Goal: Feedback & Contribution: Contribute content

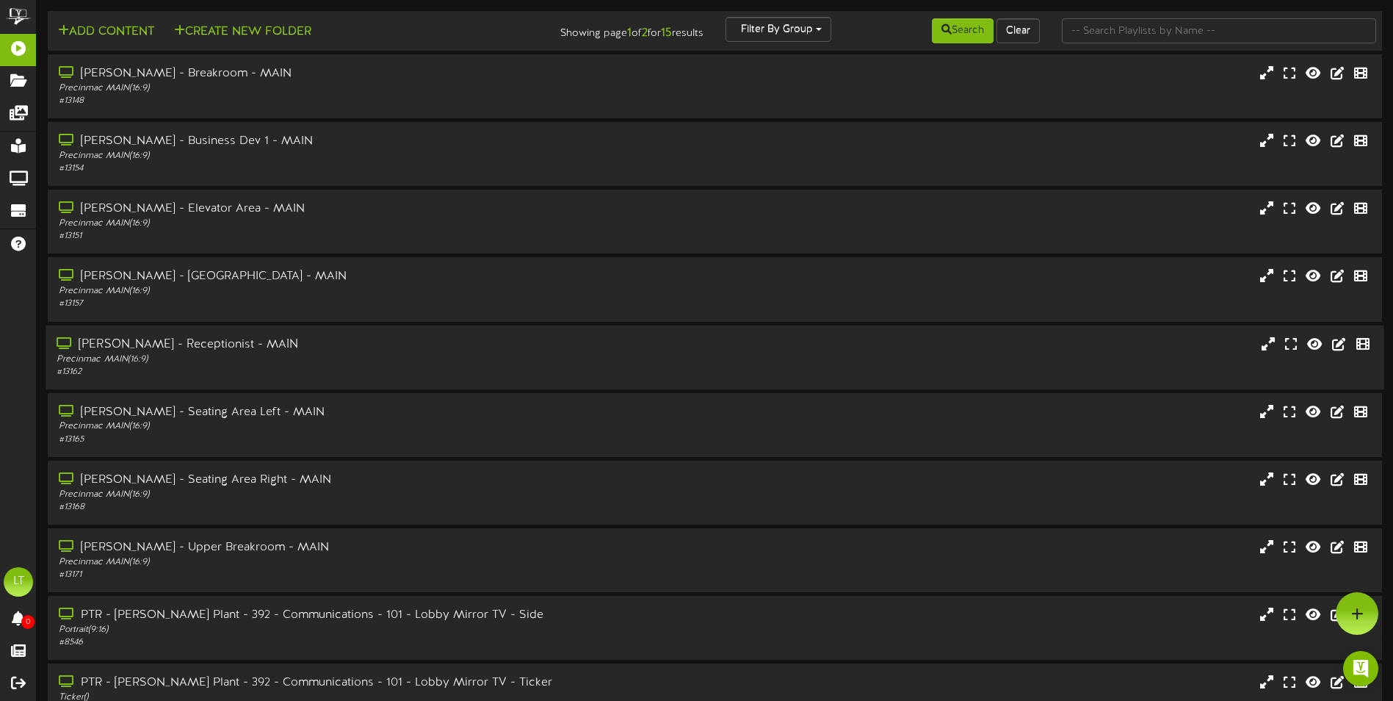
click at [263, 364] on div "Precinmac MAIN ( 16:9 )" at bounding box center [324, 359] width 535 height 12
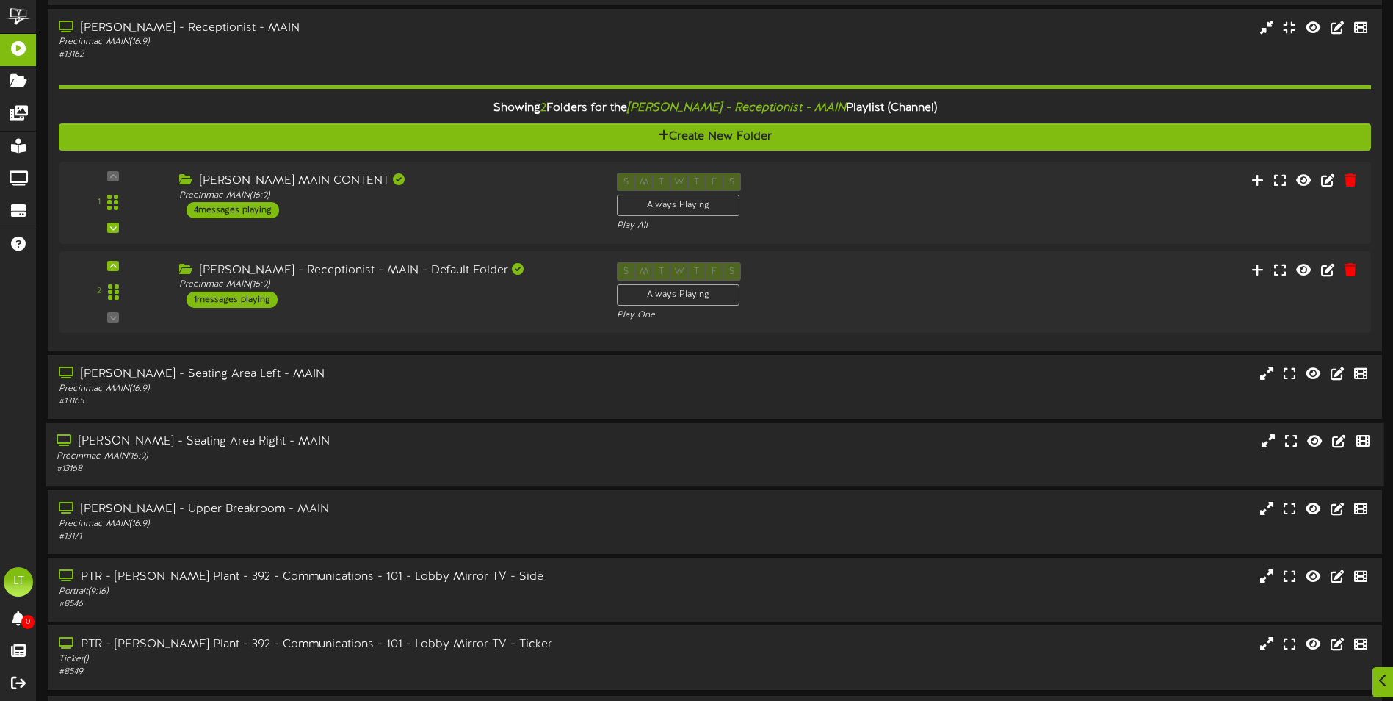
scroll to position [366, 0]
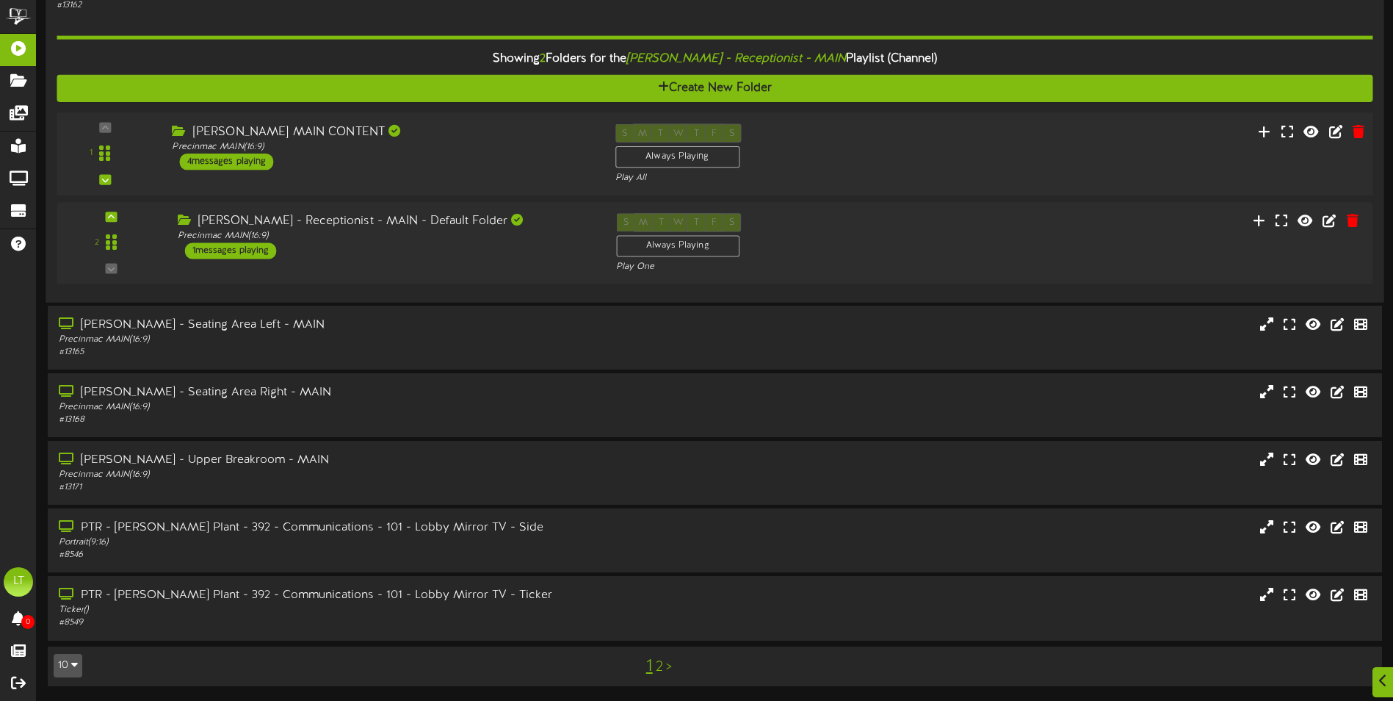
click at [358, 170] on div "1 ( 16:9" at bounding box center [714, 153] width 1329 height 60
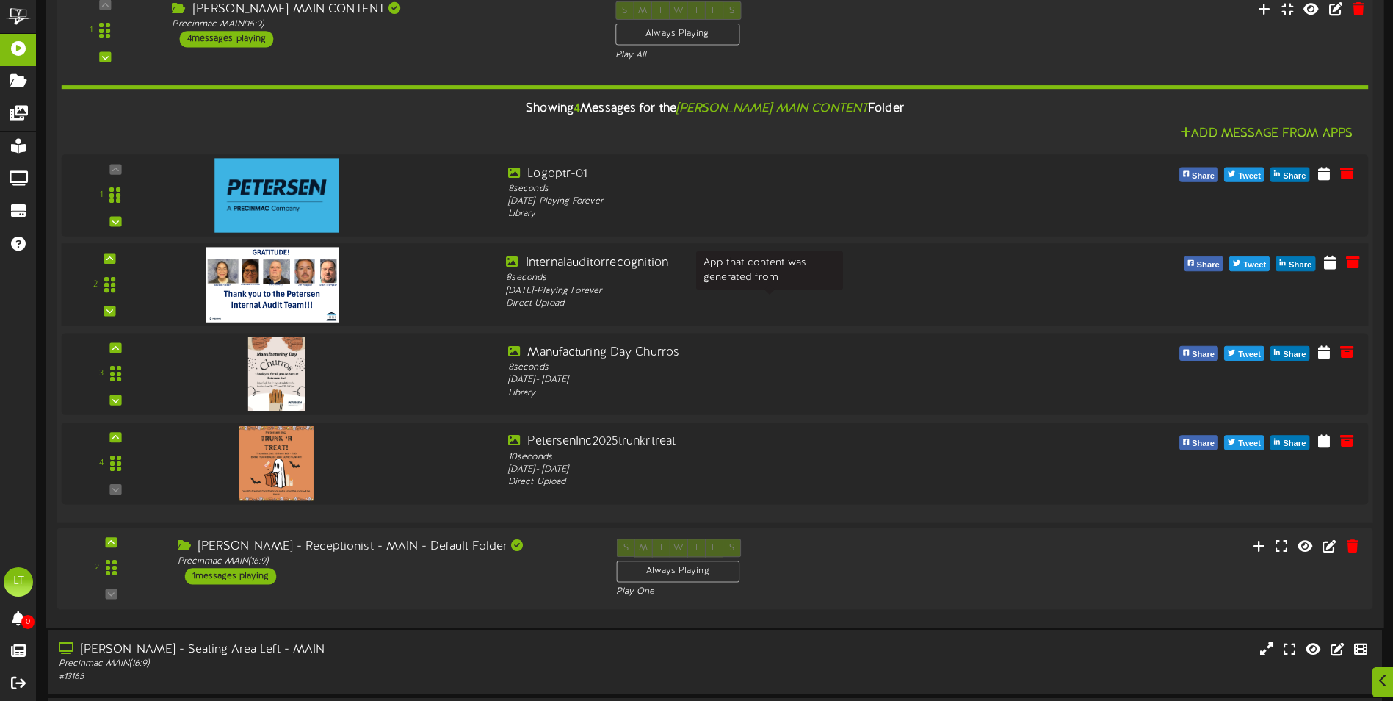
scroll to position [512, 0]
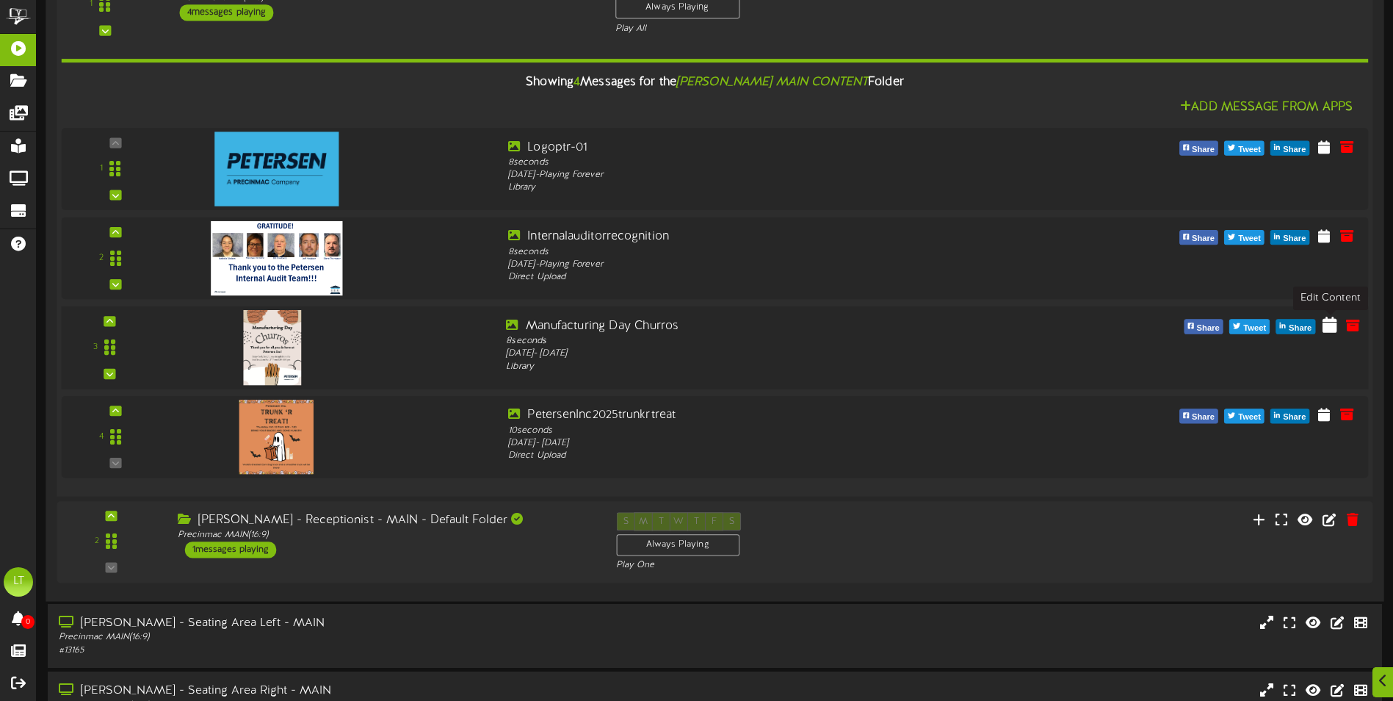
click at [1334, 328] on icon at bounding box center [1330, 324] width 15 height 16
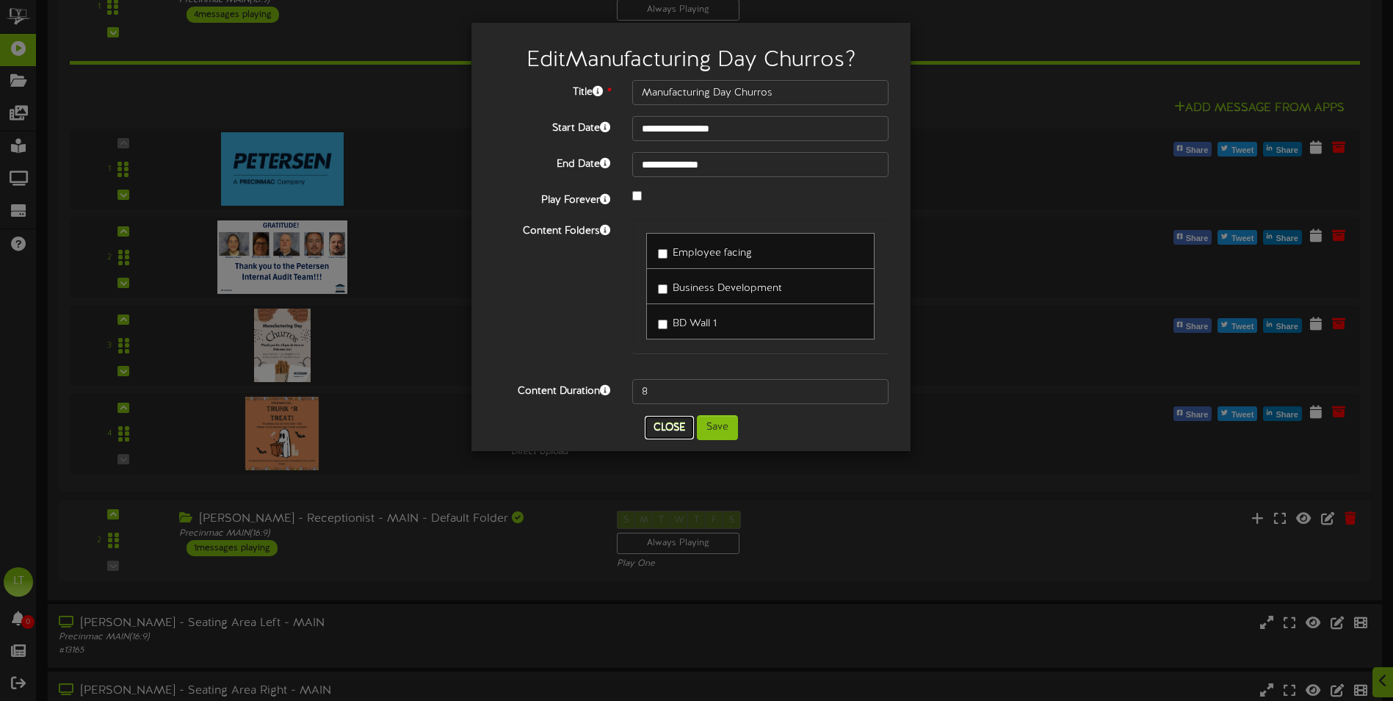
click at [660, 432] on button "Close" at bounding box center [669, 428] width 49 height 24
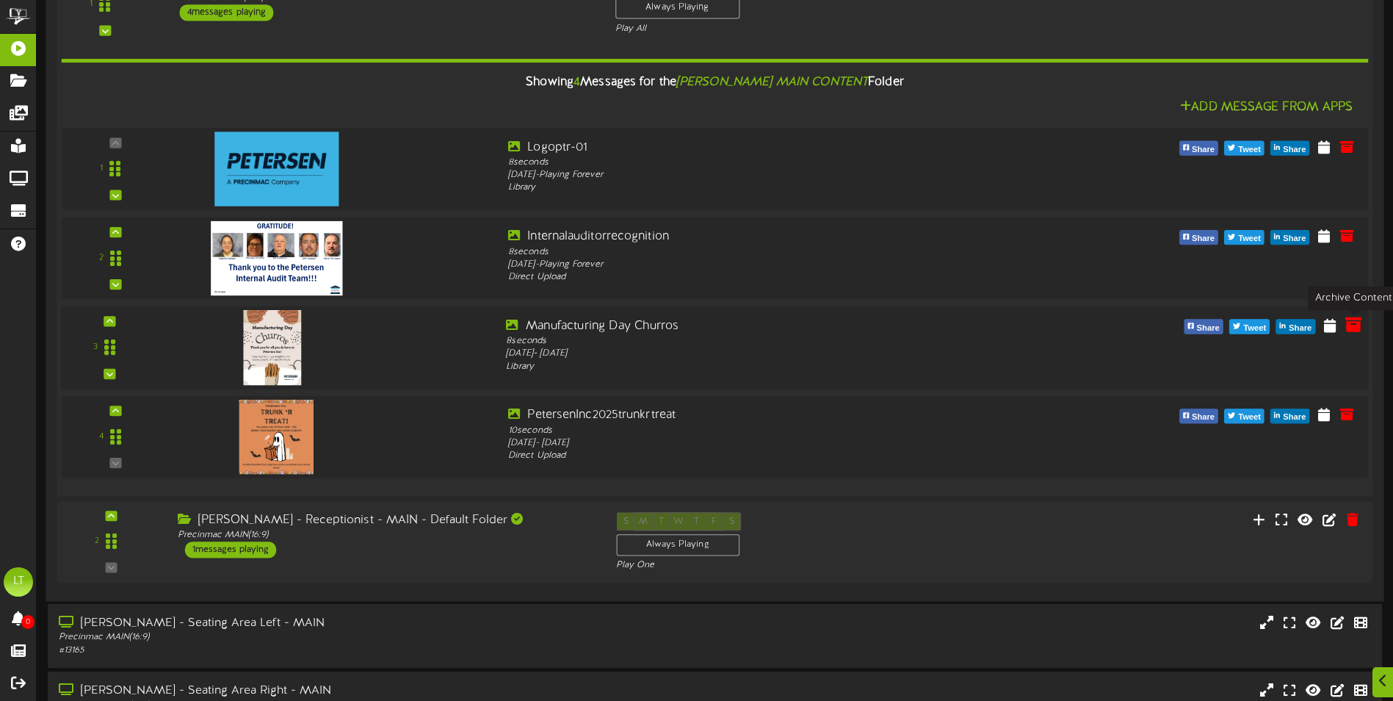
click at [1354, 322] on icon at bounding box center [1353, 324] width 16 height 16
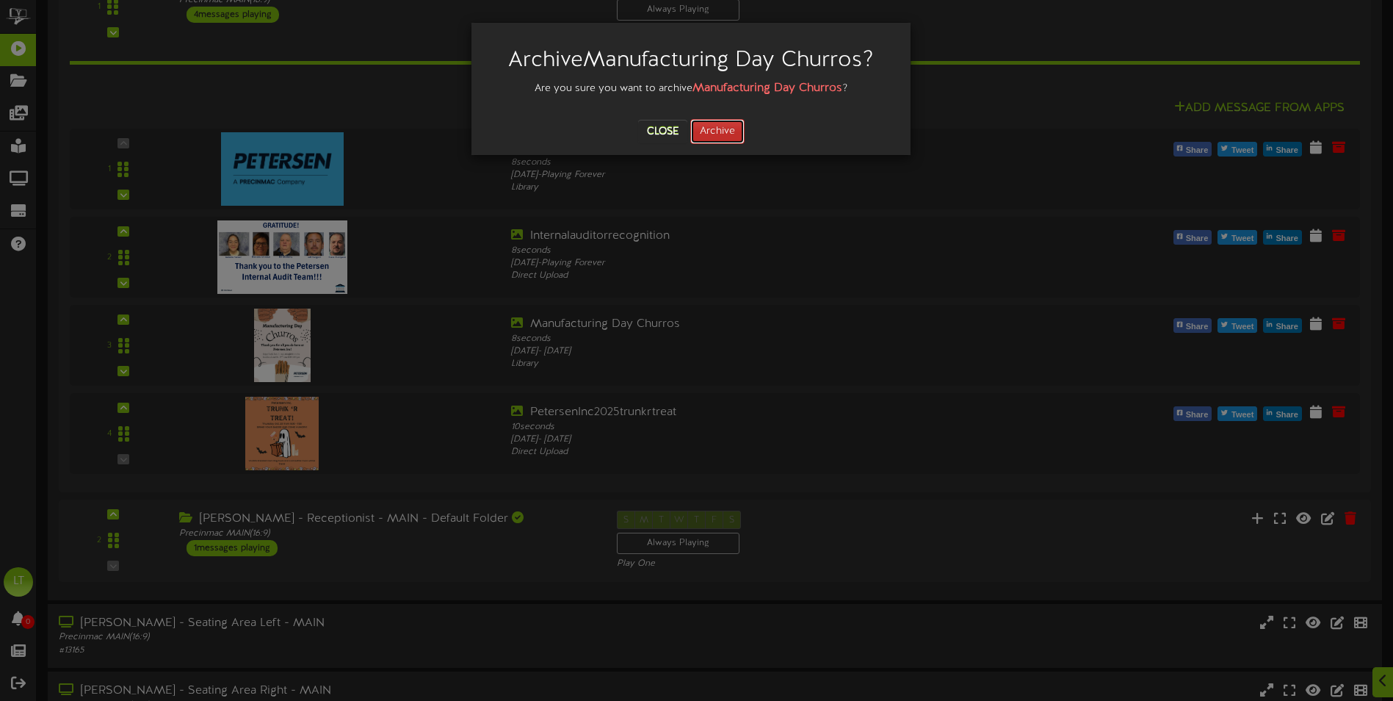
click at [732, 139] on button "Archive" at bounding box center [717, 131] width 54 height 25
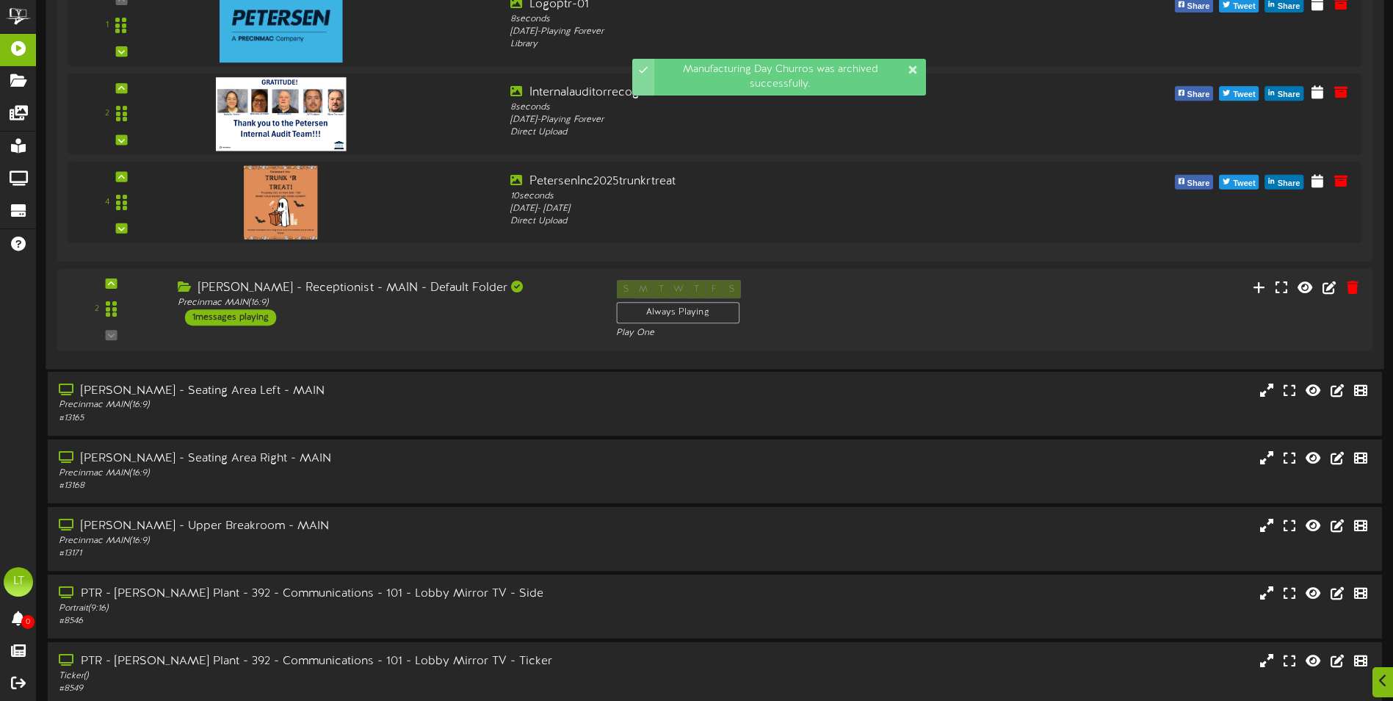
scroll to position [659, 0]
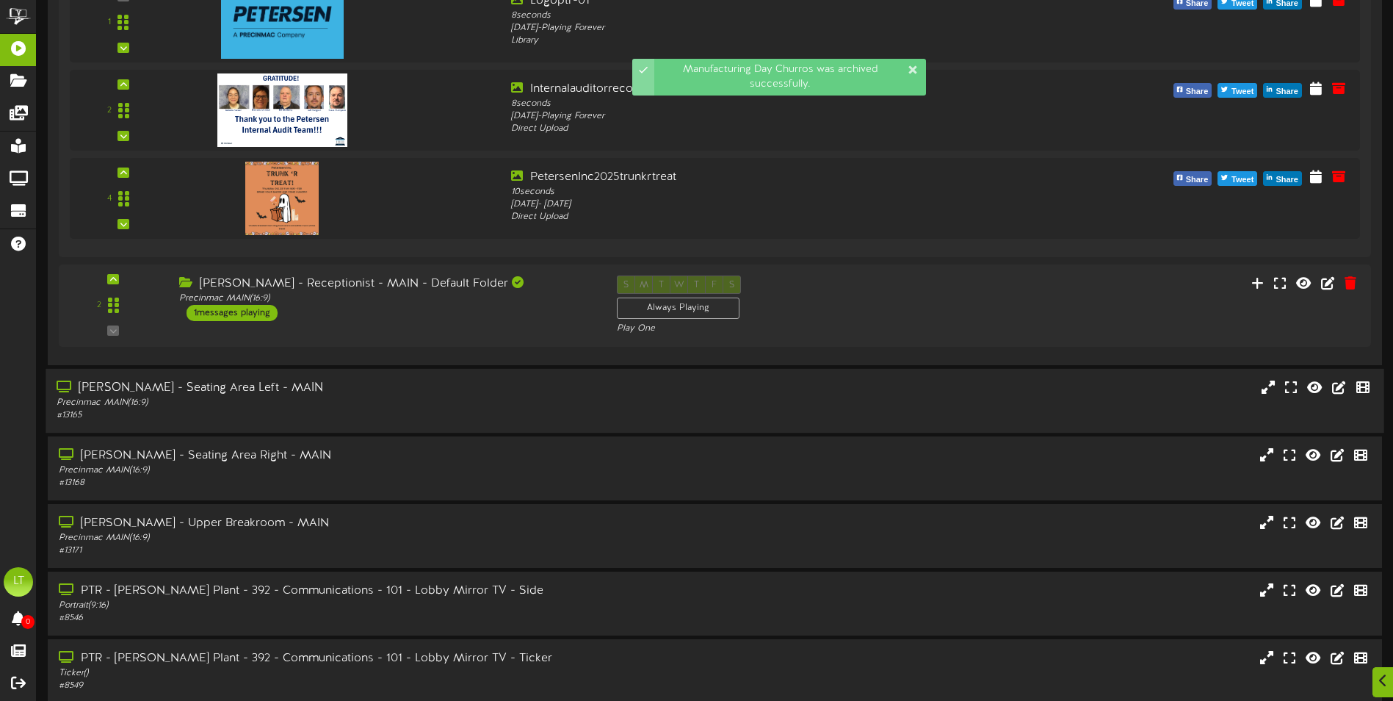
click at [400, 404] on div "Precinmac MAIN ( 16:9 )" at bounding box center [324, 402] width 535 height 12
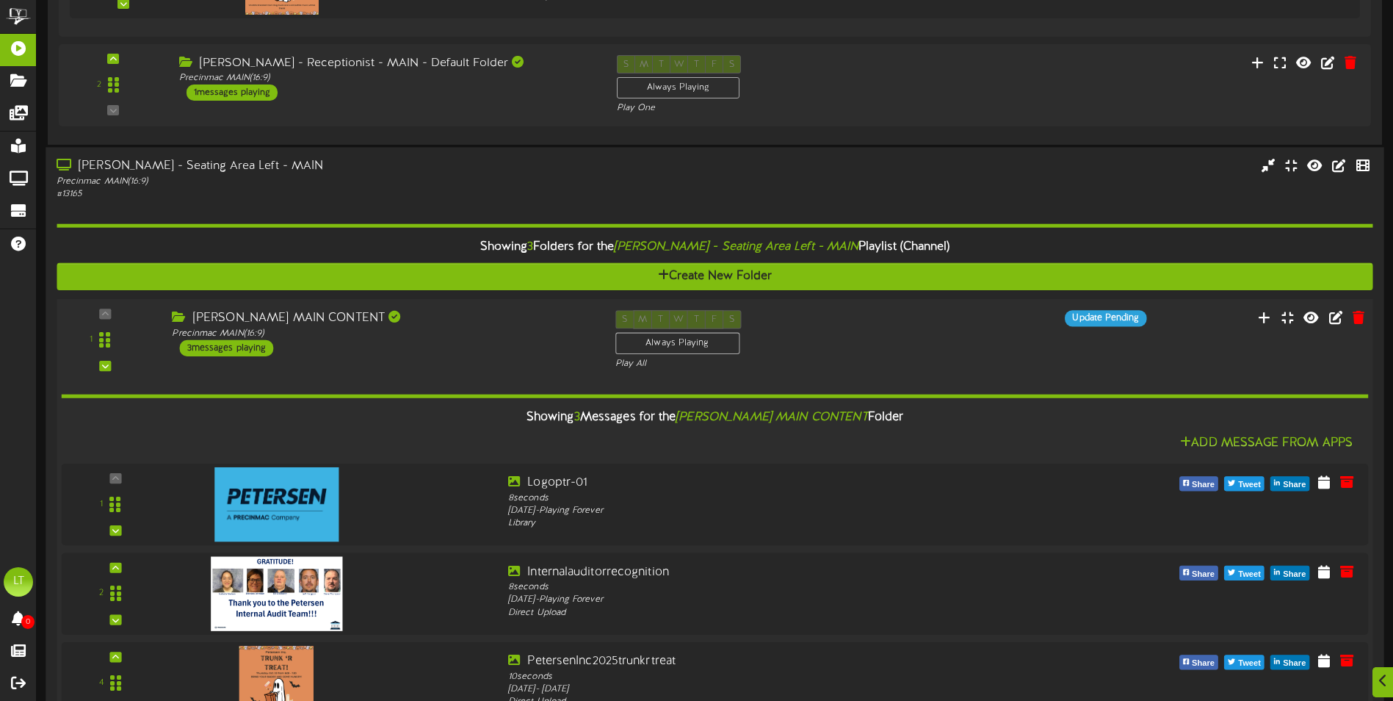
click at [446, 347] on div "[PERSON_NAME] MAIN CONTENT Precinmac MAIN ( 16:9 ) 3 messages playing" at bounding box center [382, 333] width 443 height 46
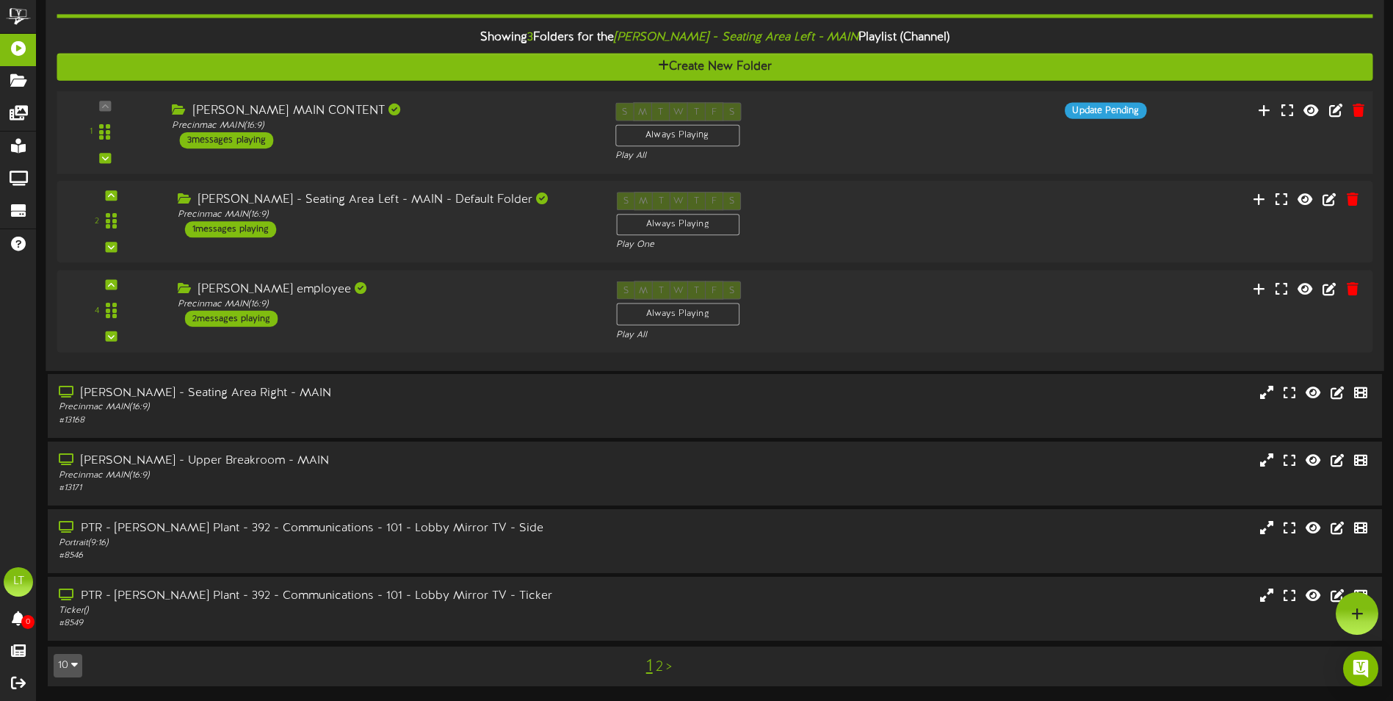
click at [363, 126] on div "Precinmac MAIN ( 16:9 )" at bounding box center [382, 125] width 421 height 12
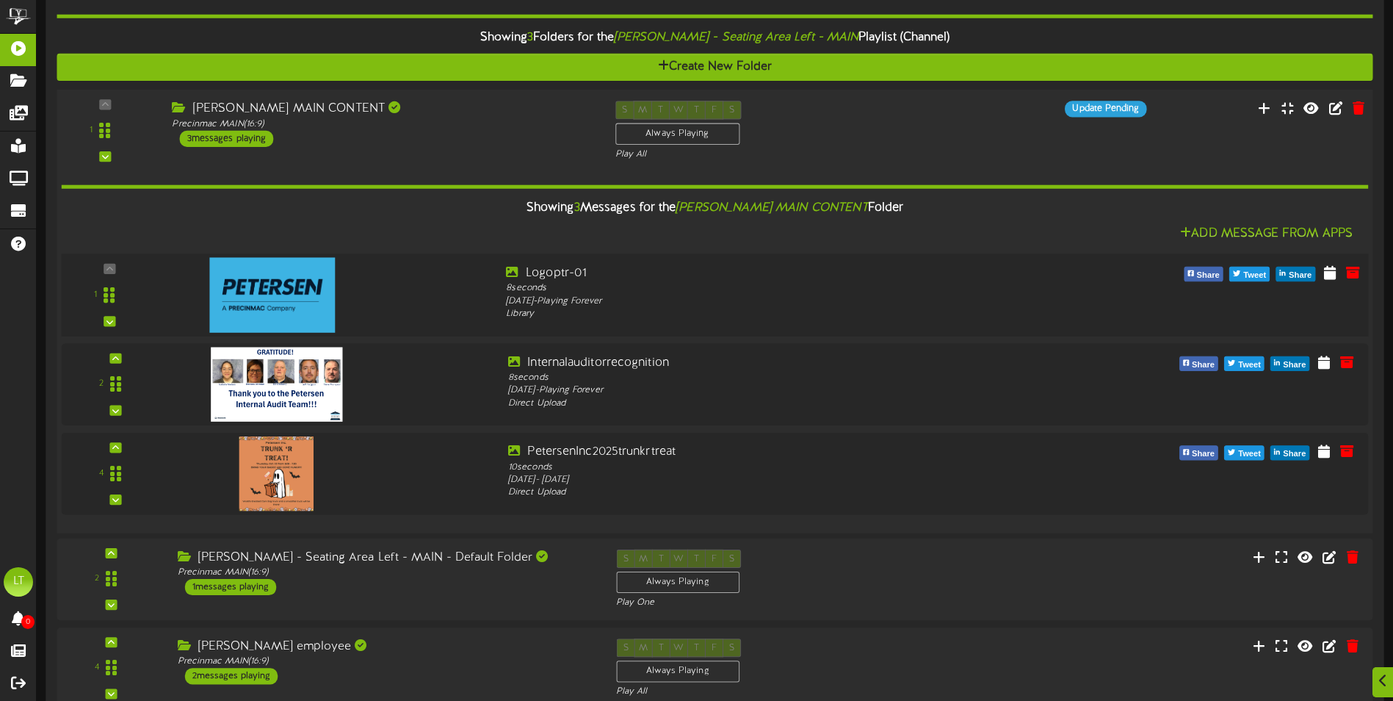
scroll to position [1162, 0]
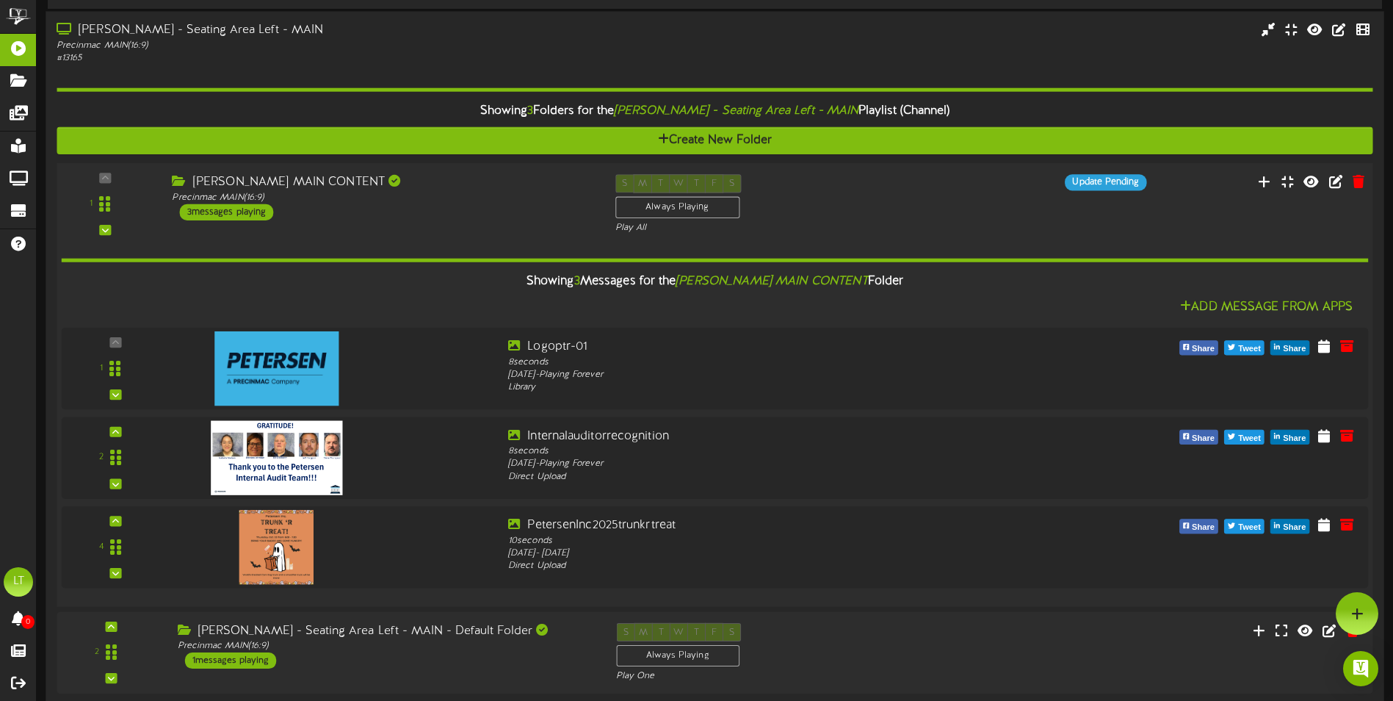
click at [423, 181] on div "[PERSON_NAME] MAIN CONTENT" at bounding box center [382, 182] width 421 height 17
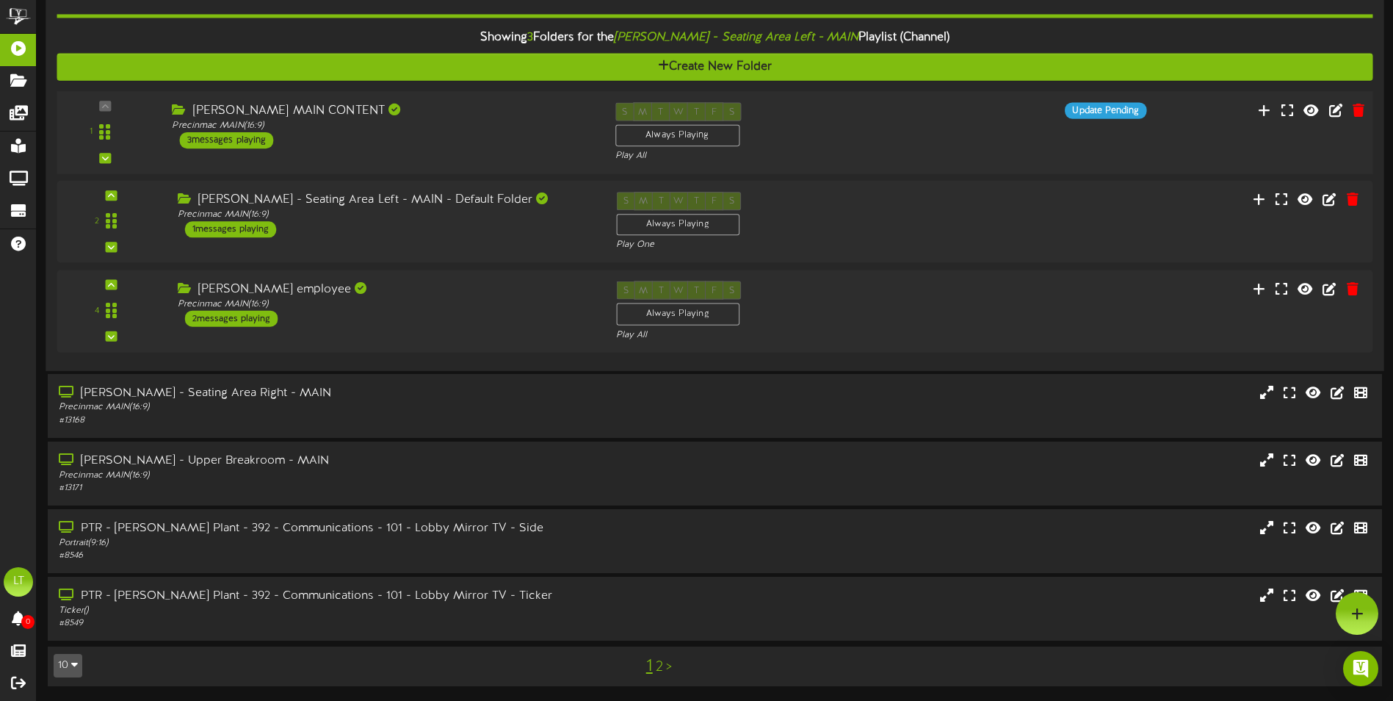
scroll to position [733, 0]
click at [466, 409] on div "Precinmac MAIN ( 16:9 )" at bounding box center [324, 407] width 535 height 12
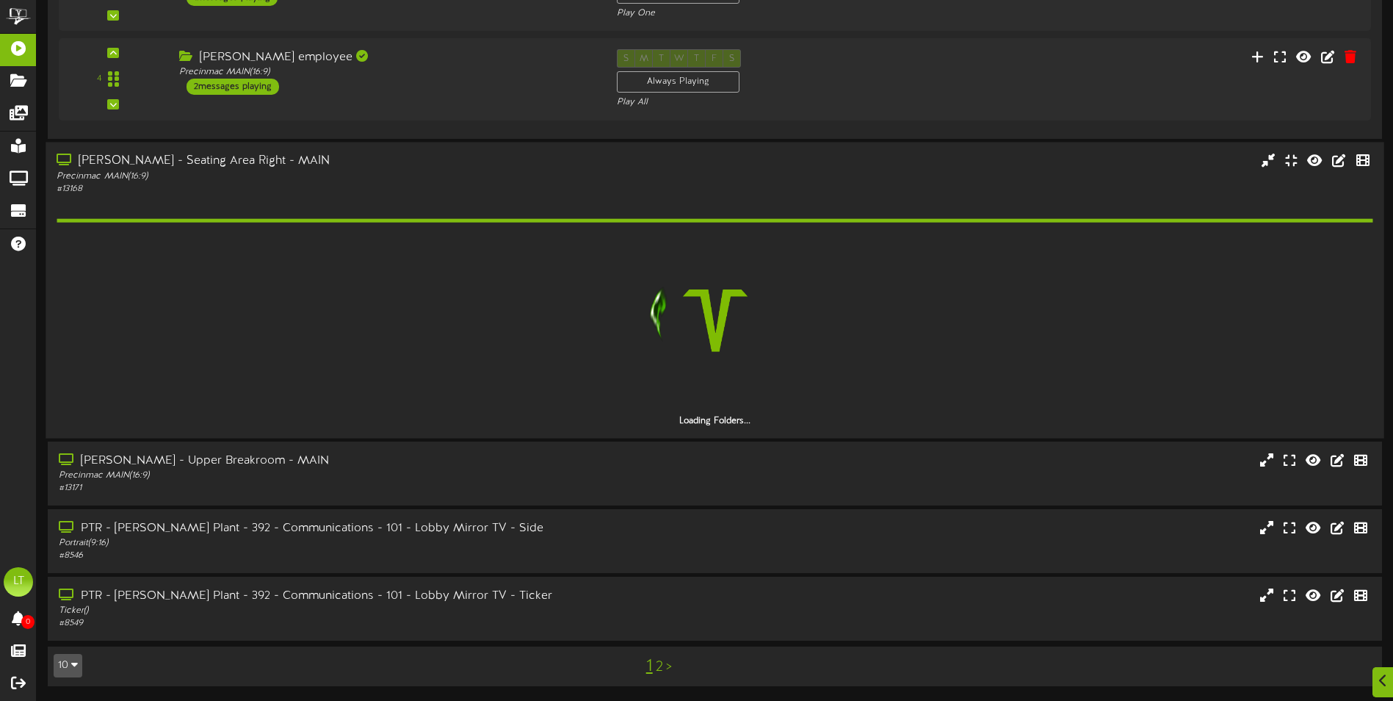
scroll to position [1015, 0]
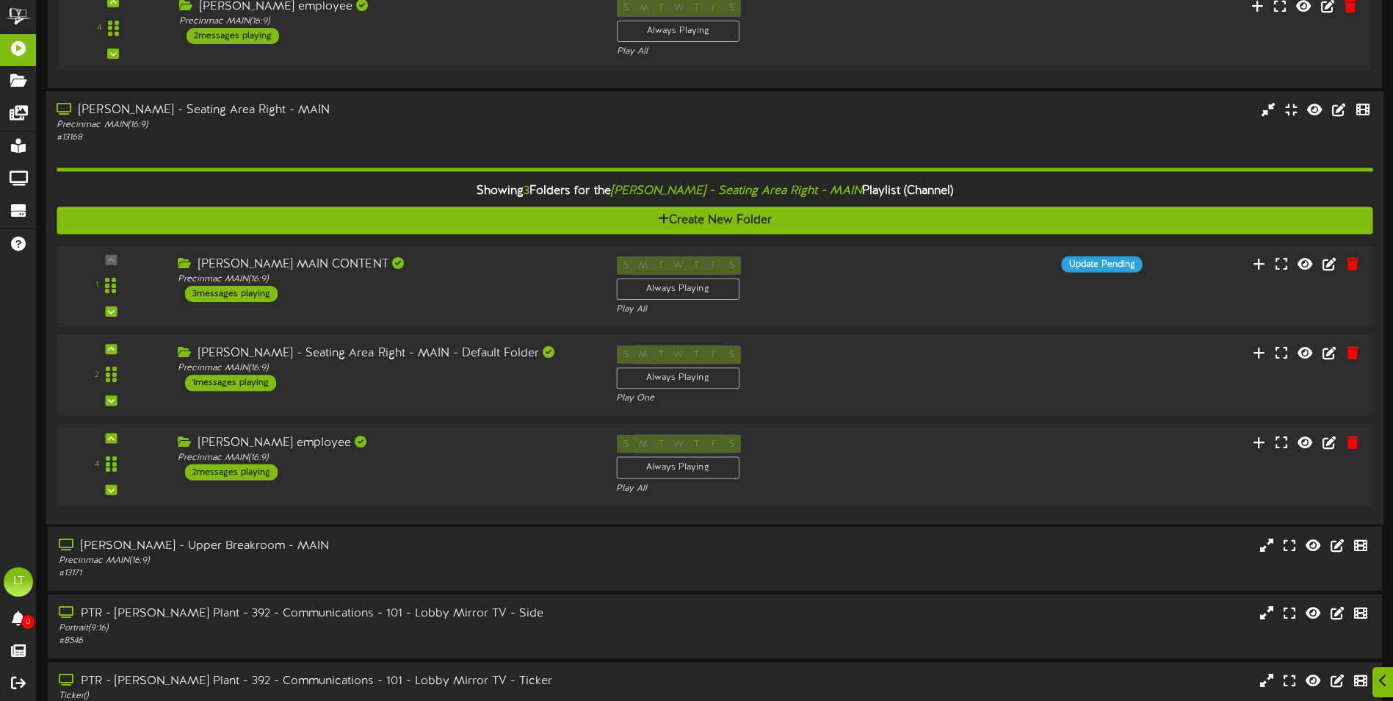
click at [302, 125] on div "Precinmac MAIN ( 16:9 )" at bounding box center [324, 125] width 535 height 12
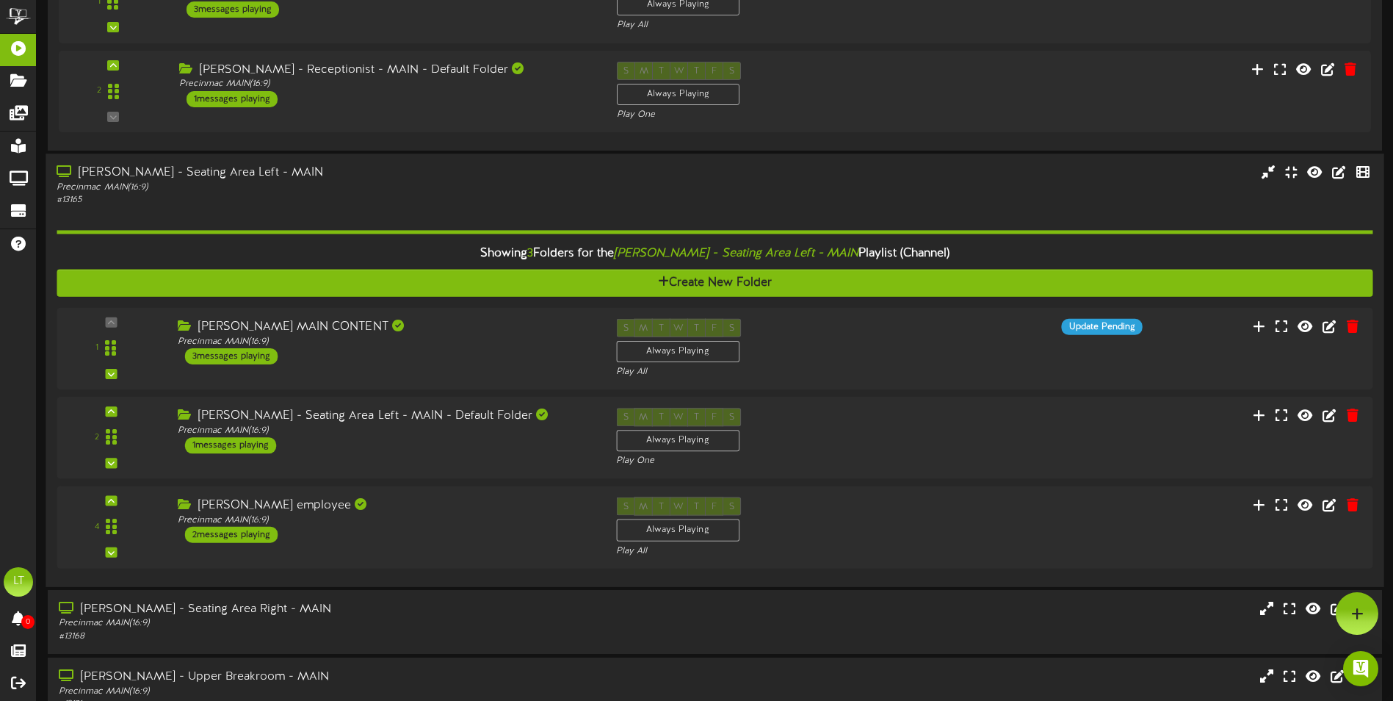
scroll to position [513, 0]
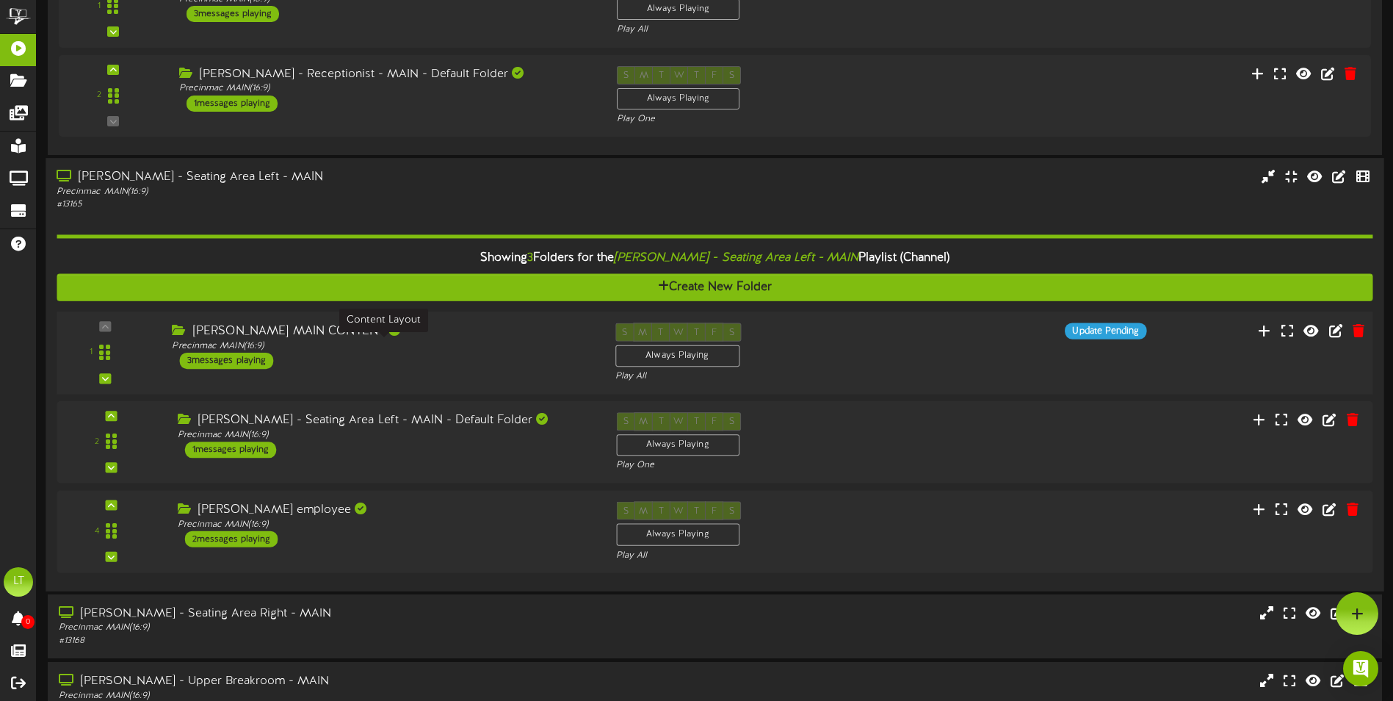
click at [409, 350] on div "Precinmac MAIN ( 16:9 )" at bounding box center [382, 345] width 421 height 12
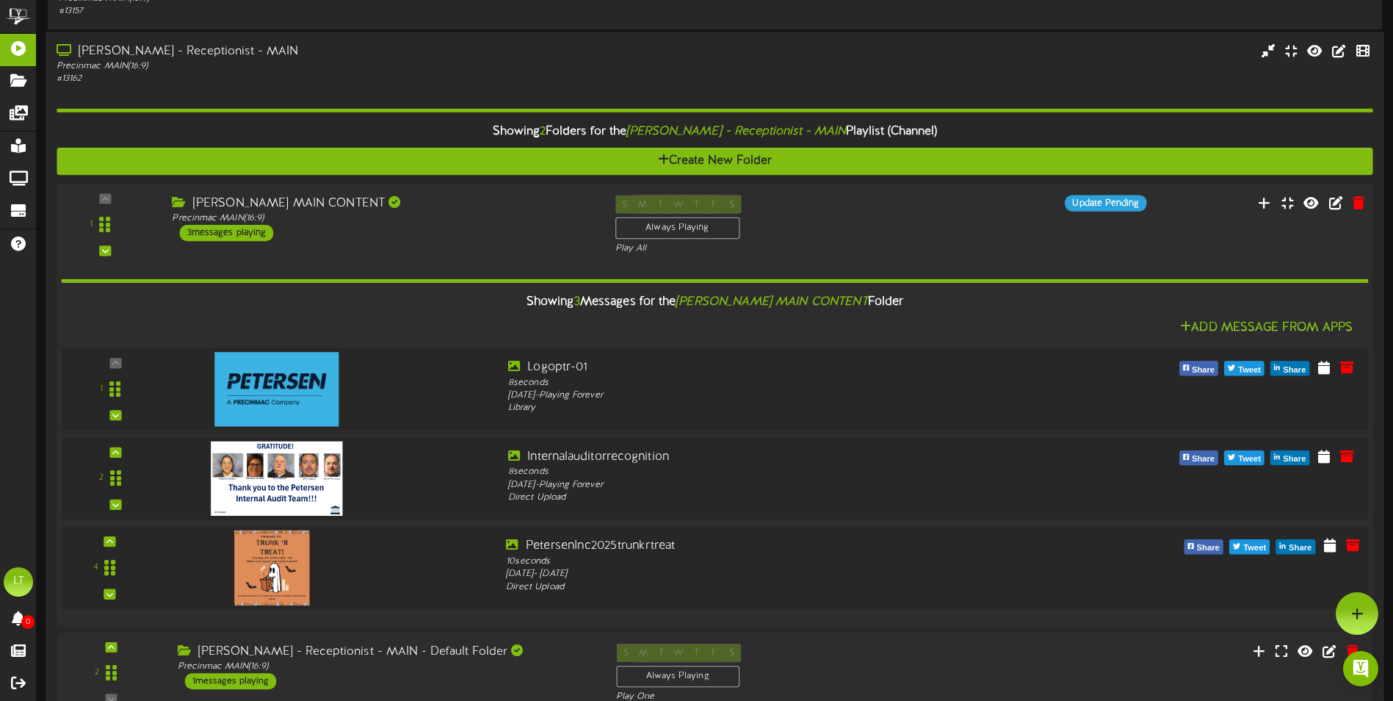
scroll to position [219, 0]
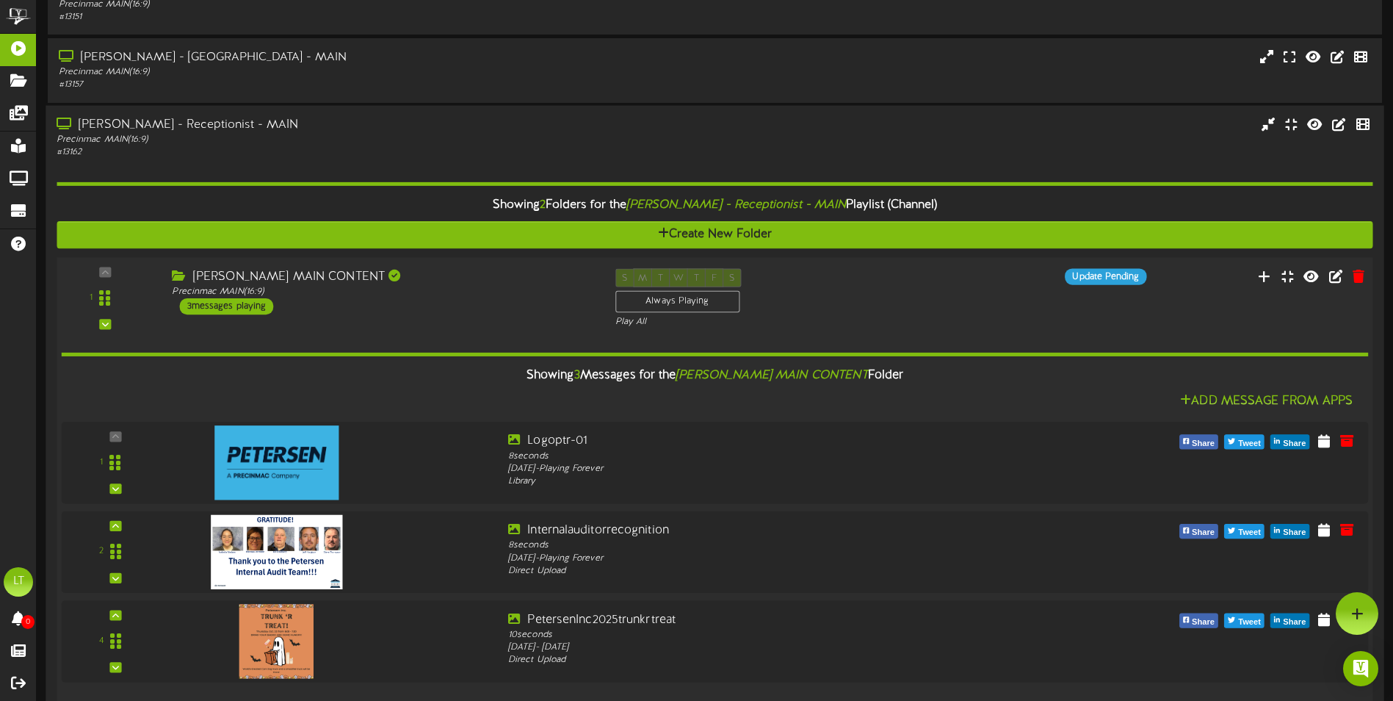
click at [435, 304] on div "[PERSON_NAME] MAIN CONTENT Precinmac MAIN ( 16:9 ) 3 messages playing" at bounding box center [382, 291] width 443 height 46
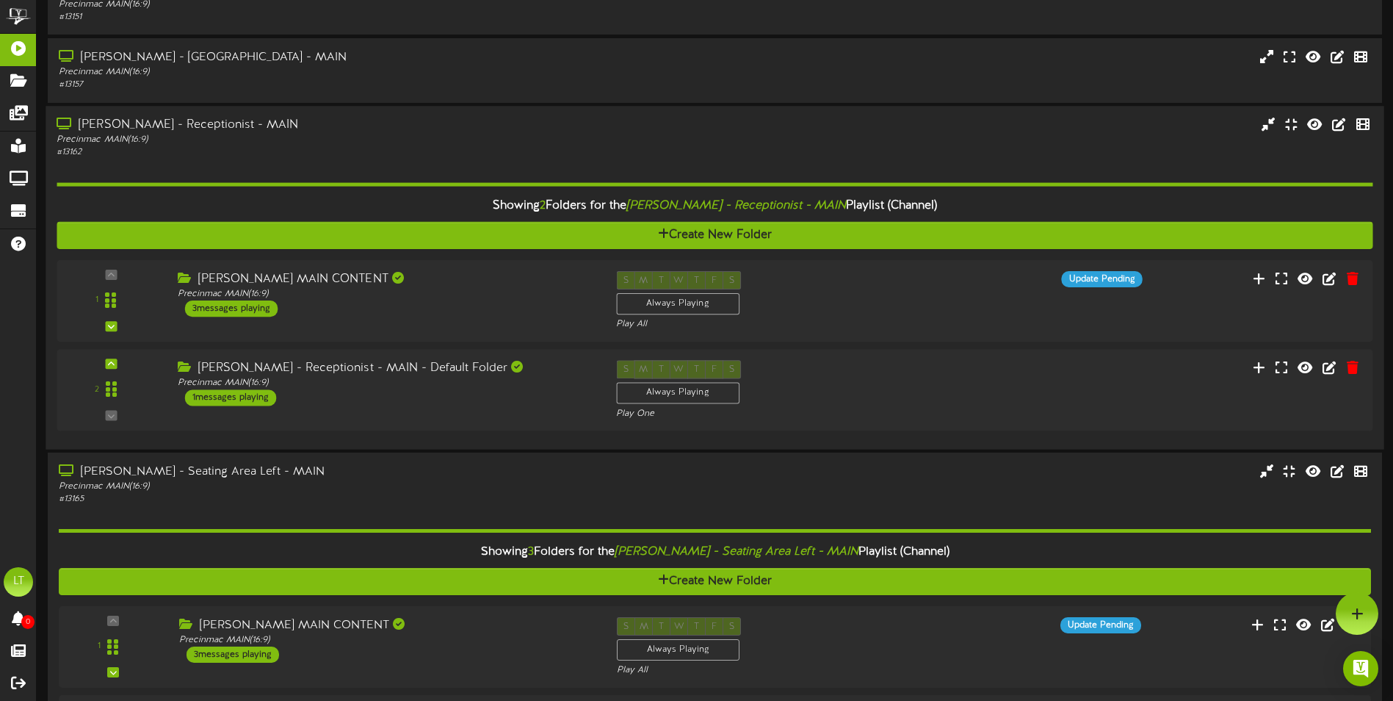
click at [391, 126] on div "[PERSON_NAME] - Receptionist - MAIN" at bounding box center [324, 125] width 535 height 17
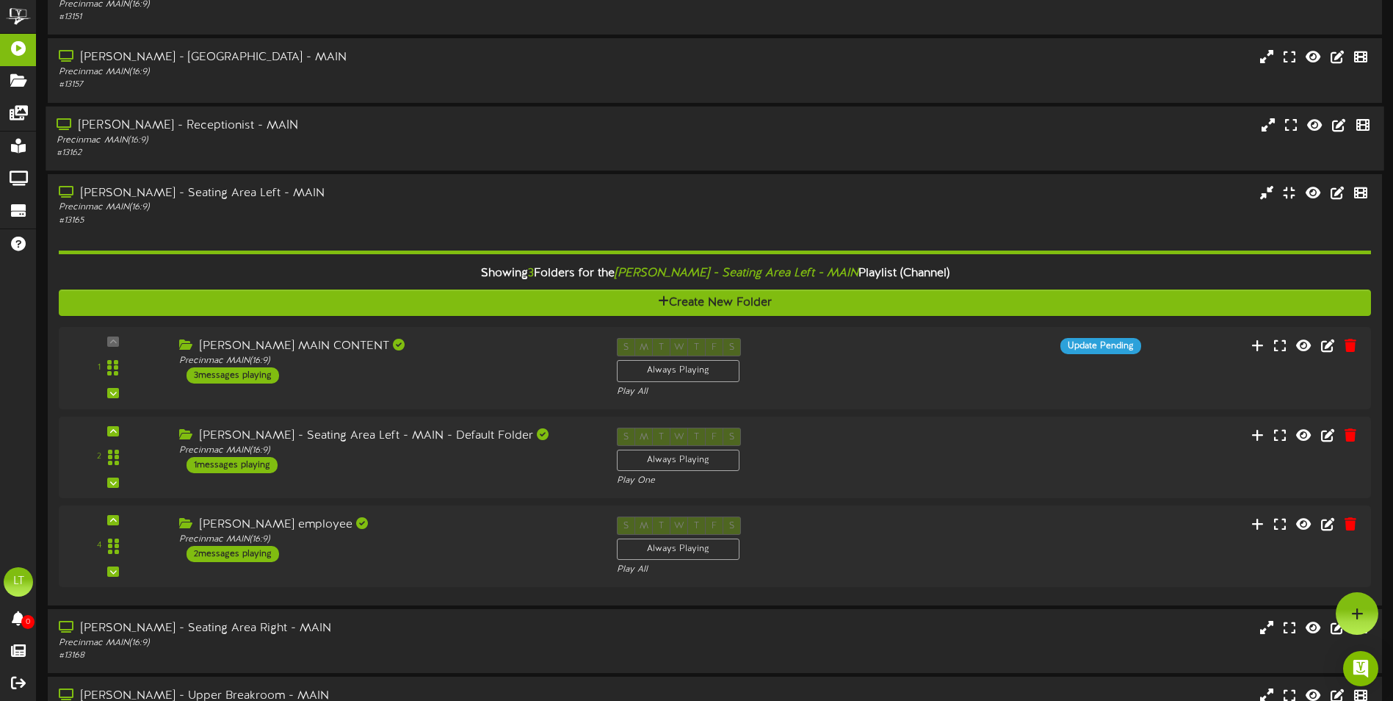
click at [391, 126] on div "[PERSON_NAME] - Receptionist - MAIN" at bounding box center [324, 125] width 535 height 17
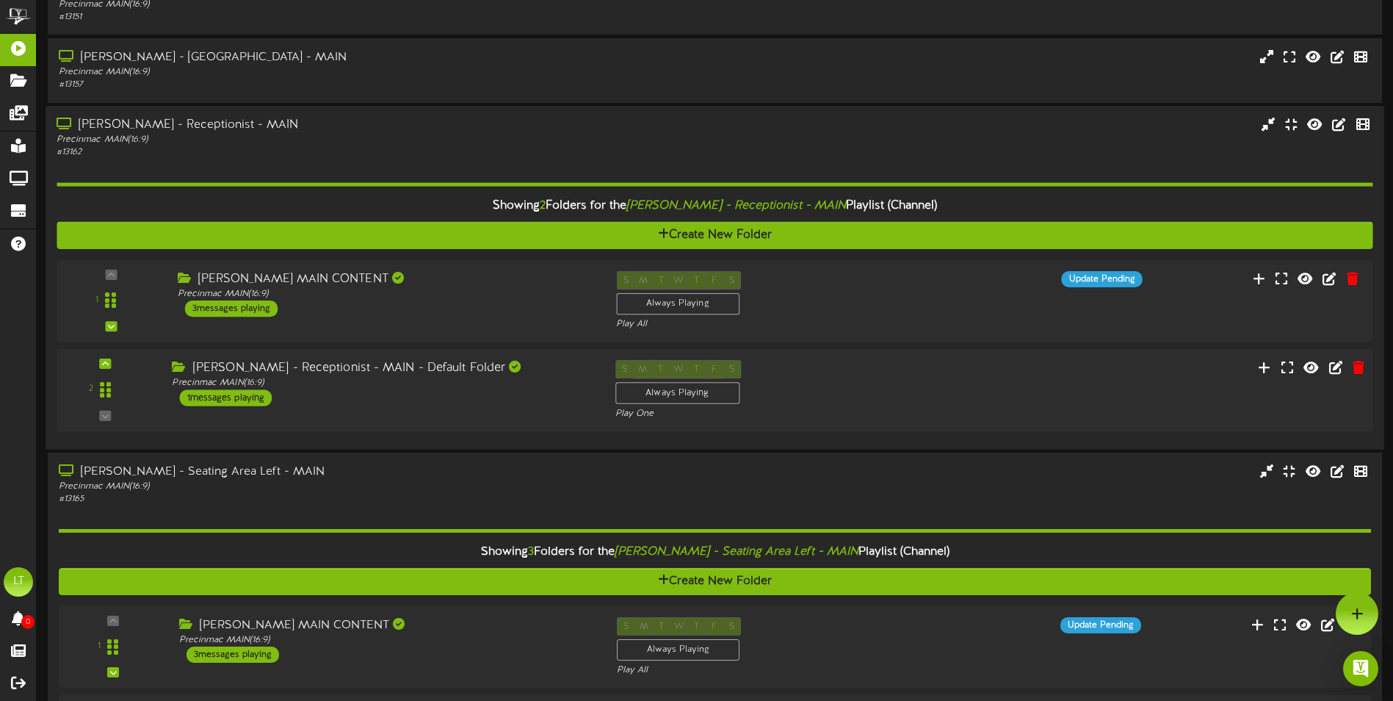
click at [392, 376] on div "[PERSON_NAME] - Receptionist - MAIN - Default Folder" at bounding box center [382, 368] width 421 height 17
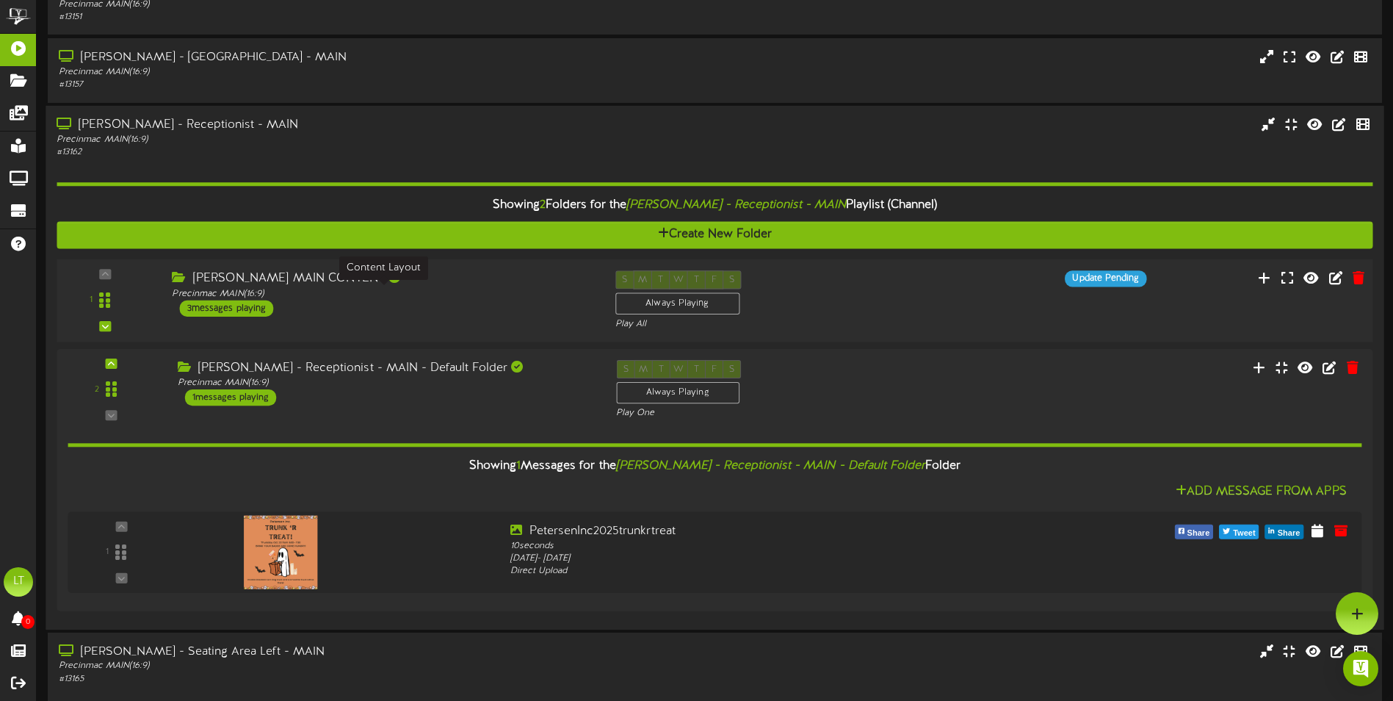
click at [387, 290] on div "Precinmac MAIN ( 16:9 )" at bounding box center [382, 293] width 421 height 12
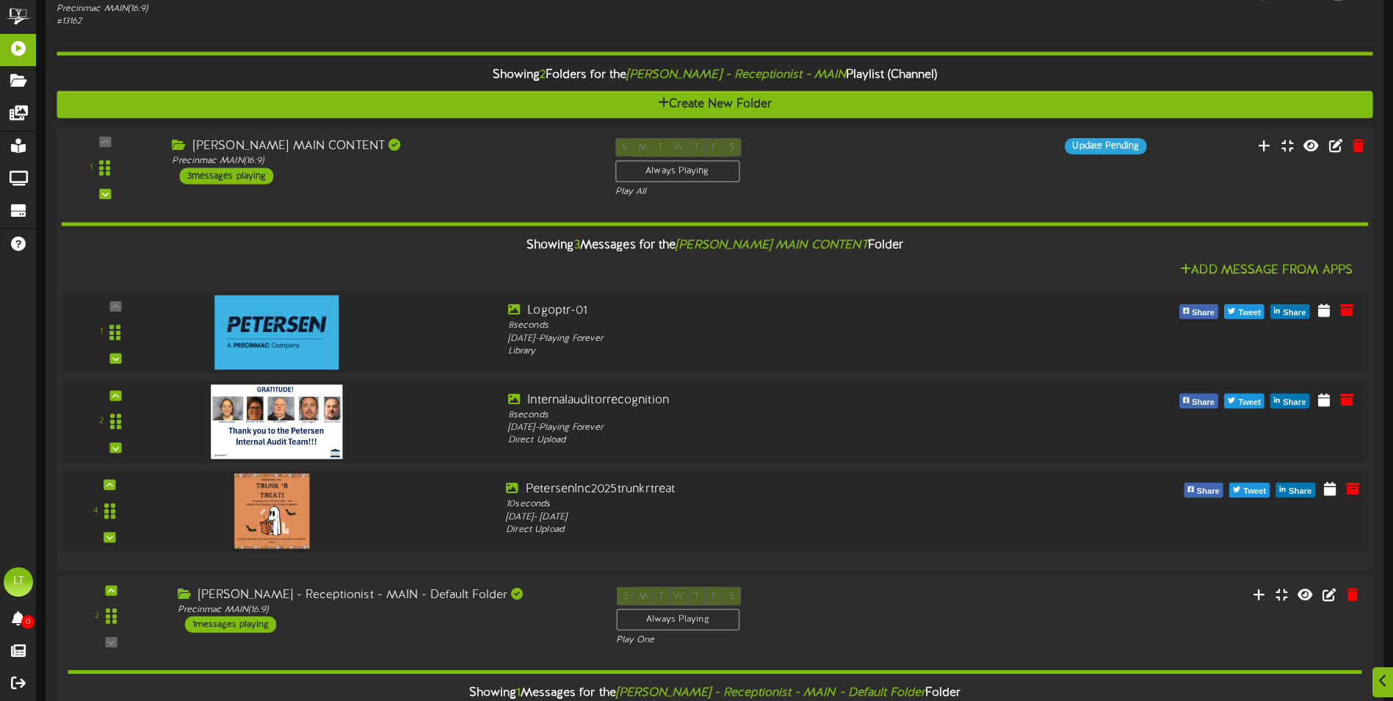
scroll to position [439, 0]
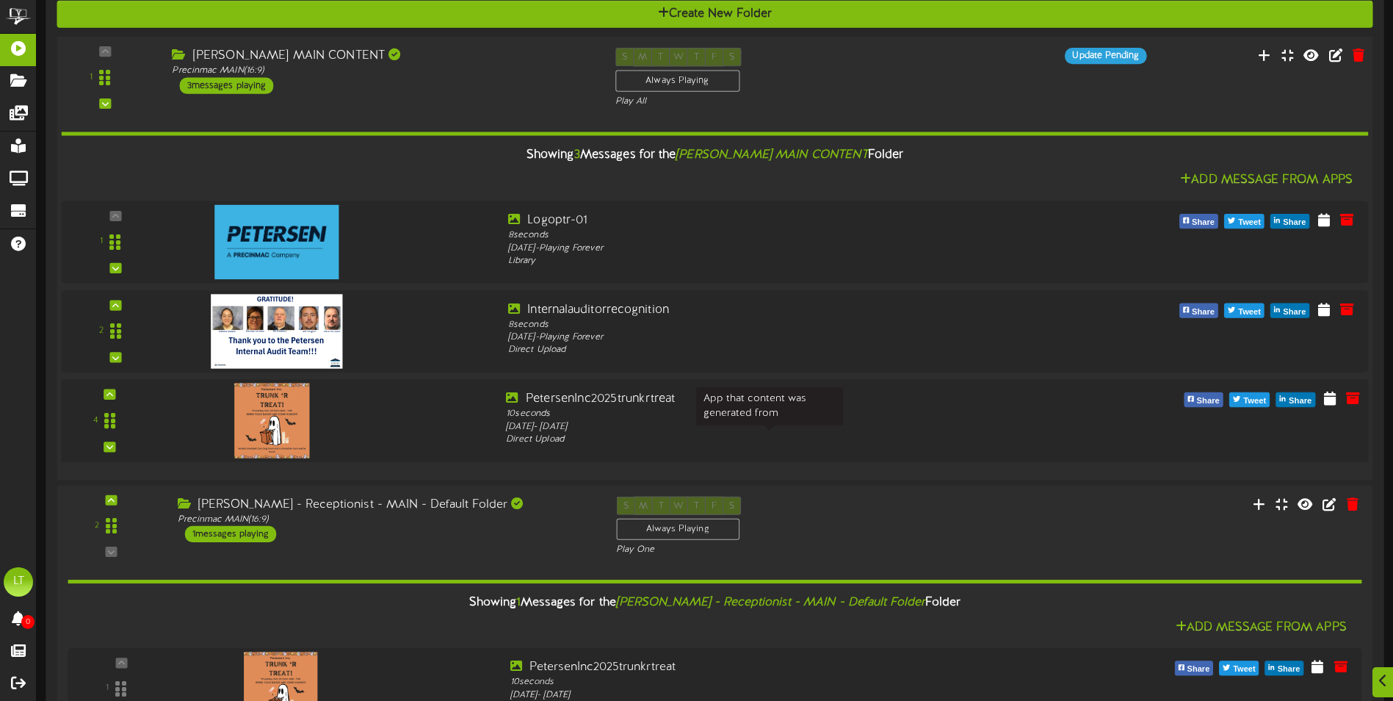
click at [944, 438] on div "Direct Upload" at bounding box center [769, 439] width 527 height 13
click at [1017, 426] on div "[DATE] - [DATE]" at bounding box center [769, 426] width 527 height 13
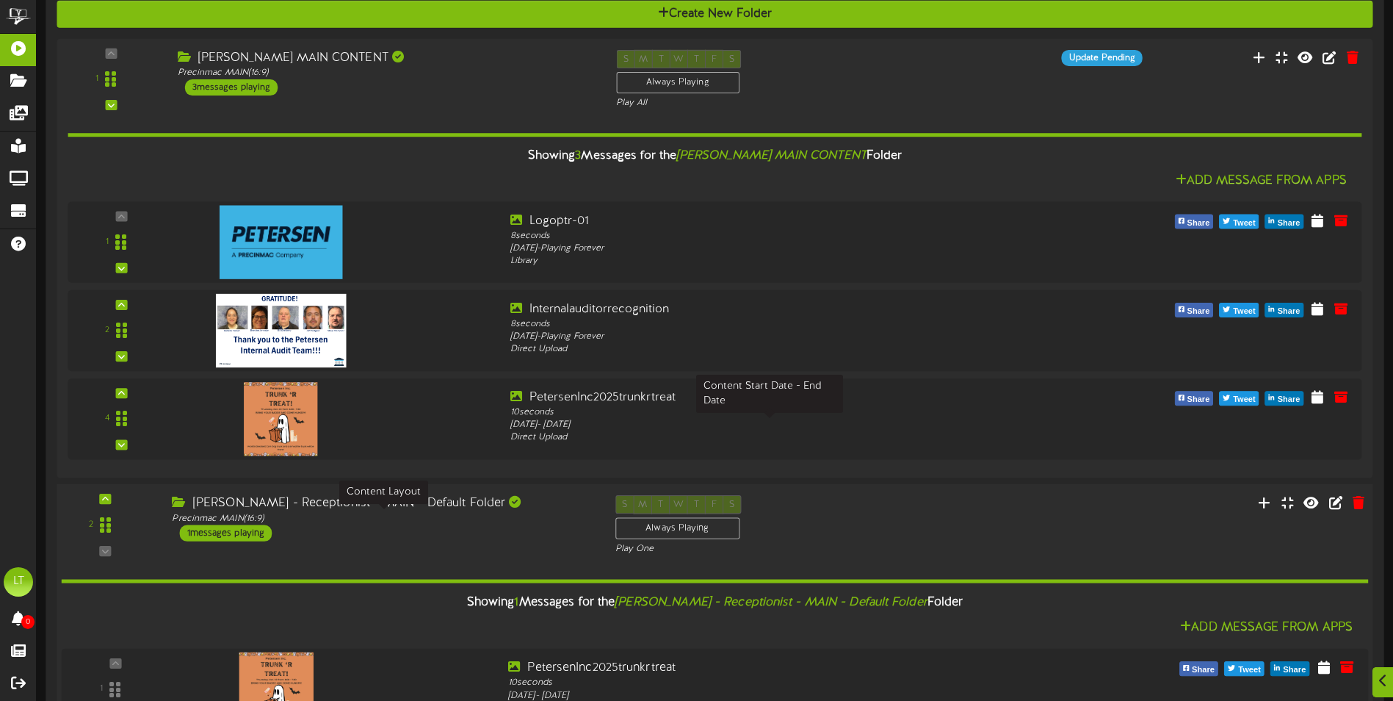
click at [422, 516] on div "Precinmac MAIN ( 16:9 )" at bounding box center [382, 517] width 421 height 12
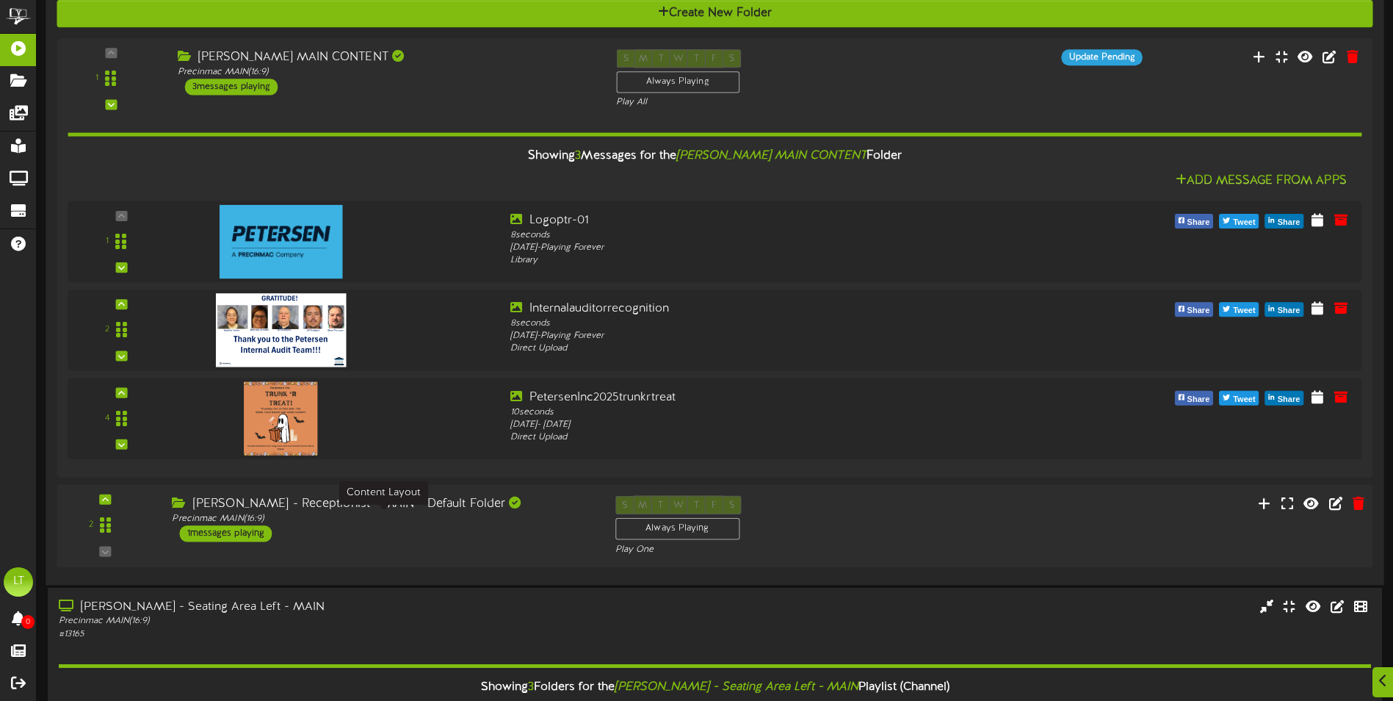
click at [450, 517] on div "Precinmac MAIN ( 16:9 )" at bounding box center [382, 518] width 421 height 12
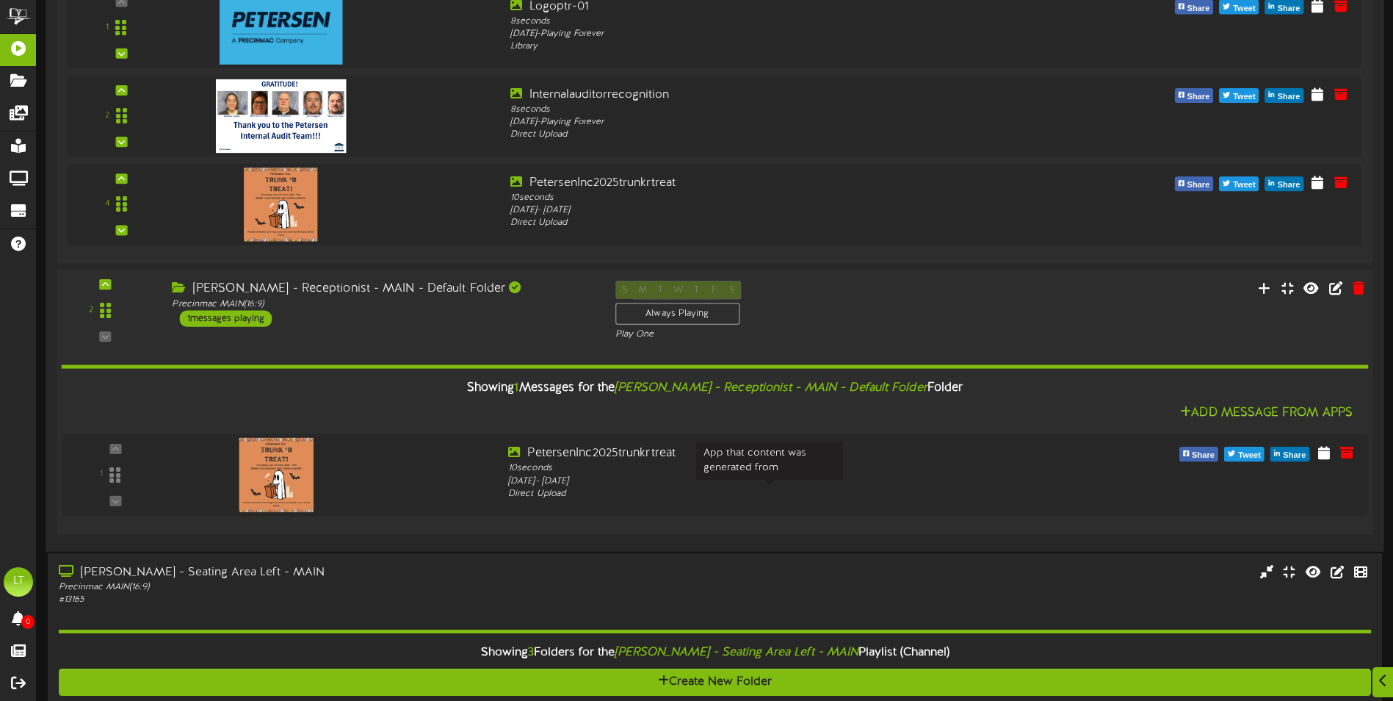
scroll to position [659, 0]
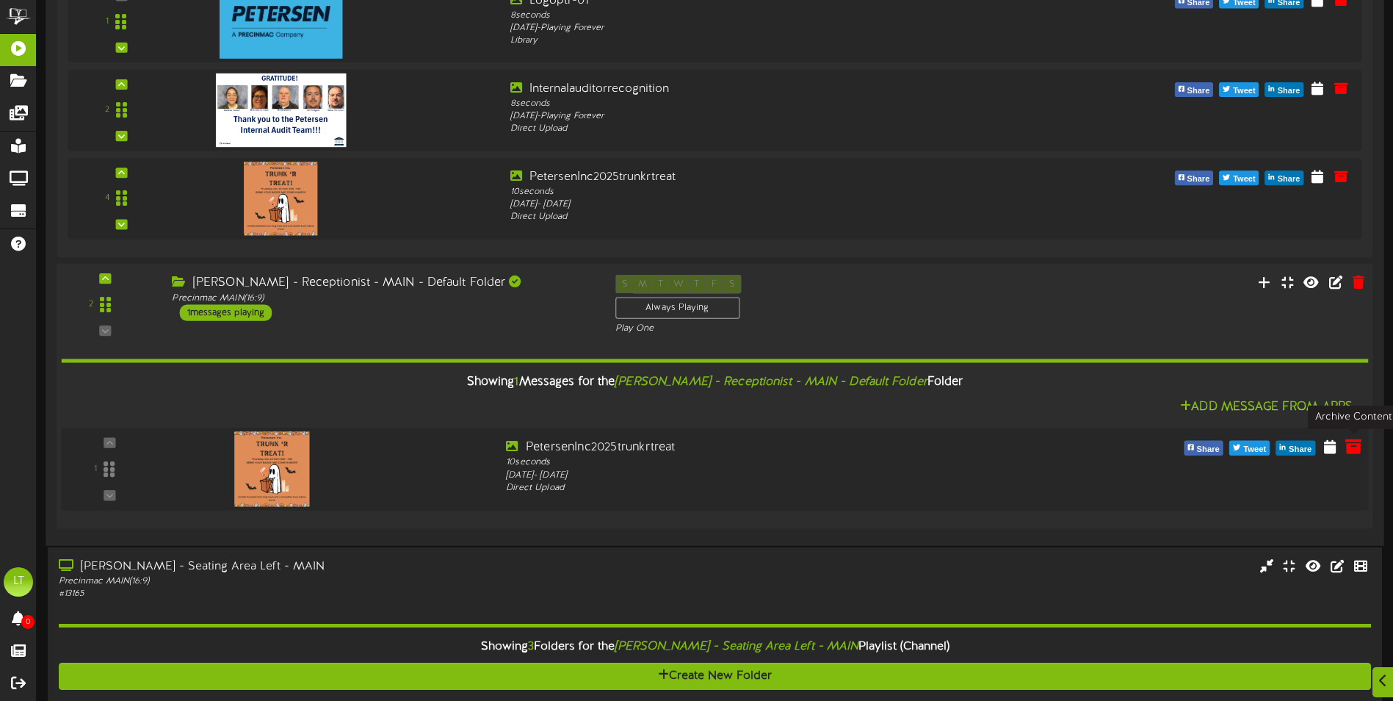
click at [1352, 452] on icon at bounding box center [1353, 445] width 16 height 16
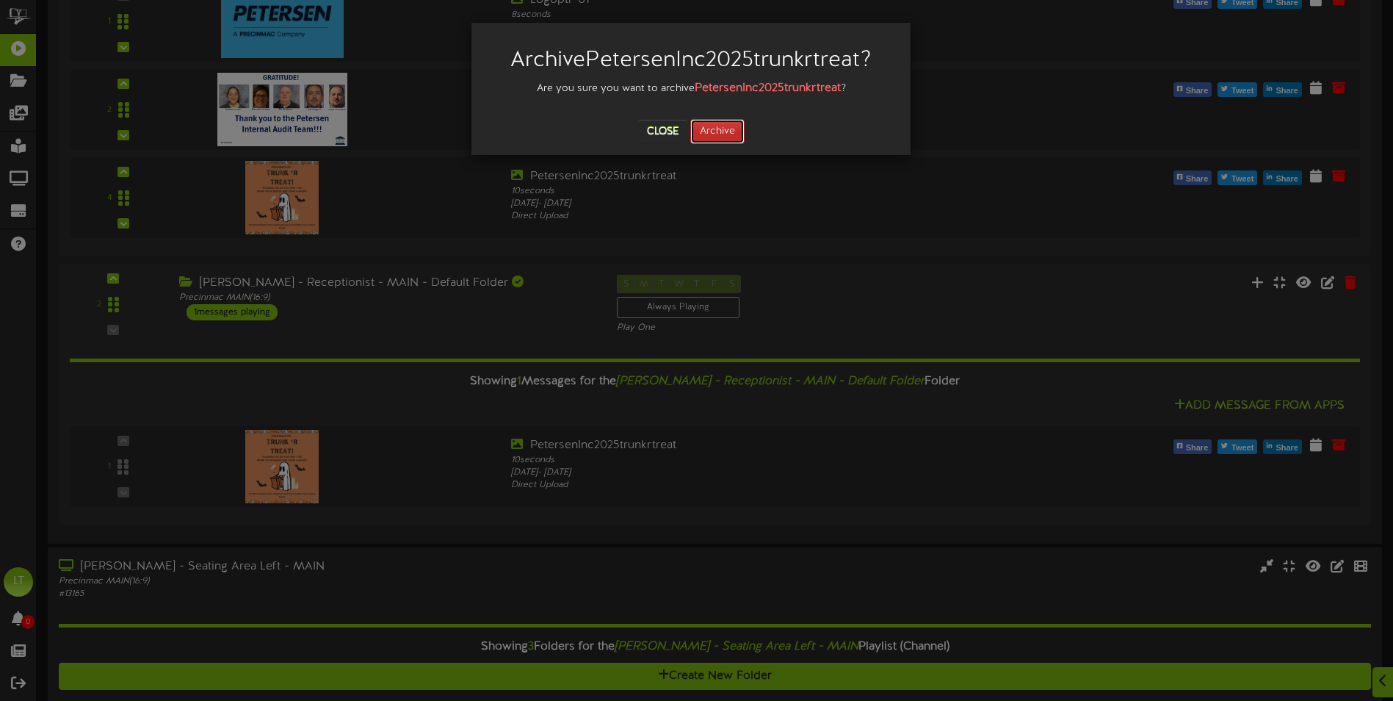
click at [723, 128] on button "Archive" at bounding box center [717, 131] width 54 height 25
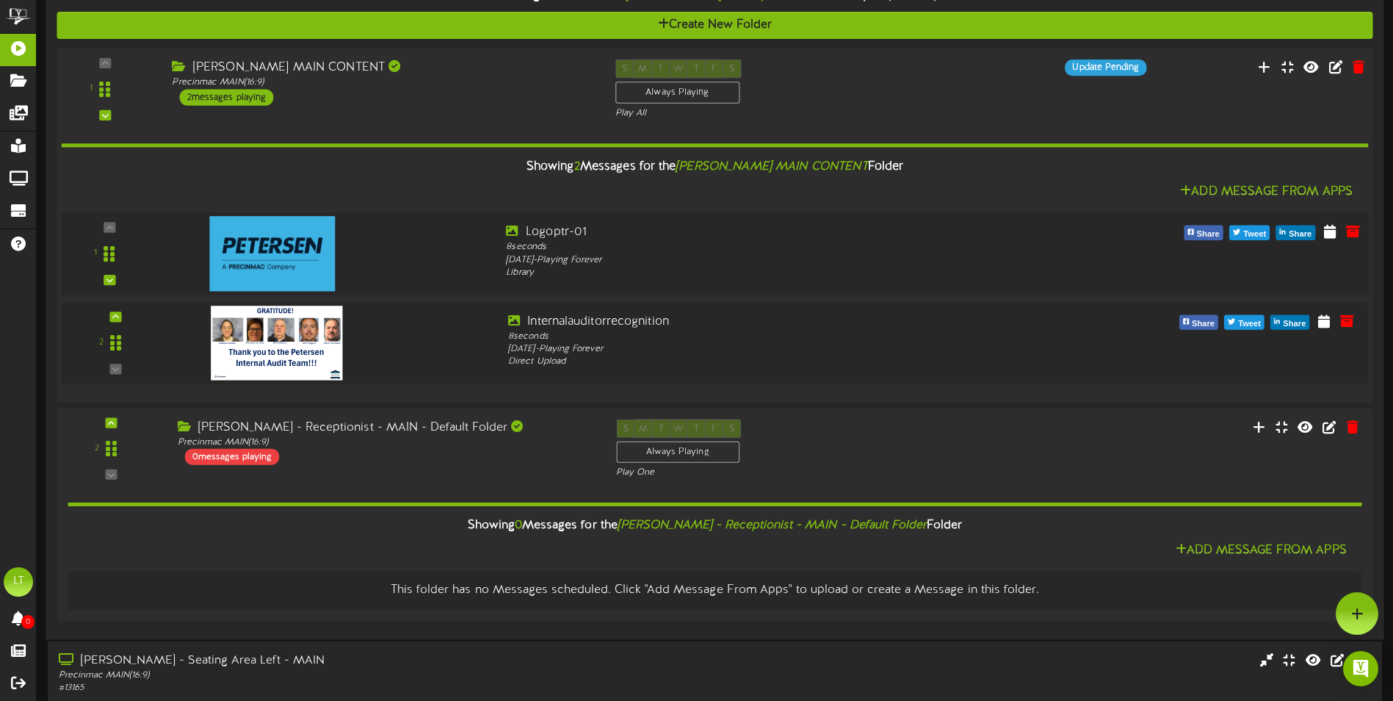
scroll to position [292, 0]
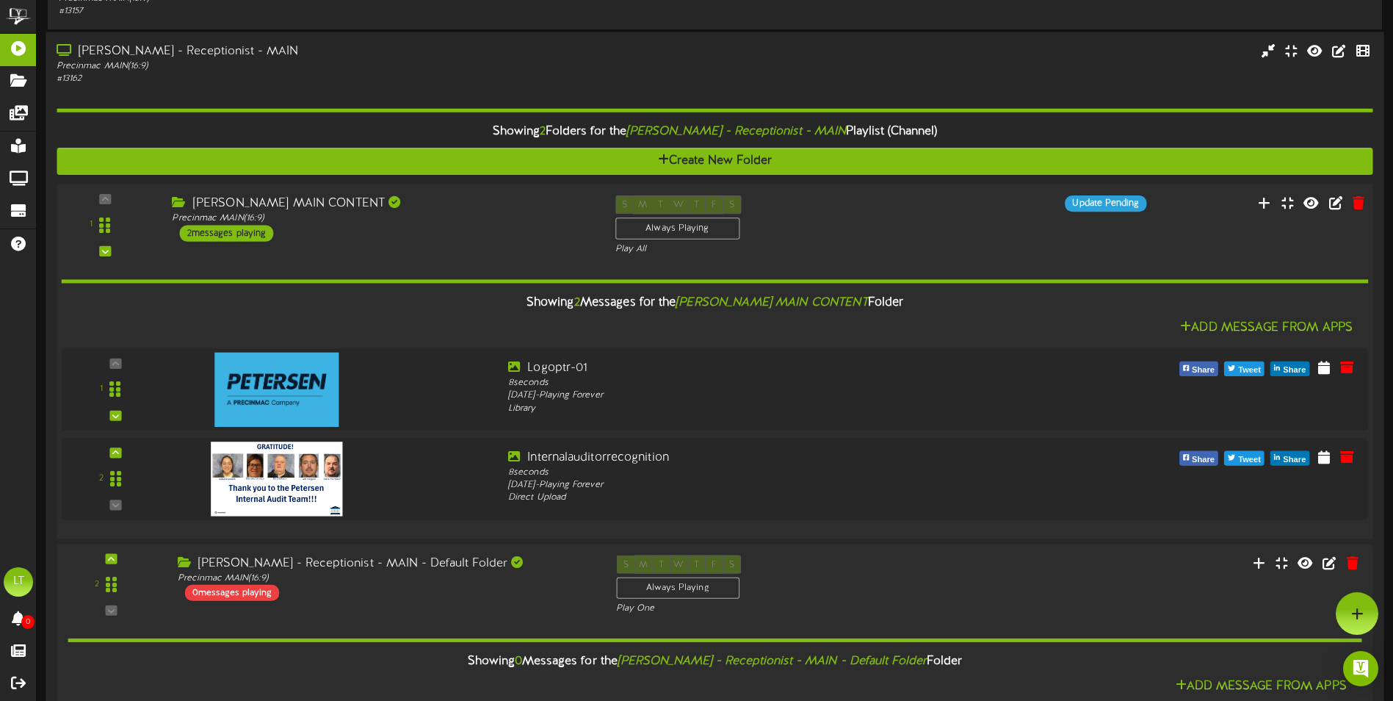
click at [903, 304] on div "Showing 2 Messages for the [PERSON_NAME] MAIN CONTENT Folder" at bounding box center [714, 302] width 1329 height 32
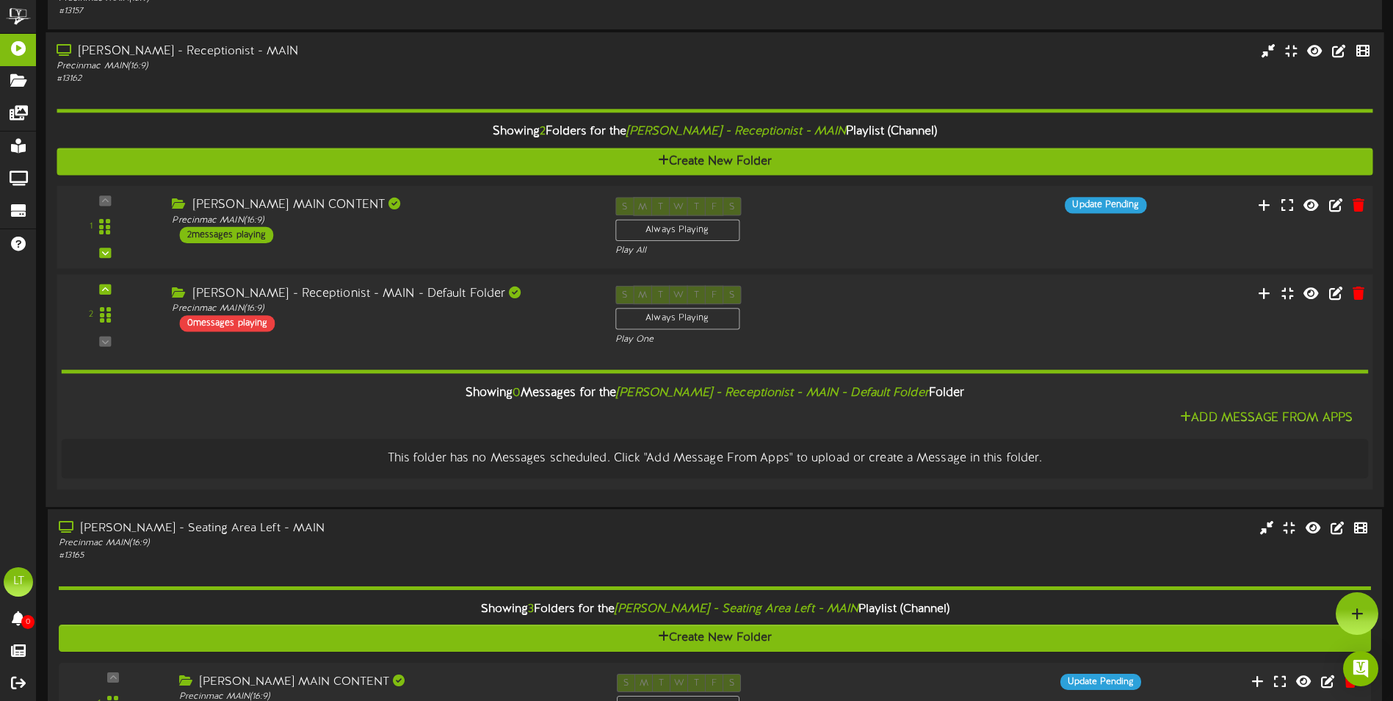
click at [842, 322] on div "S M T W T F S Always Playing Play One" at bounding box center [770, 315] width 333 height 60
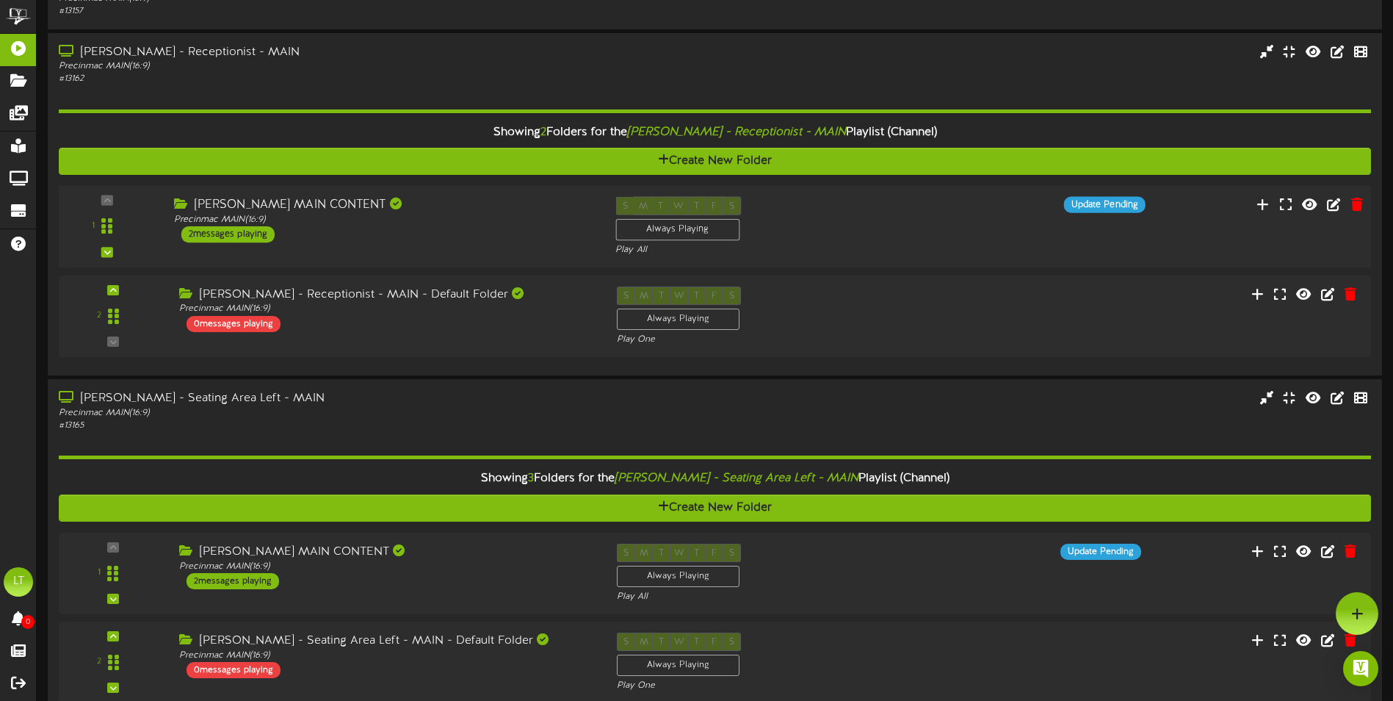
click at [838, 235] on div "S M T W T F S Always Playing Play All" at bounding box center [769, 227] width 331 height 60
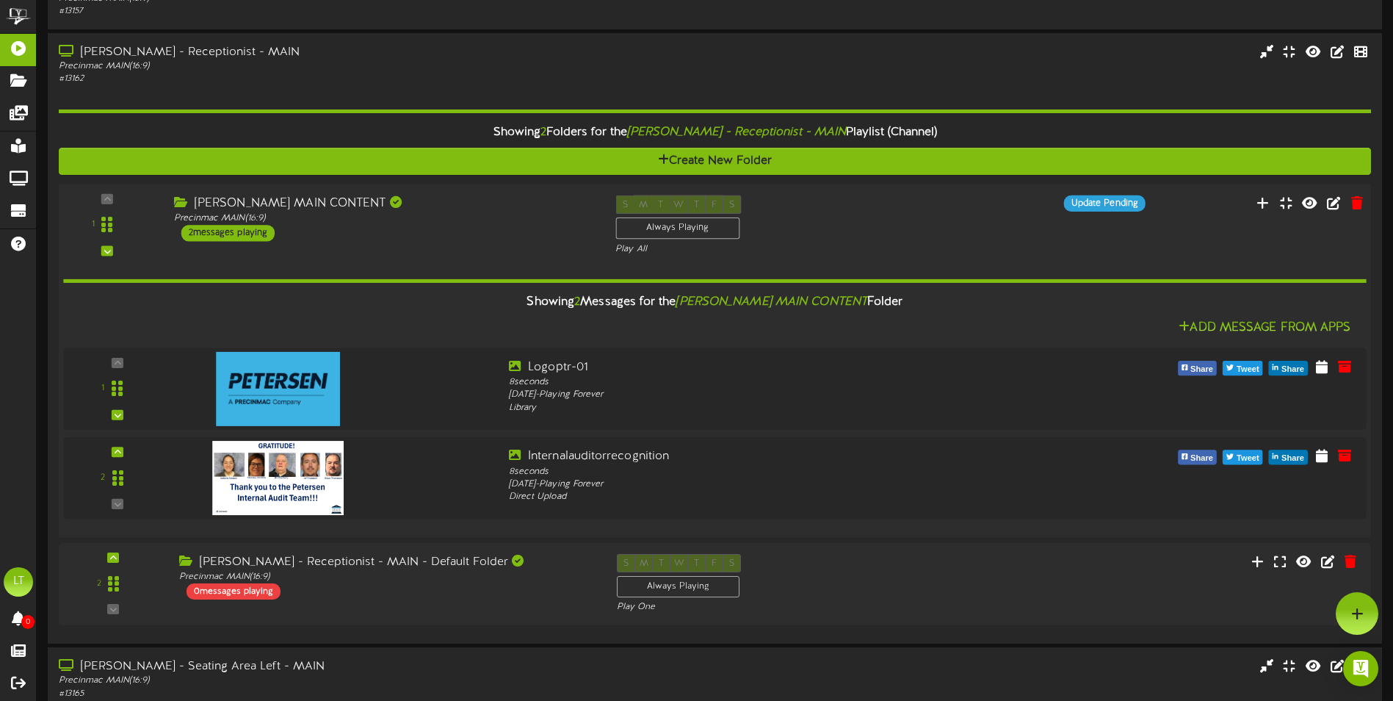
click at [838, 235] on div "S M T W T F S Always Playing Play All" at bounding box center [769, 225] width 331 height 60
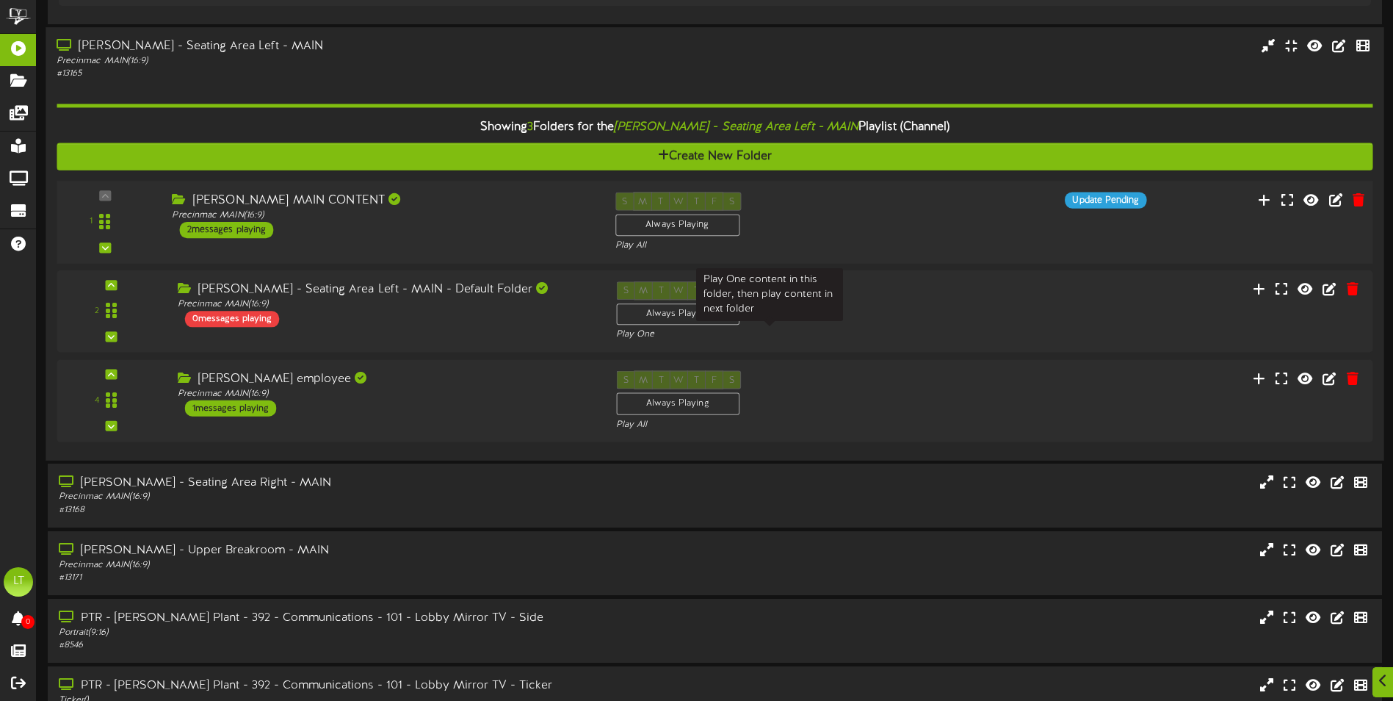
scroll to position [733, 0]
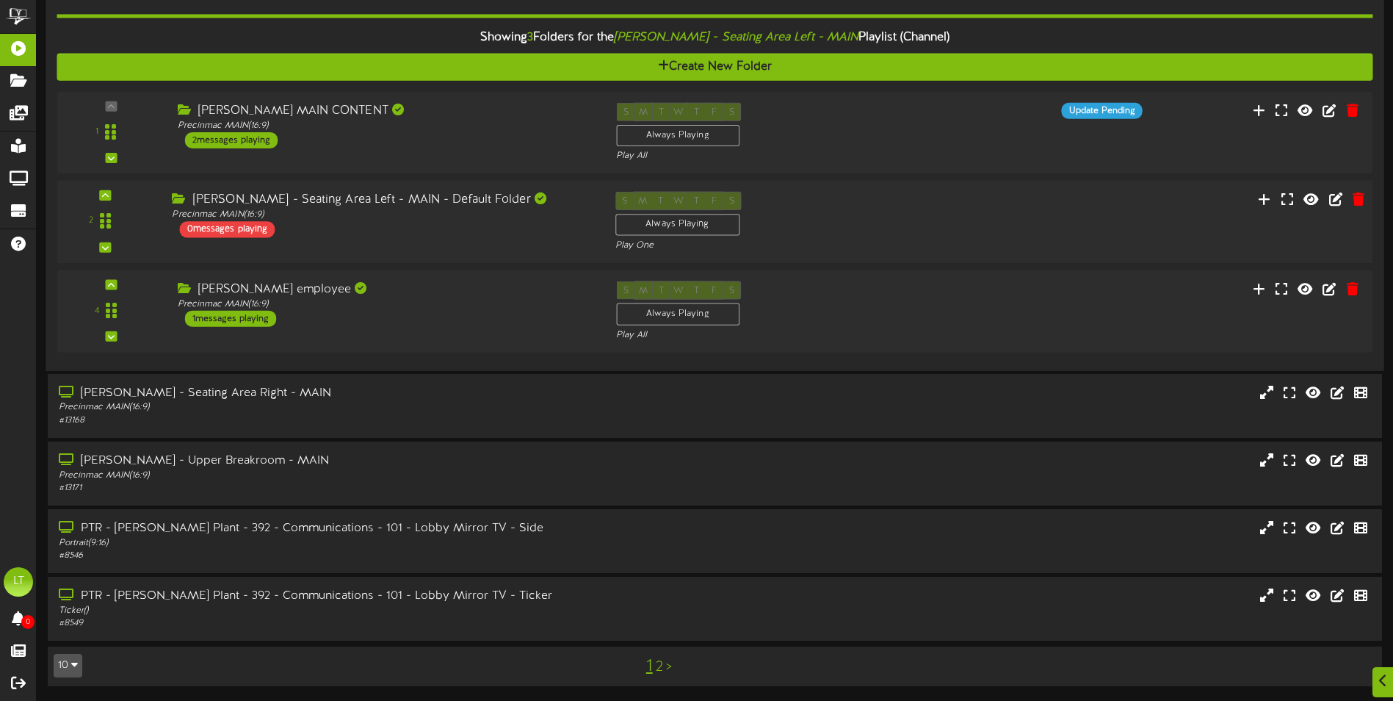
click at [859, 216] on div "S M T W T F S Always Playing Play One" at bounding box center [770, 222] width 333 height 60
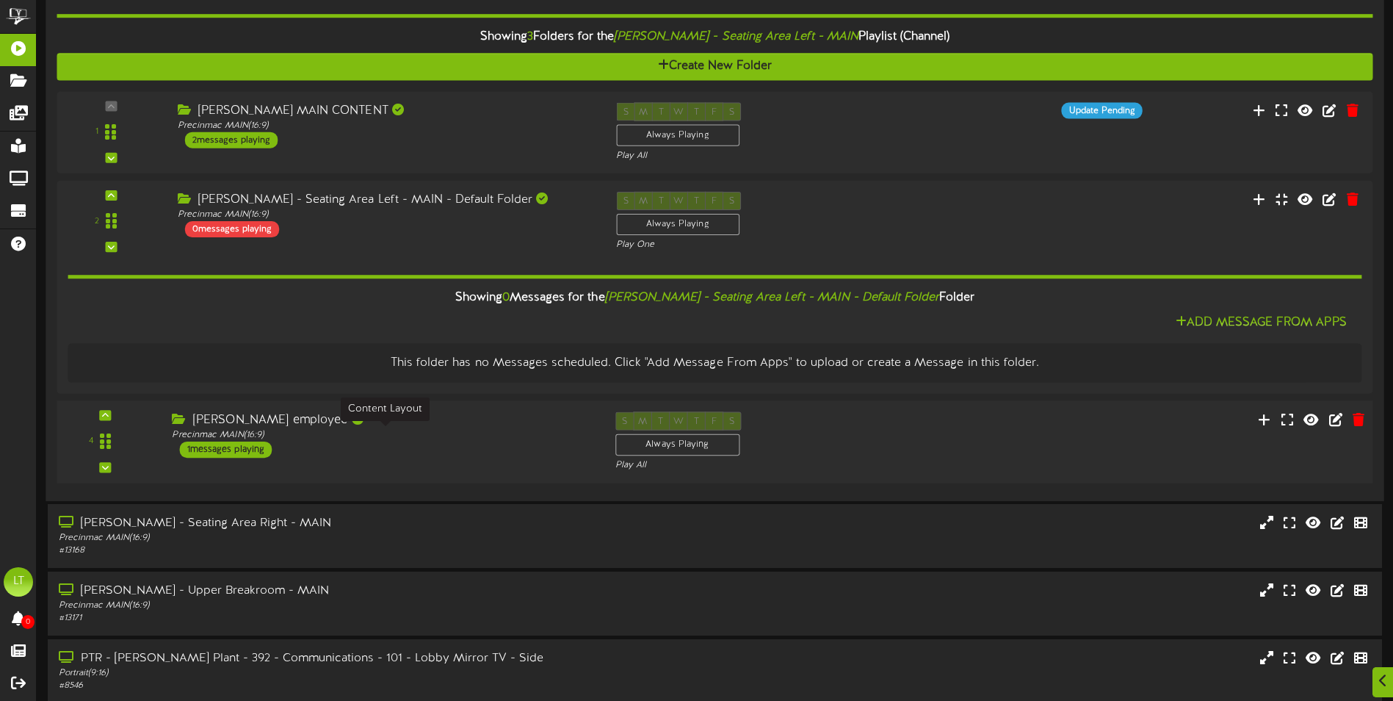
click at [380, 439] on div "Precinmac MAIN ( 16:9 )" at bounding box center [382, 434] width 421 height 12
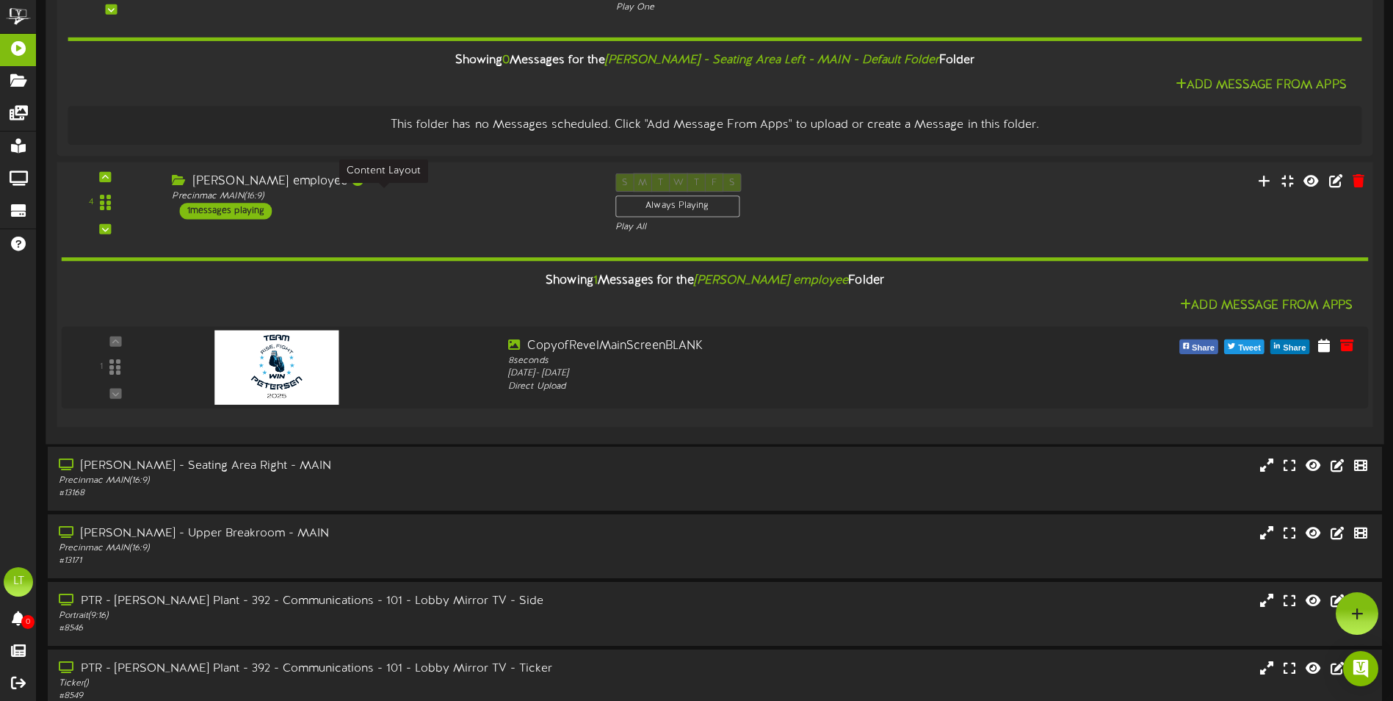
click at [422, 201] on div "Precinmac MAIN ( 16:9 )" at bounding box center [382, 196] width 421 height 12
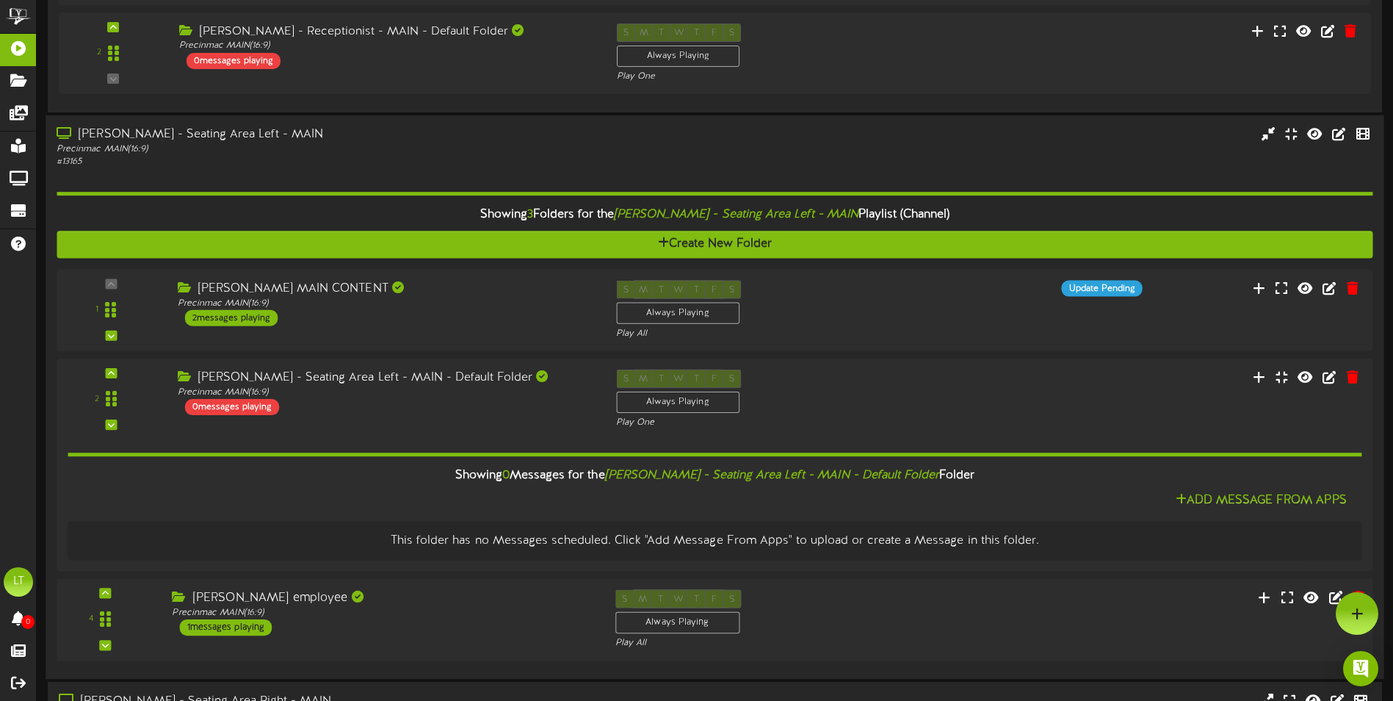
scroll to position [496, 0]
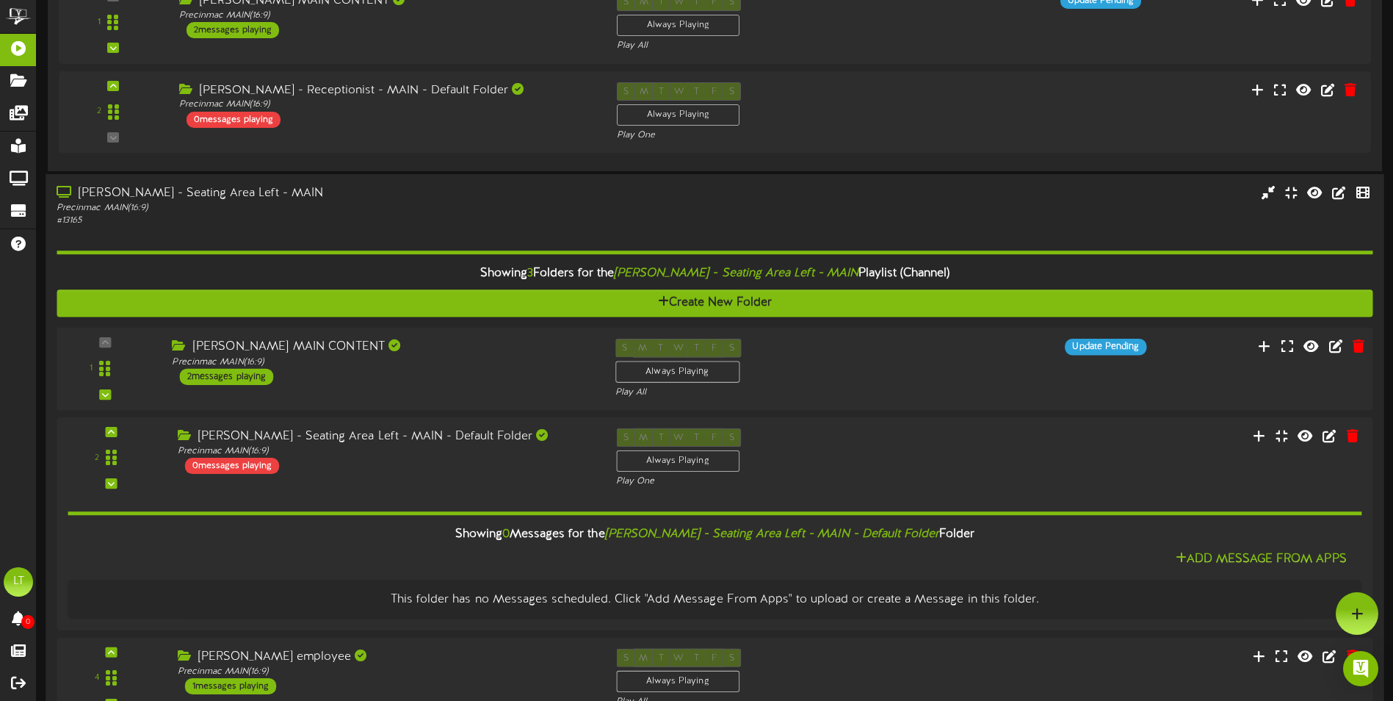
click at [482, 333] on div "1 Precinmac MAIN" at bounding box center [714, 369] width 1329 height 83
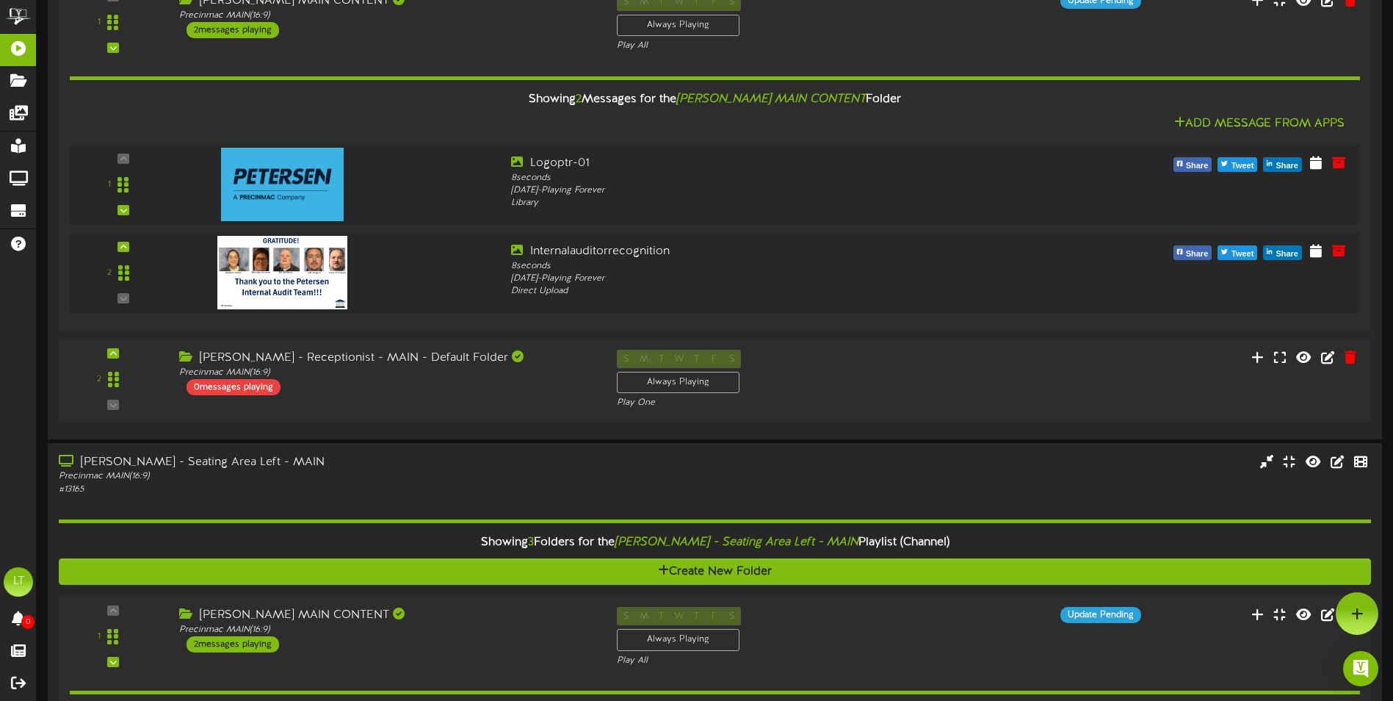
click at [453, 117] on div "Add Message From Apps" at bounding box center [715, 124] width 1290 height 18
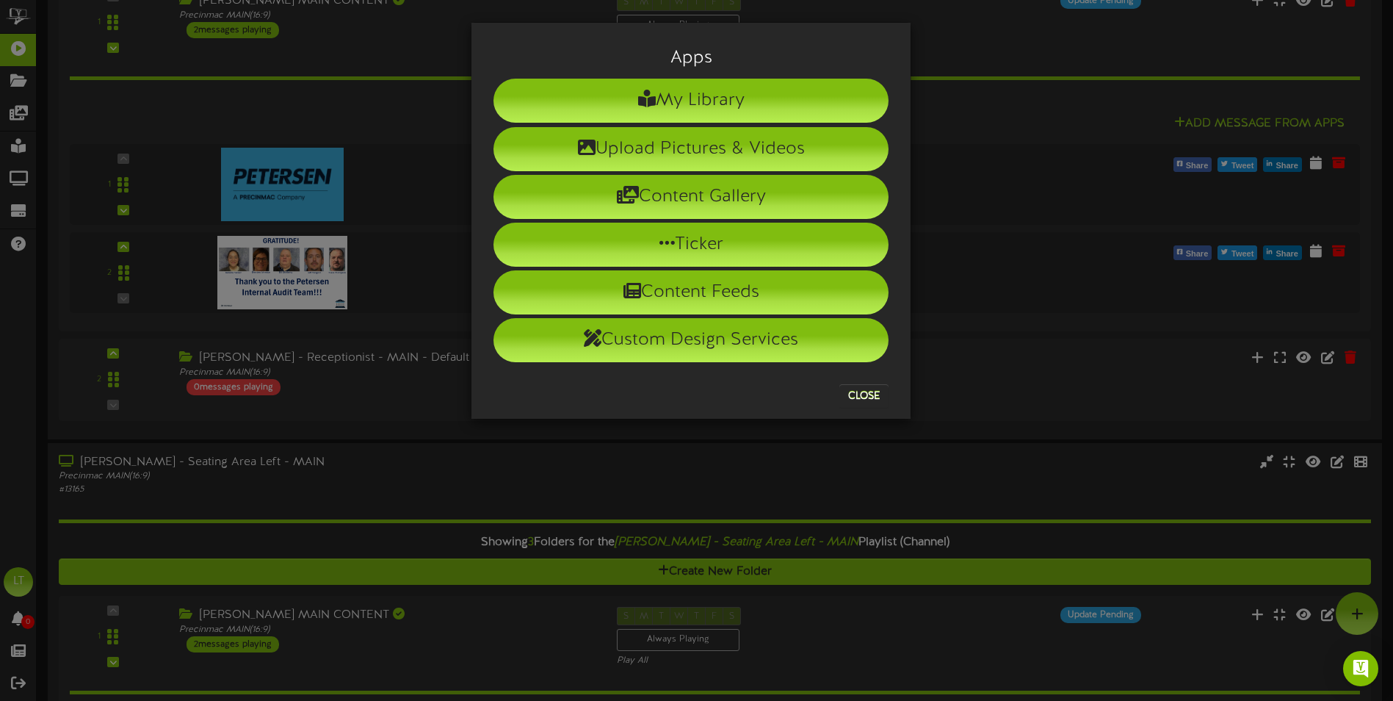
click at [453, 117] on div "Apps My Library Upload Pictures & Videos Content Gallery Ticker Content Feeds" at bounding box center [696, 350] width 1393 height 701
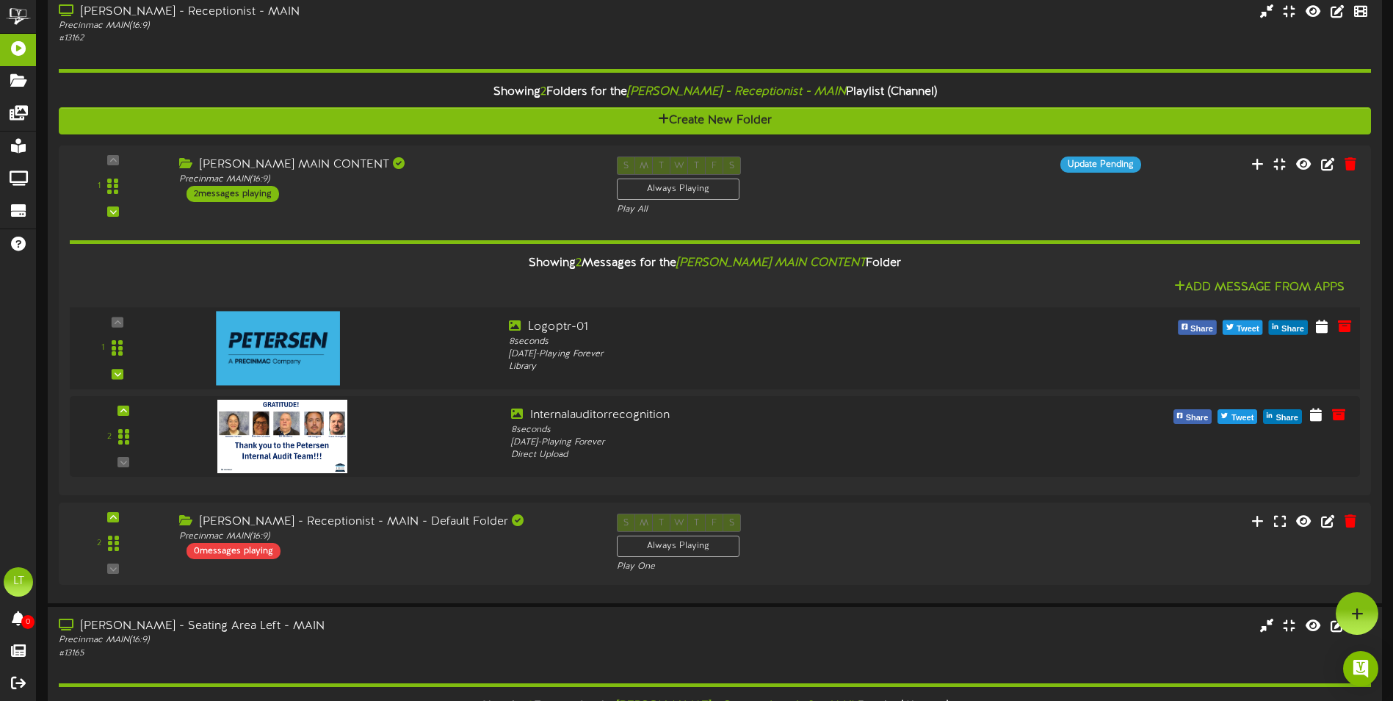
scroll to position [276, 0]
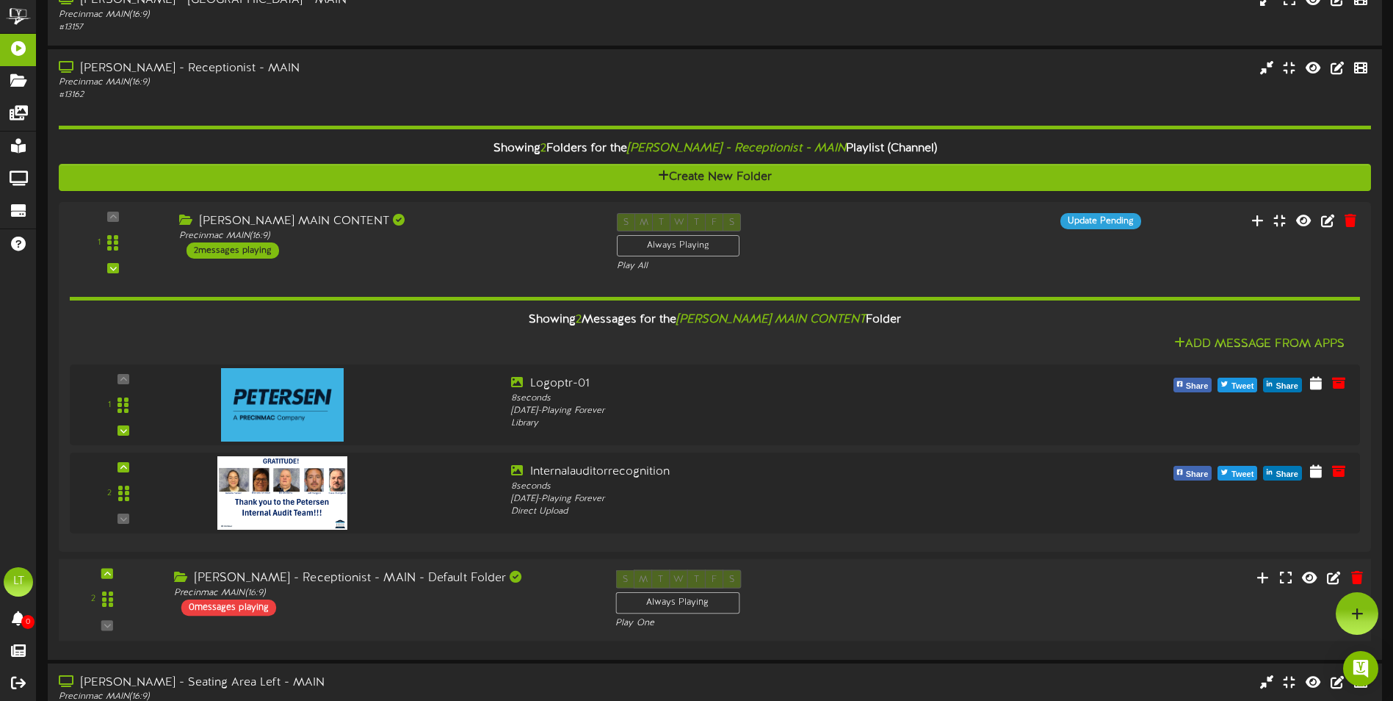
click at [408, 587] on div "[PERSON_NAME] - Receptionist - MAIN - Default Folder" at bounding box center [383, 578] width 419 height 17
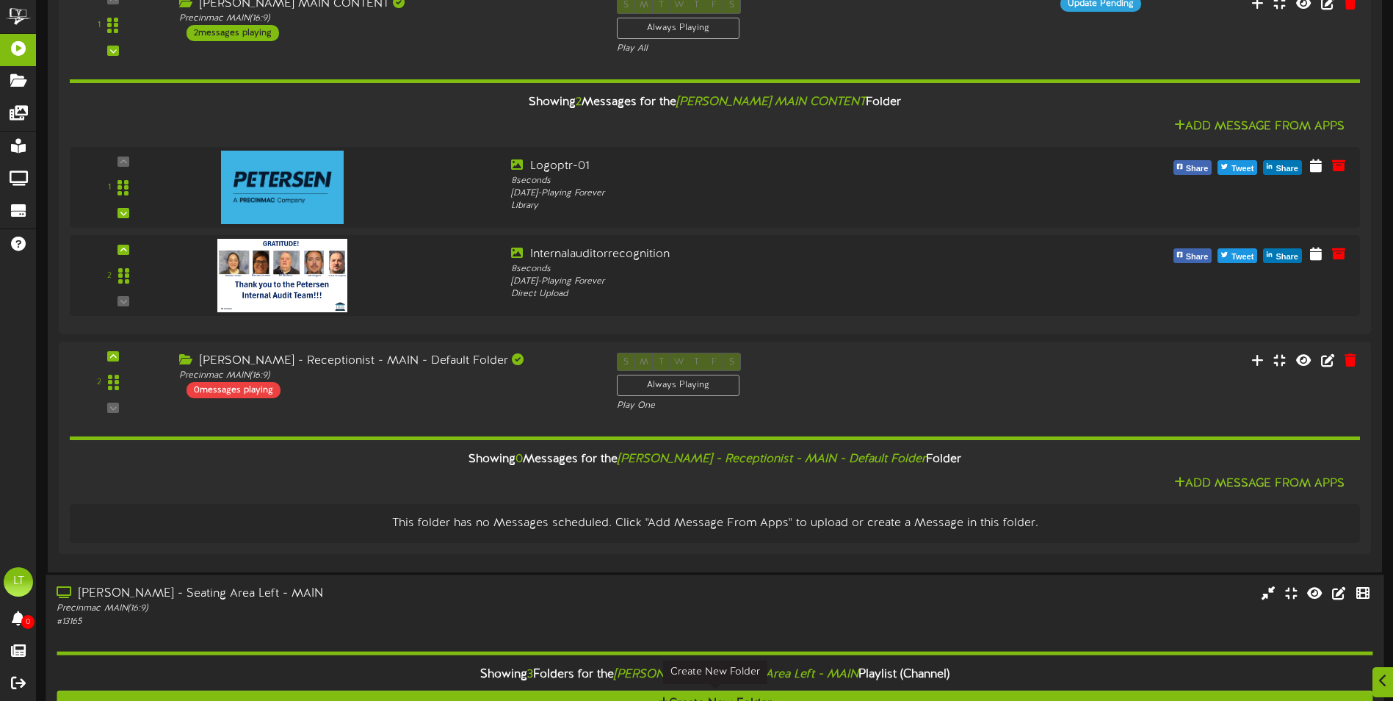
scroll to position [717, 0]
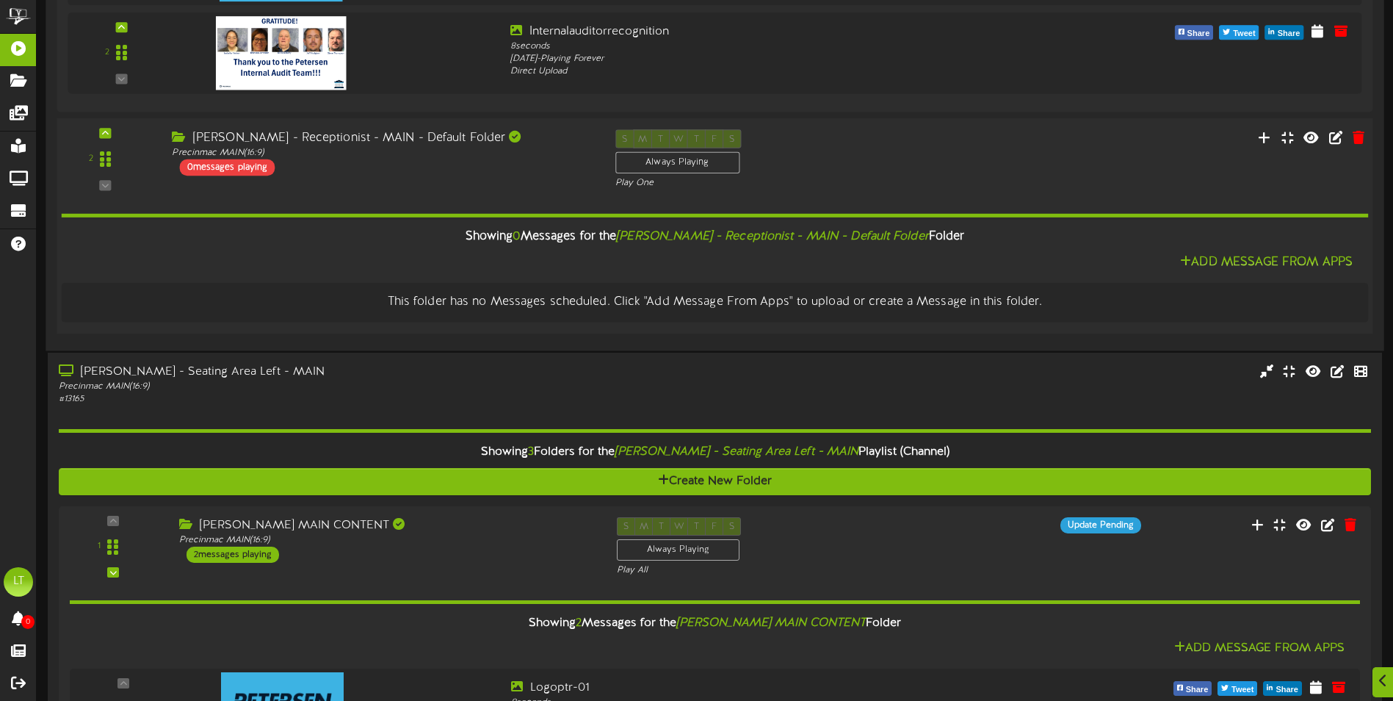
click at [388, 165] on div "[PERSON_NAME] - Receptionist - MAIN - Default Folder Precinmac MAIN ( 16:9 ) 0 …" at bounding box center [382, 152] width 443 height 46
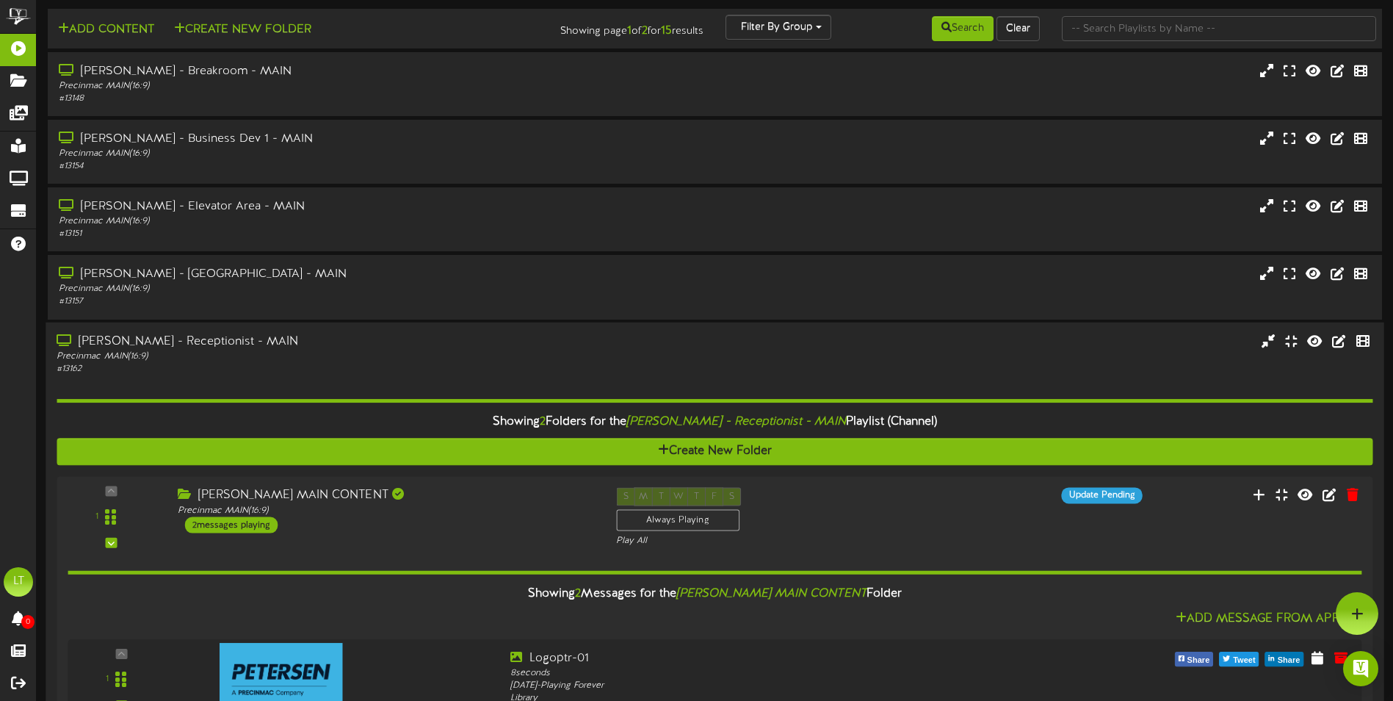
scroll to position [0, 0]
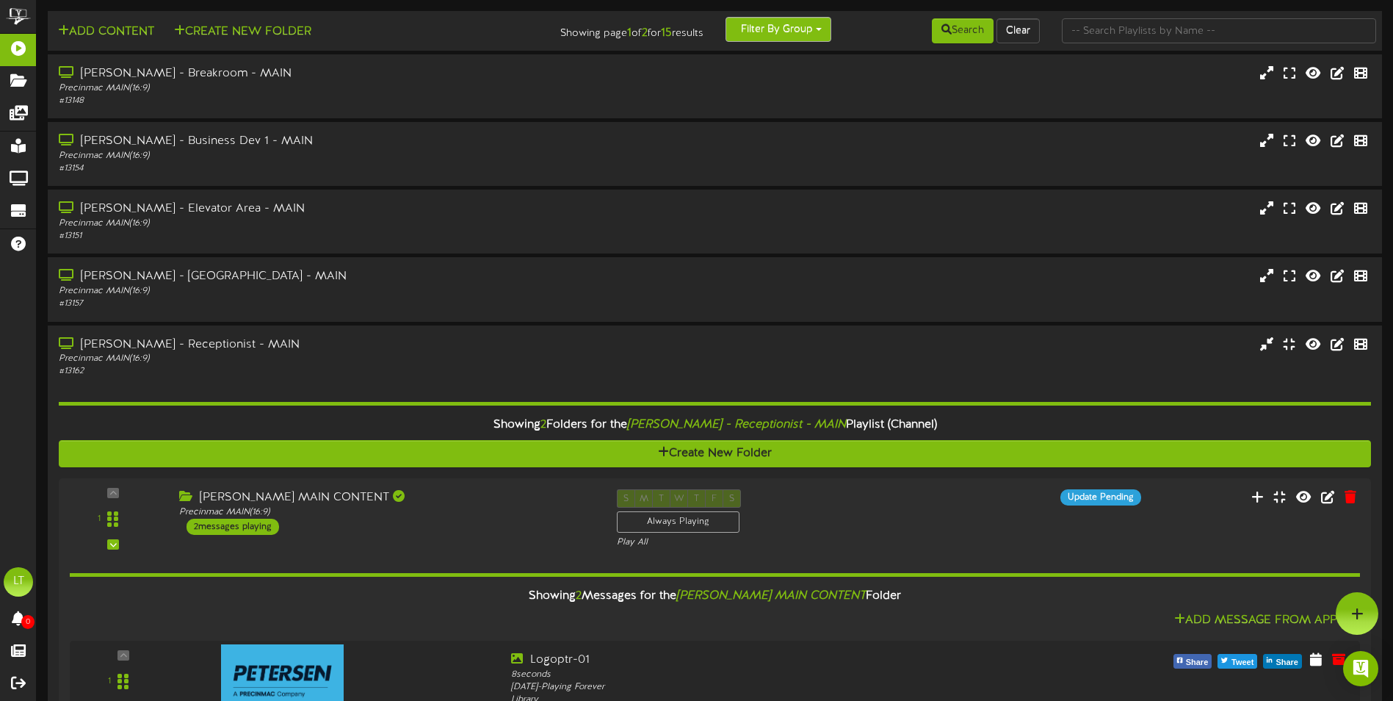
click at [823, 29] on button "Filter By Group" at bounding box center [779, 29] width 106 height 25
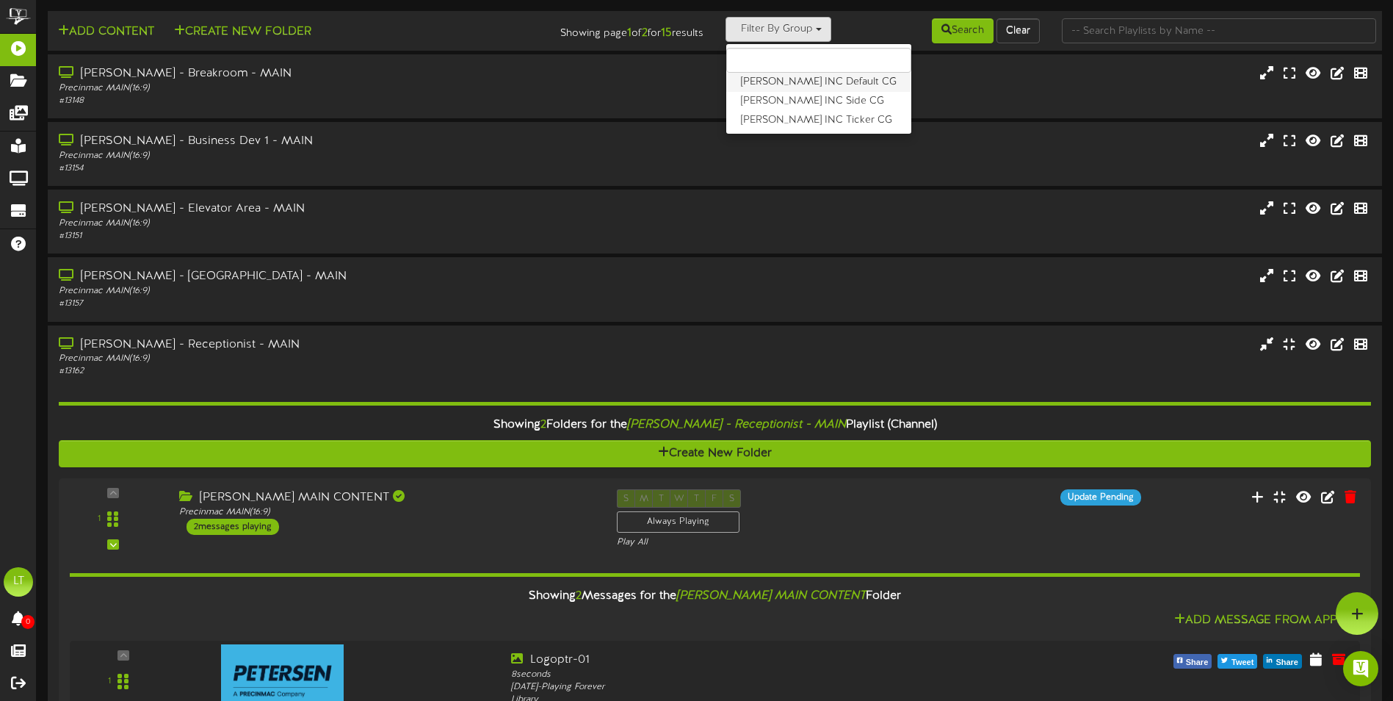
click at [846, 79] on label "[PERSON_NAME] INC Default CG" at bounding box center [818, 82] width 185 height 19
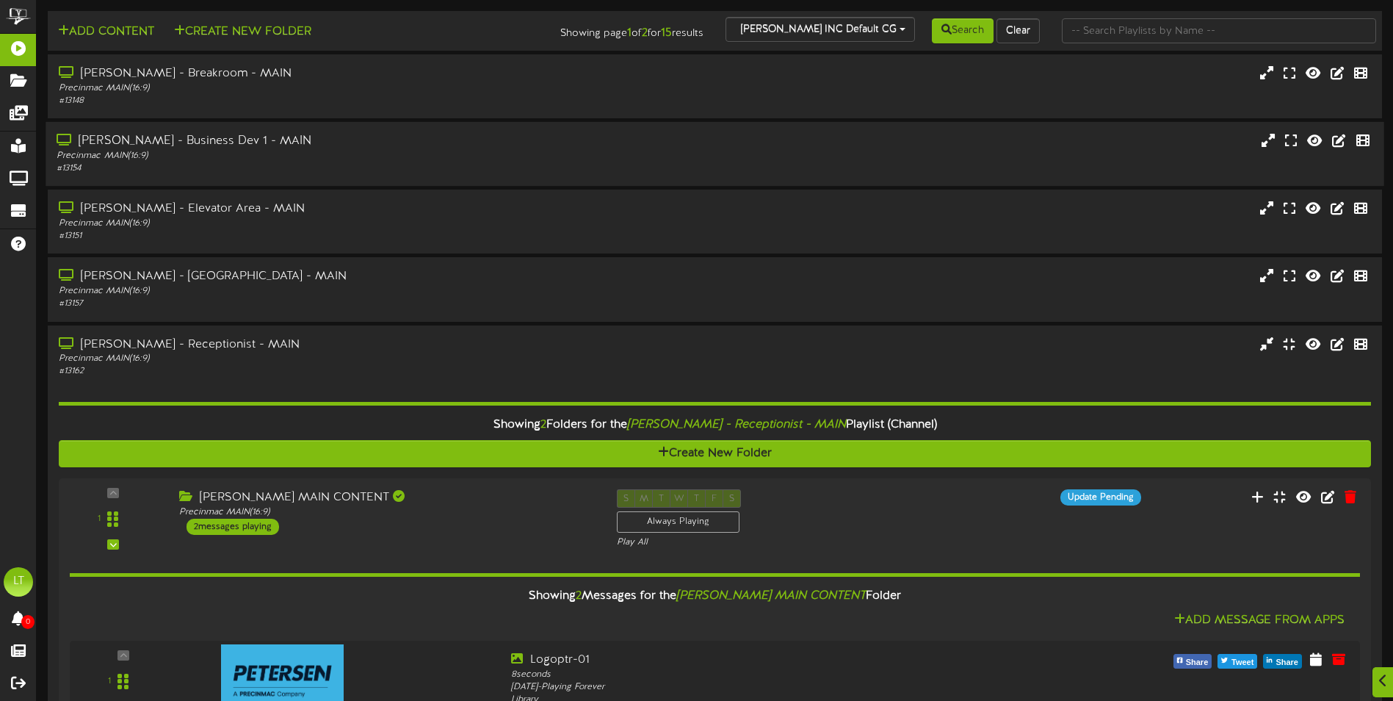
scroll to position [73, 0]
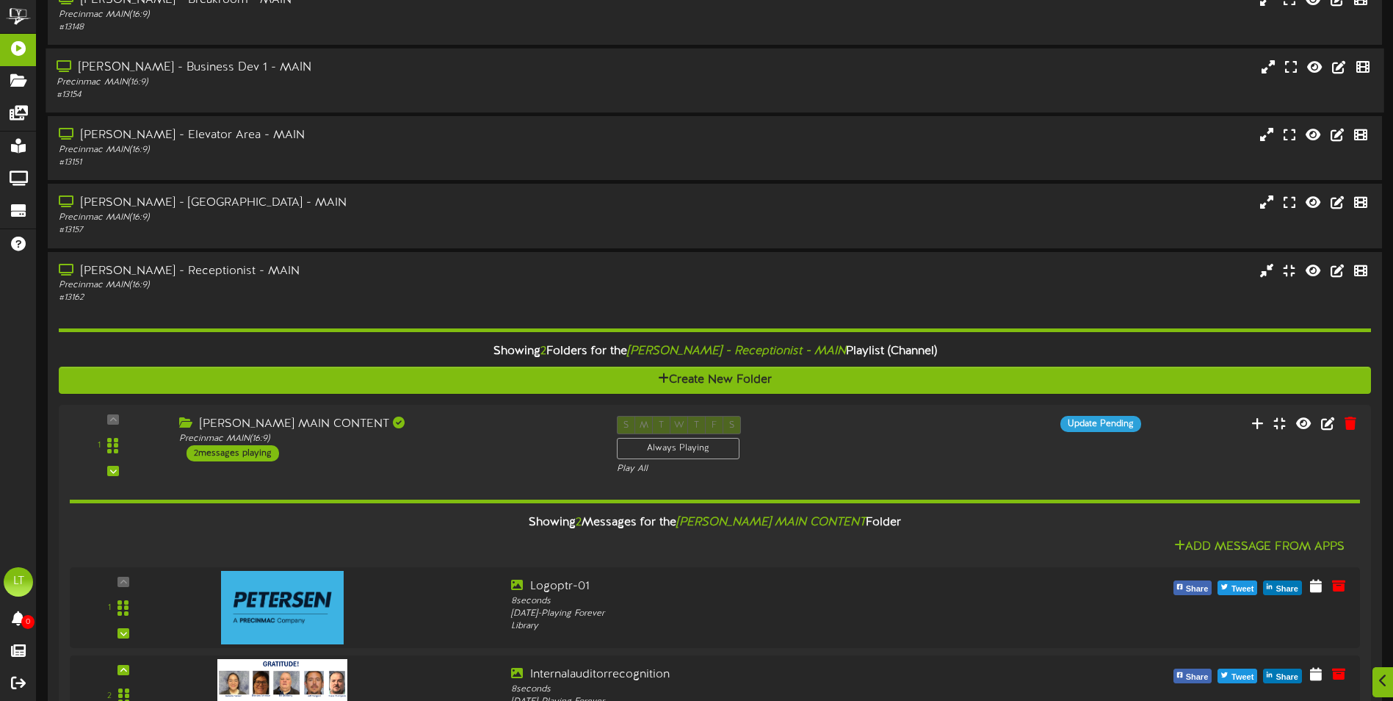
click at [408, 63] on div "[PERSON_NAME] - Business Dev 1 - MAIN" at bounding box center [324, 67] width 535 height 17
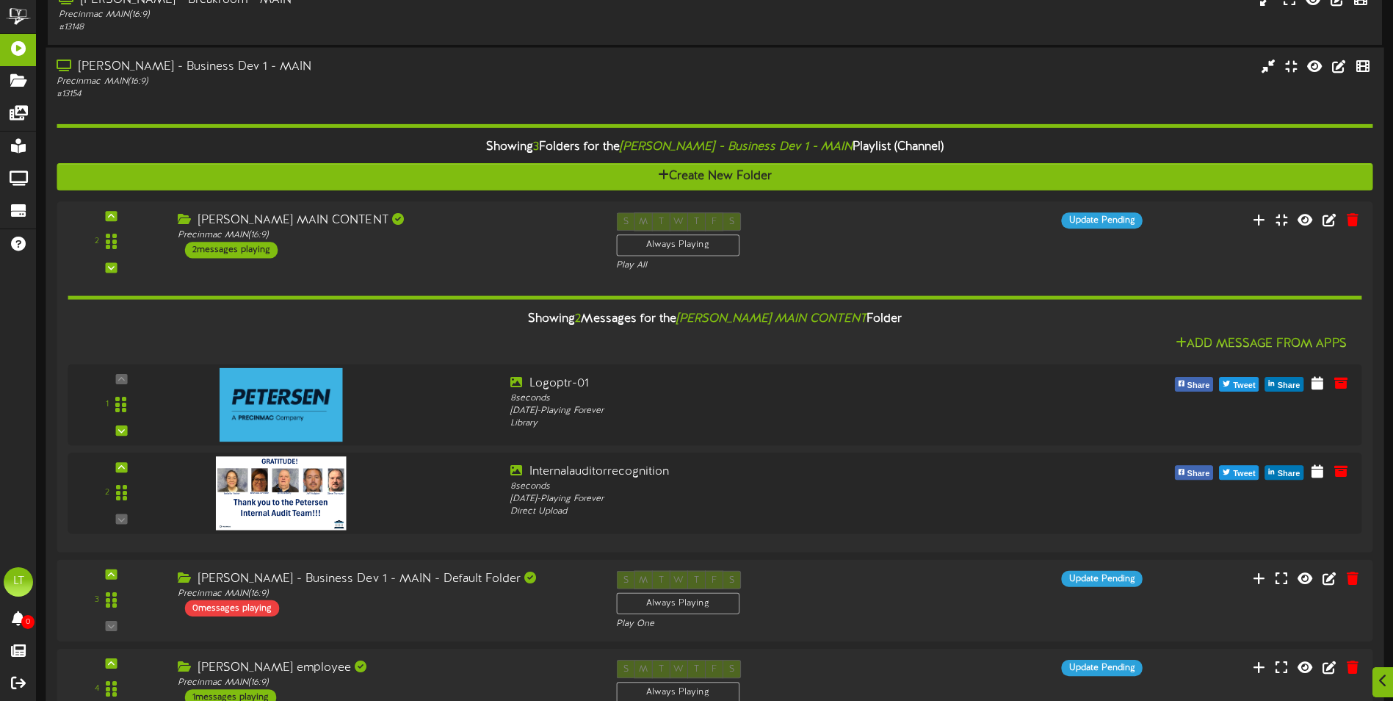
click at [408, 63] on div "[PERSON_NAME] - Business Dev 1 - MAIN" at bounding box center [324, 67] width 535 height 17
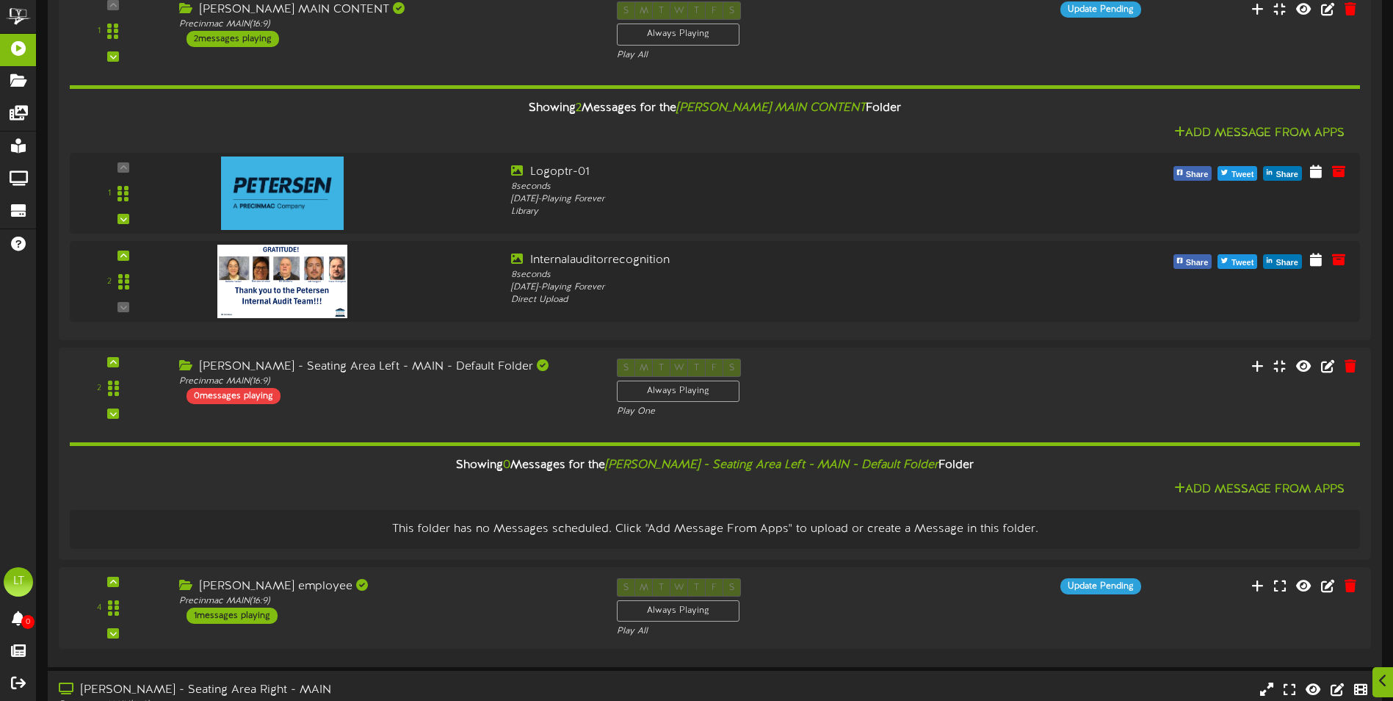
scroll to position [1399, 0]
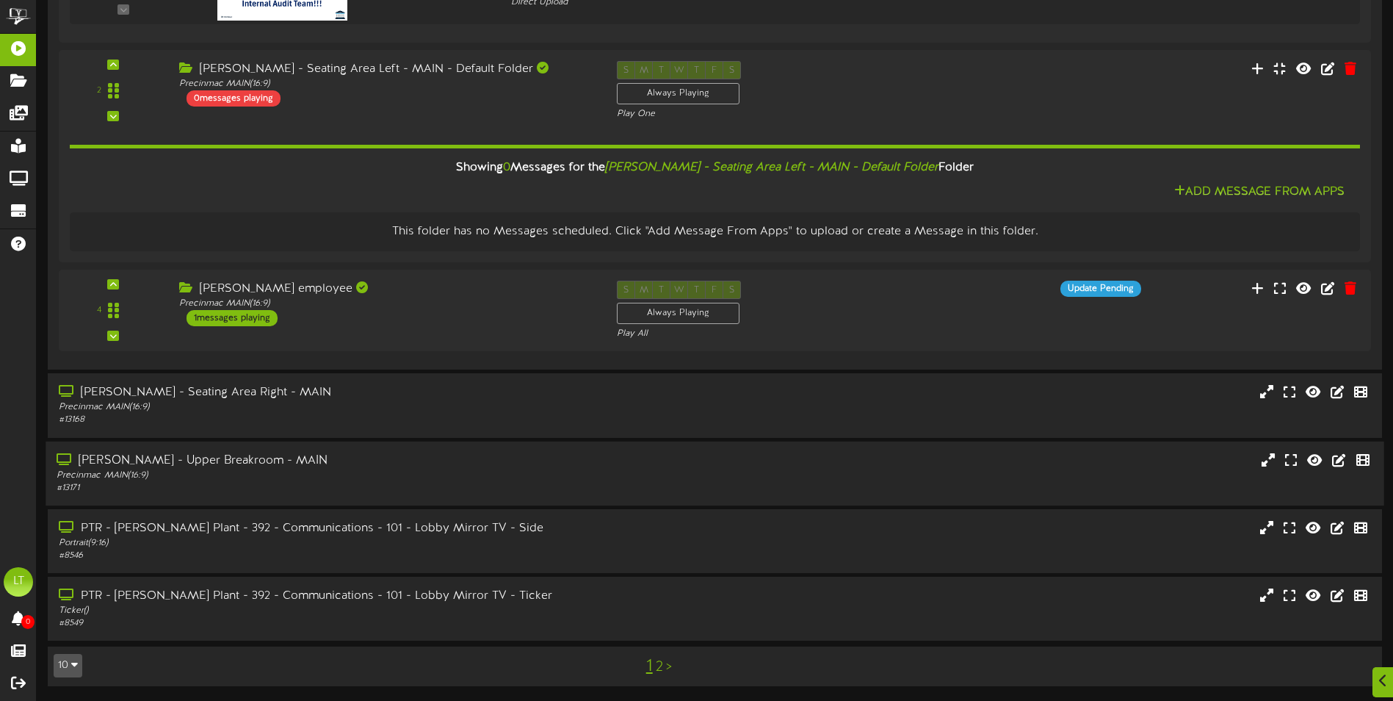
click at [333, 463] on div "[PERSON_NAME] - Upper Breakroom - MAIN" at bounding box center [324, 460] width 535 height 17
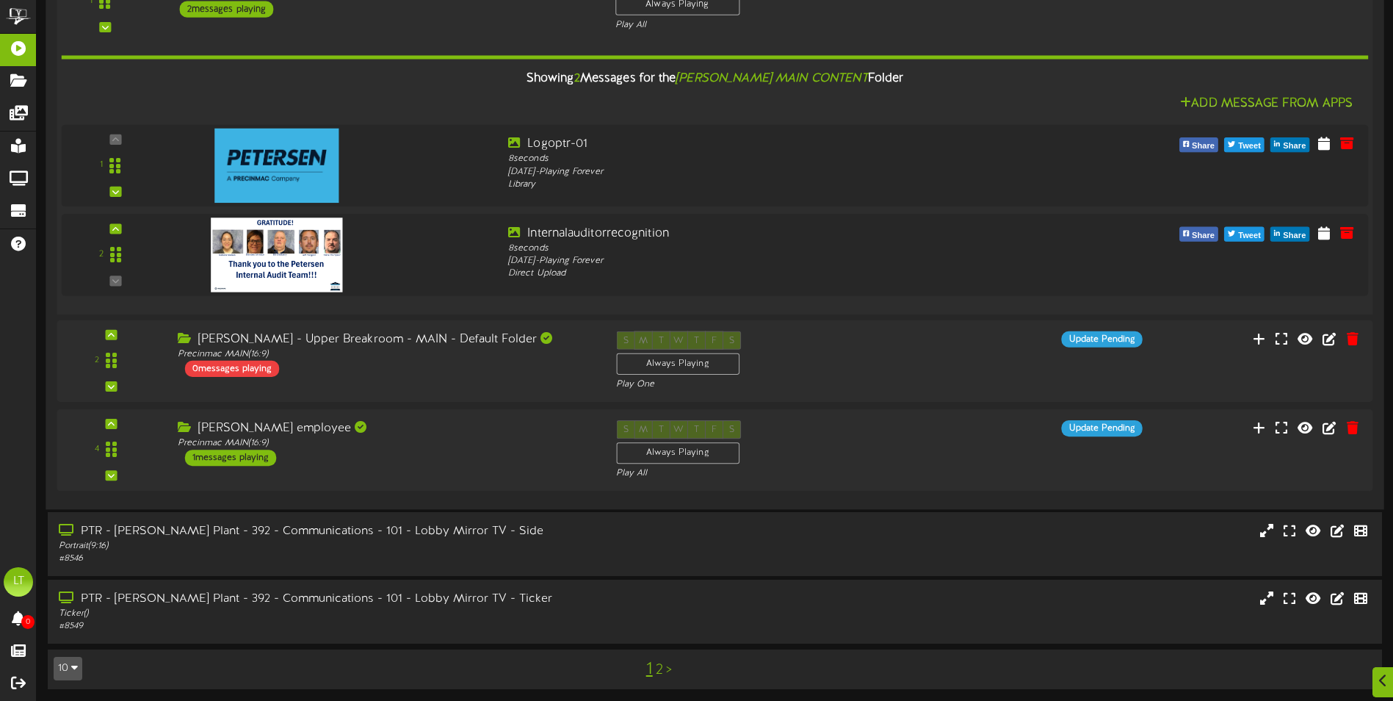
scroll to position [2034, 0]
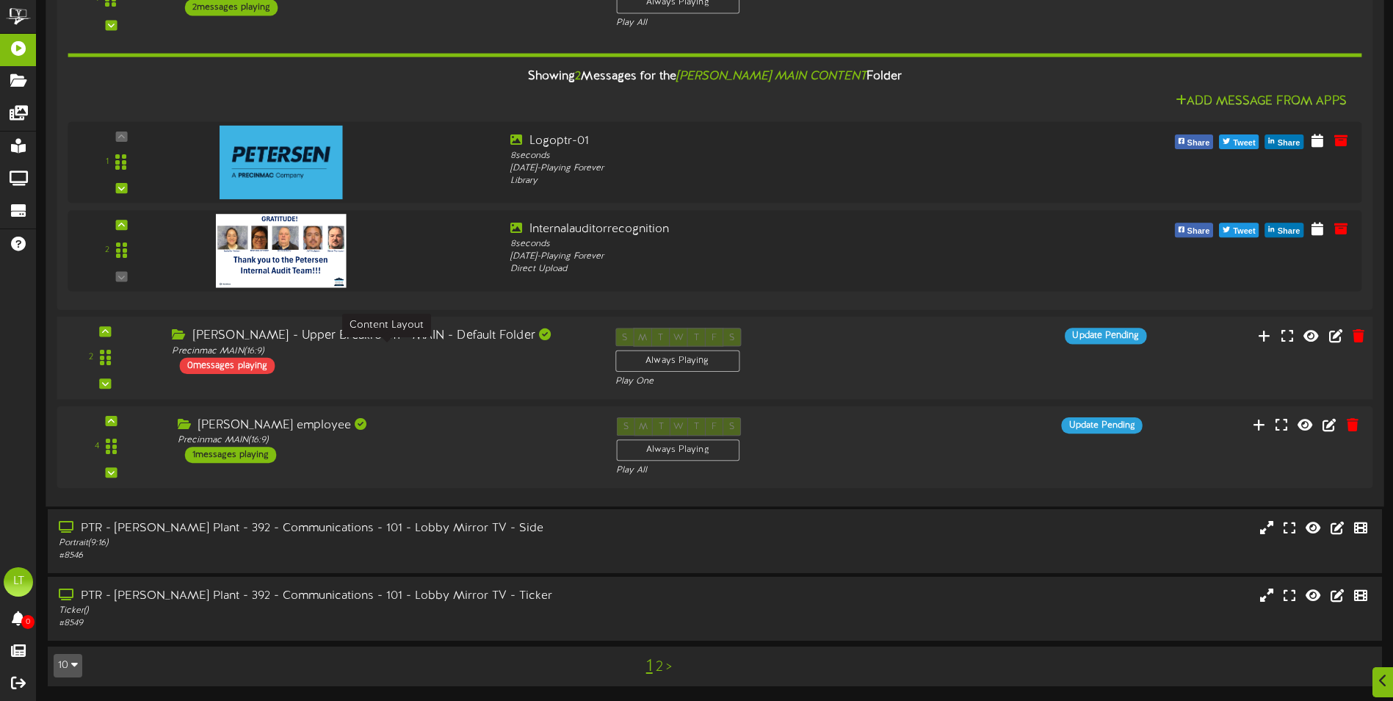
click at [469, 350] on div "Precinmac MAIN ( 16:9 )" at bounding box center [382, 350] width 421 height 12
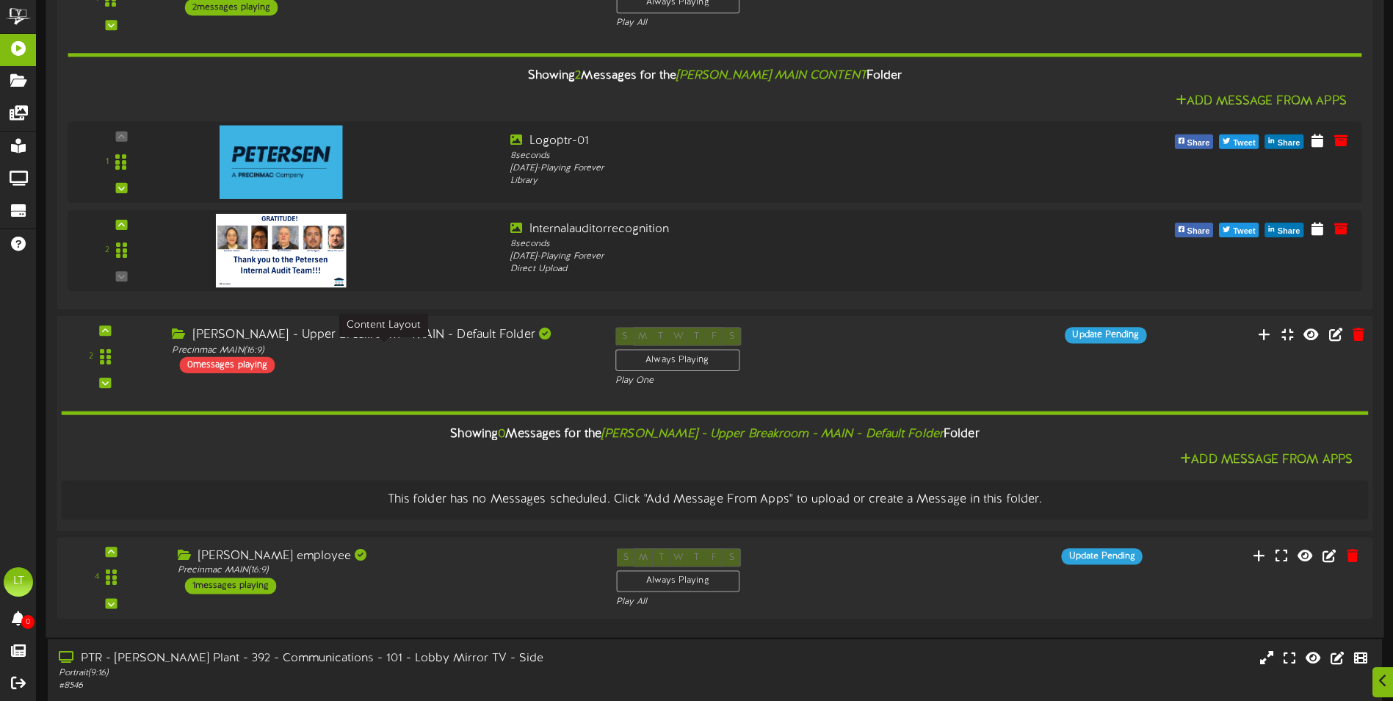
click at [469, 350] on div "Precinmac MAIN ( 16:9 )" at bounding box center [382, 350] width 421 height 12
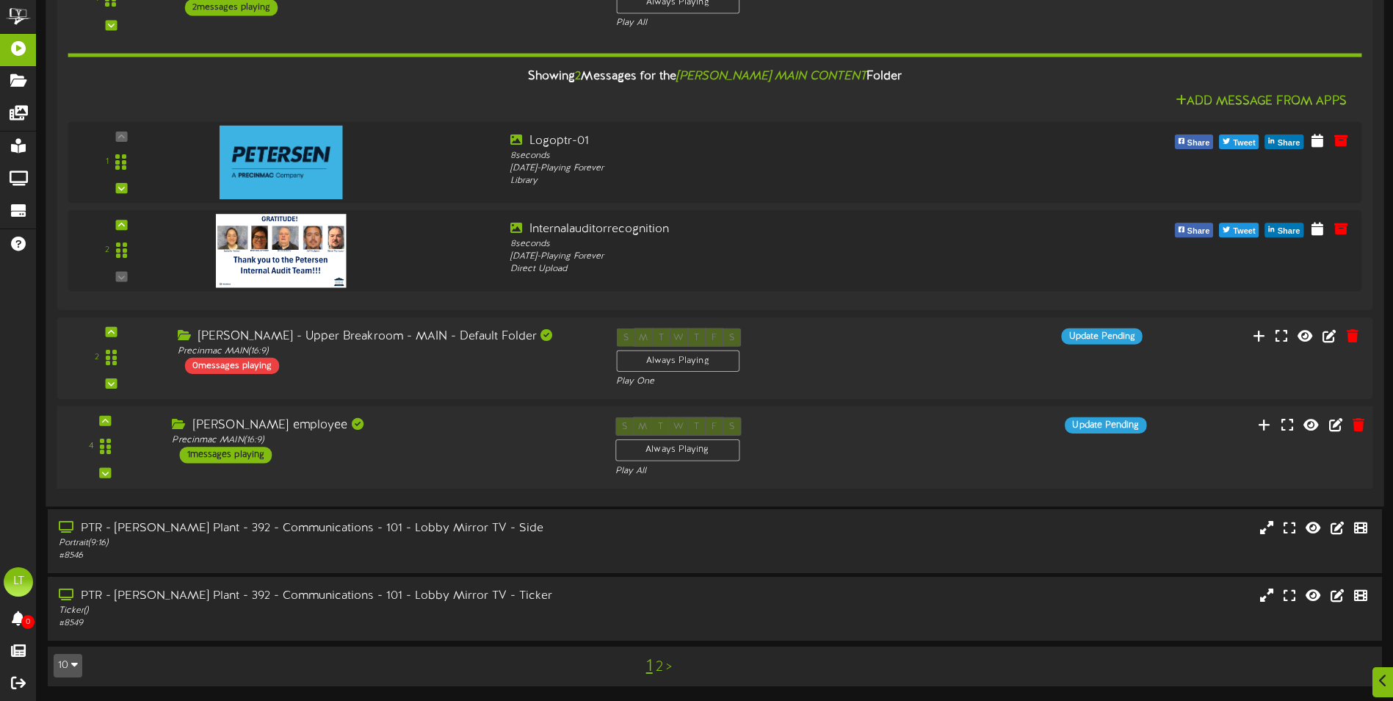
click at [444, 449] on div "[PERSON_NAME] employee Precinmac MAIN ( 16:9 ) 1 messages playing" at bounding box center [382, 439] width 443 height 46
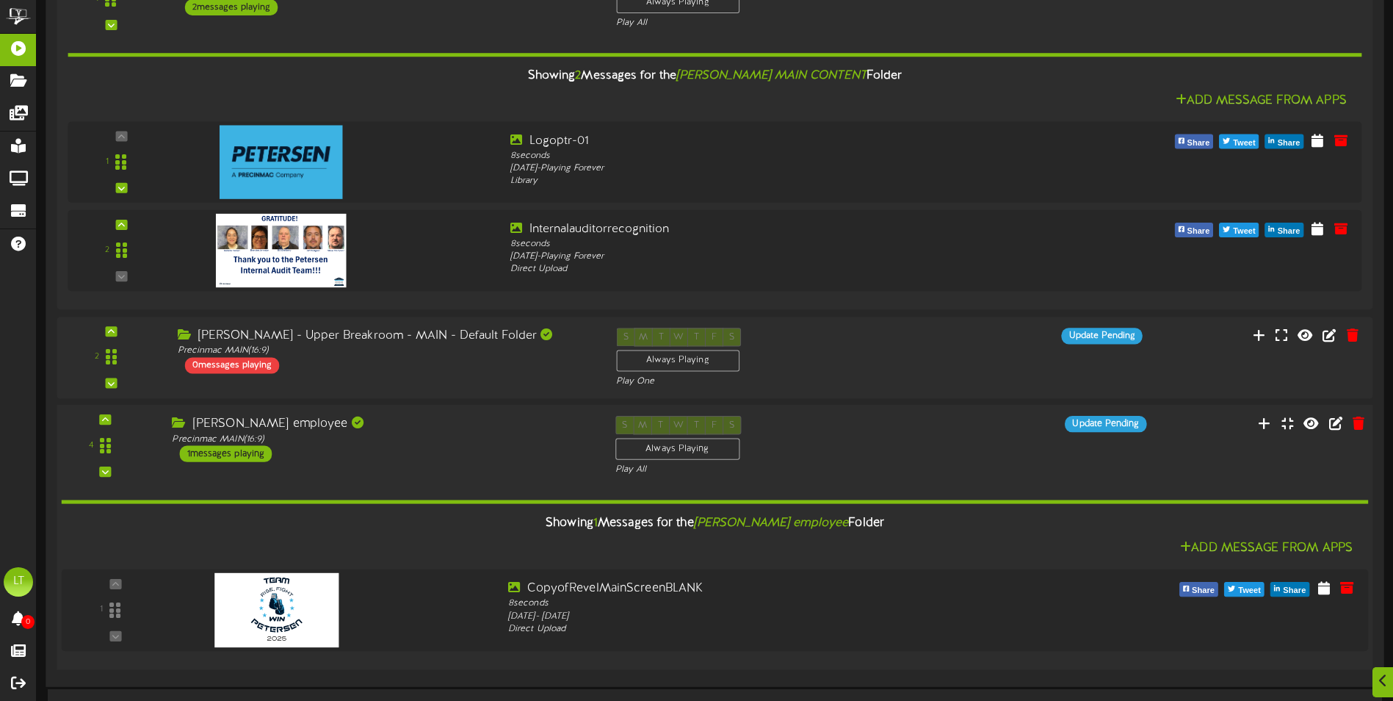
click at [443, 449] on div "[PERSON_NAME] employee Precinmac MAIN ( 16:9 ) 1 messages playing" at bounding box center [382, 439] width 443 height 46
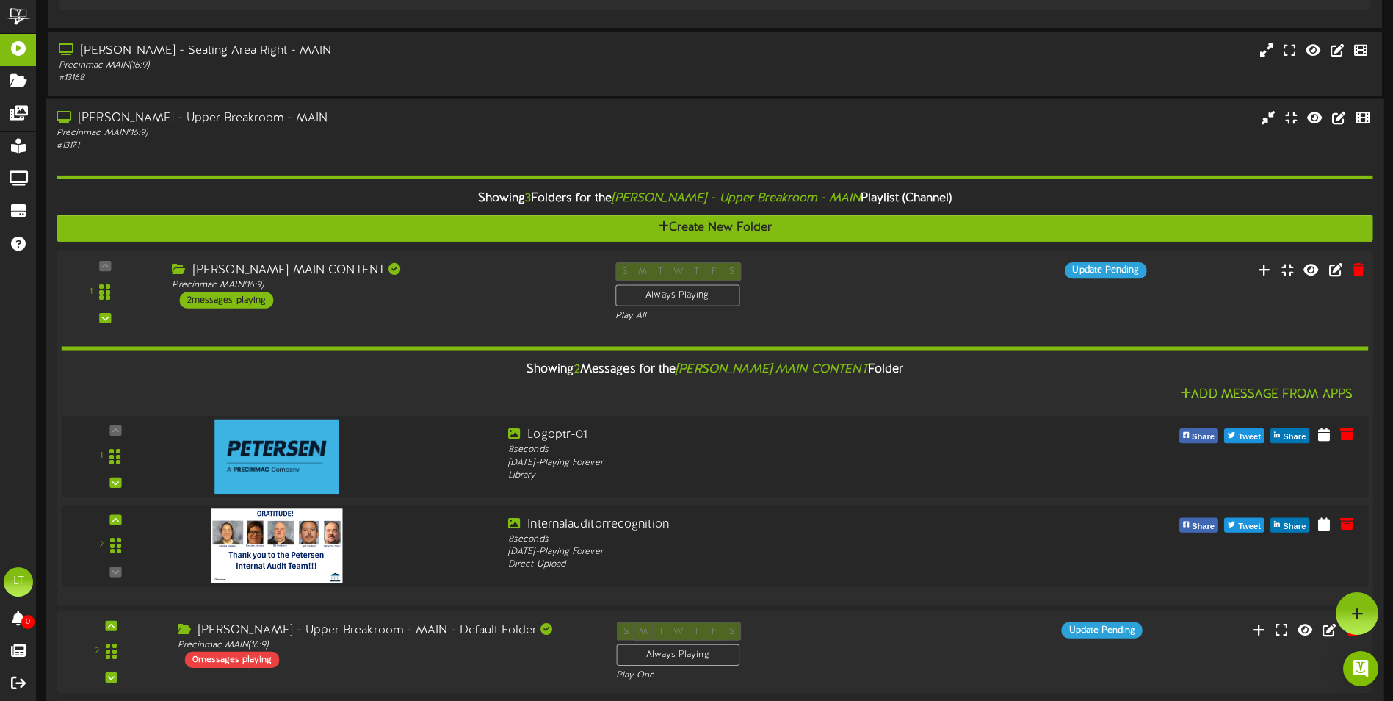
click at [435, 276] on div "[PERSON_NAME] MAIN CONTENT" at bounding box center [382, 269] width 421 height 17
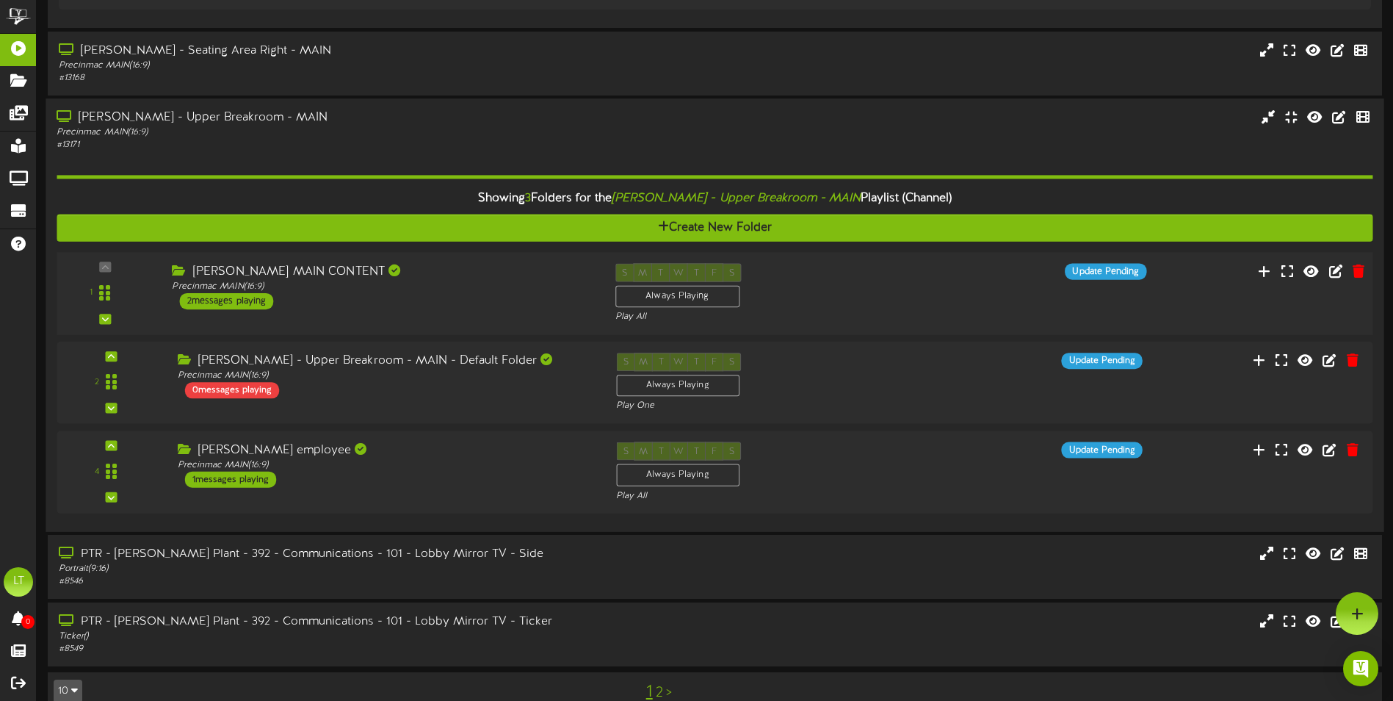
click at [435, 276] on div "[PERSON_NAME] MAIN CONTENT" at bounding box center [382, 271] width 421 height 17
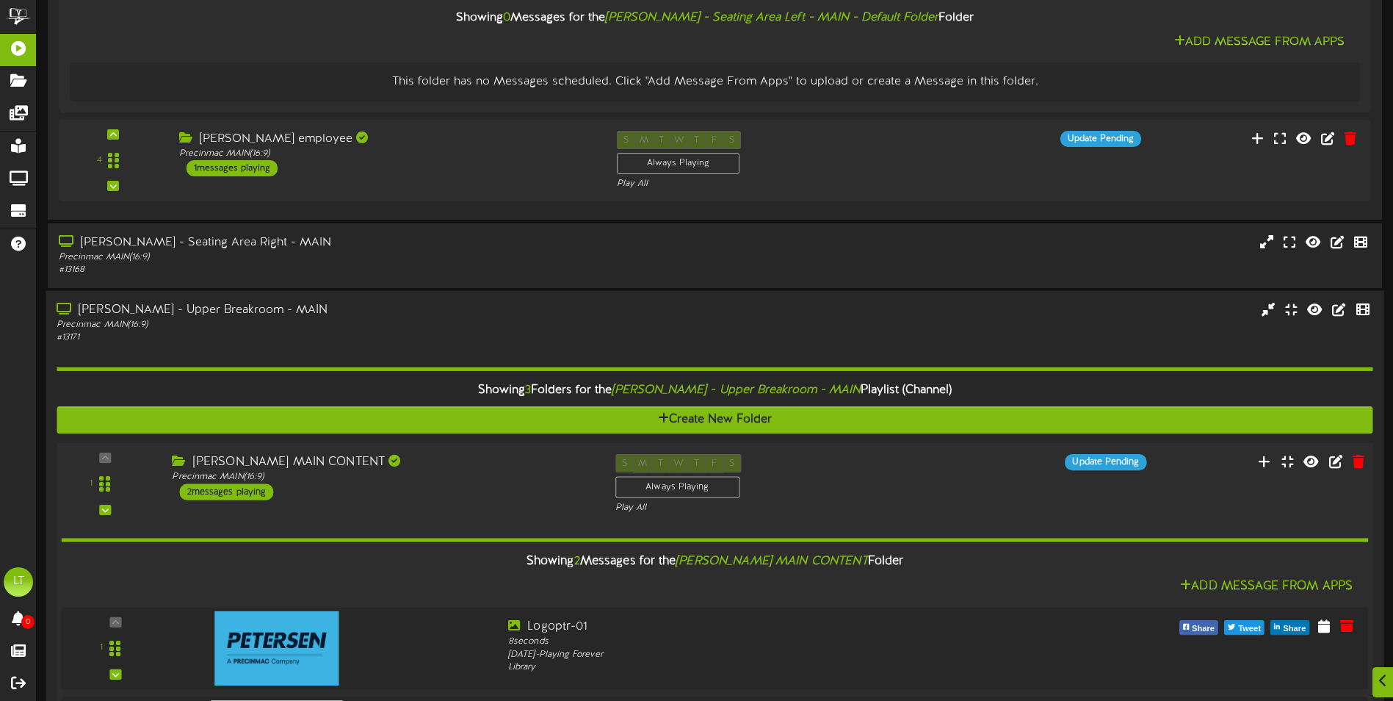
scroll to position [1741, 0]
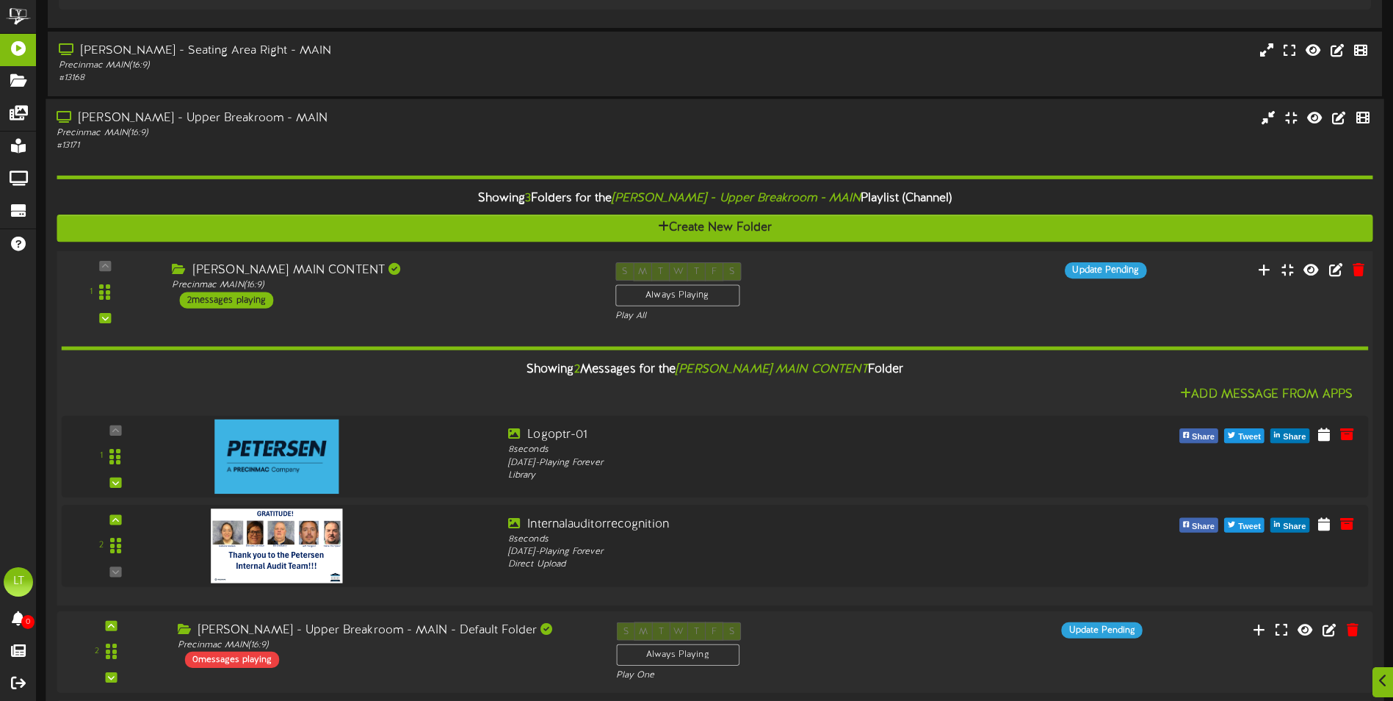
click at [435, 276] on div "[PERSON_NAME] MAIN CONTENT" at bounding box center [382, 269] width 421 height 17
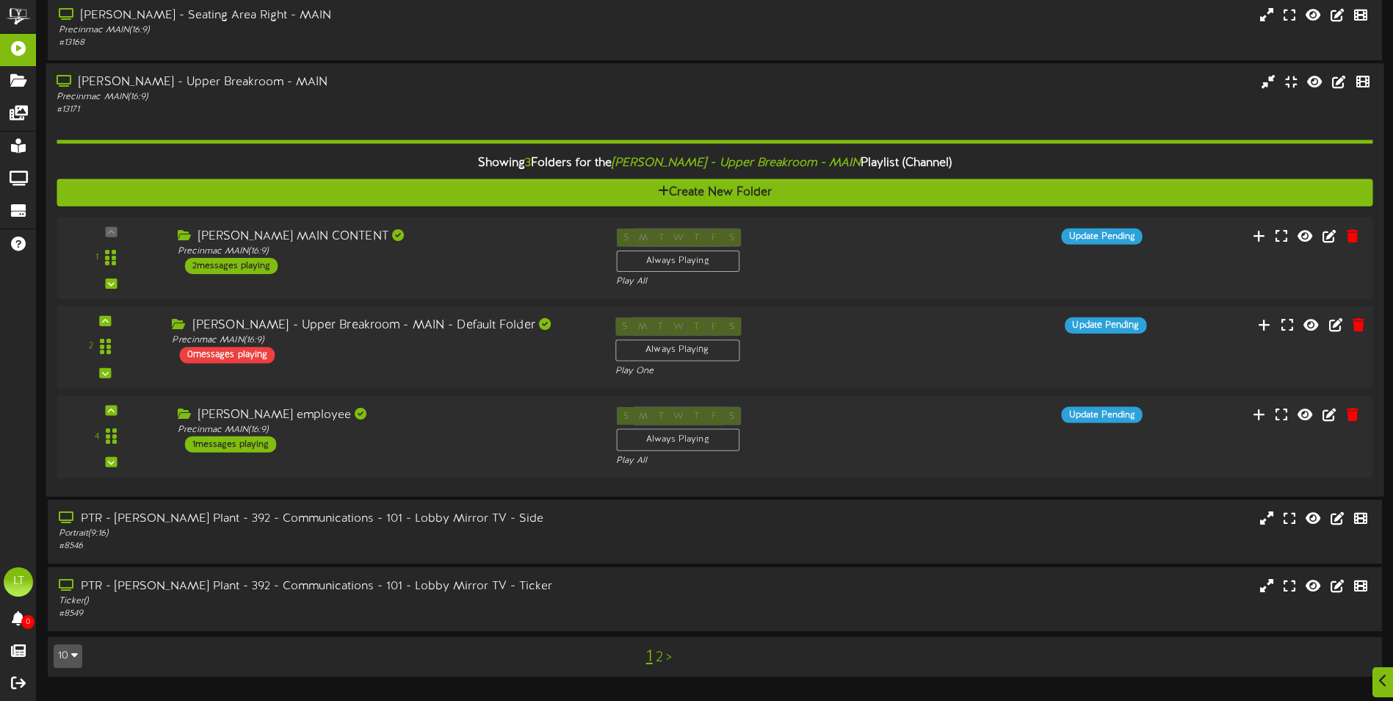
scroll to position [1260, 0]
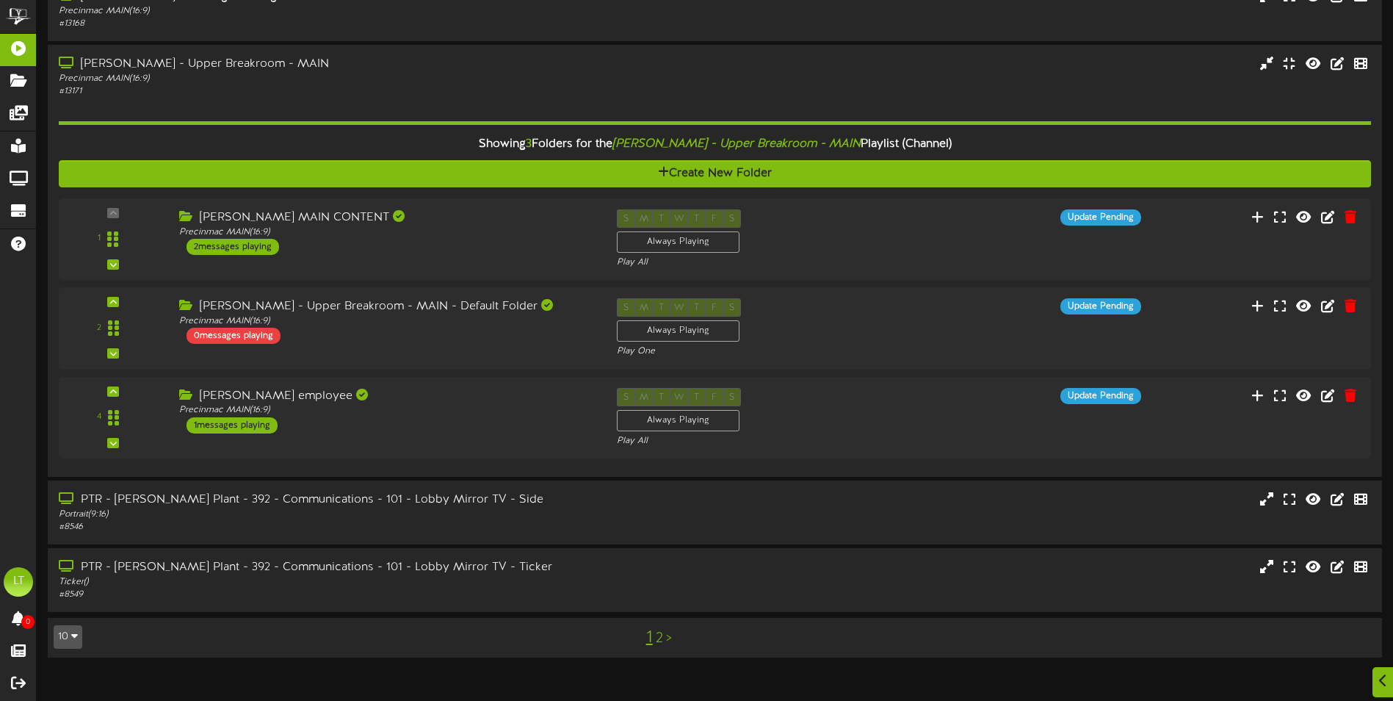
click at [665, 637] on div "1 2 >" at bounding box center [659, 638] width 336 height 28
click at [660, 637] on link "2" at bounding box center [659, 638] width 7 height 16
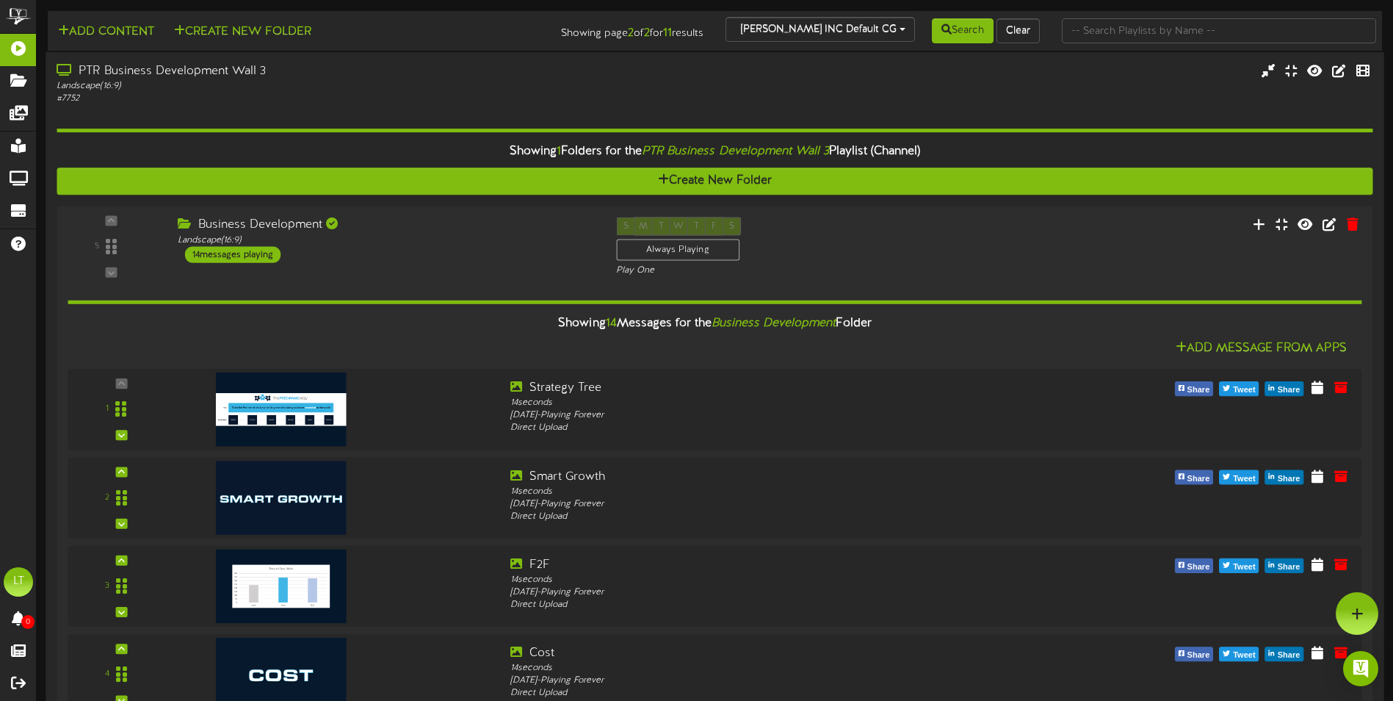
click at [268, 76] on div "PTR Business Development Wall 3" at bounding box center [324, 71] width 535 height 17
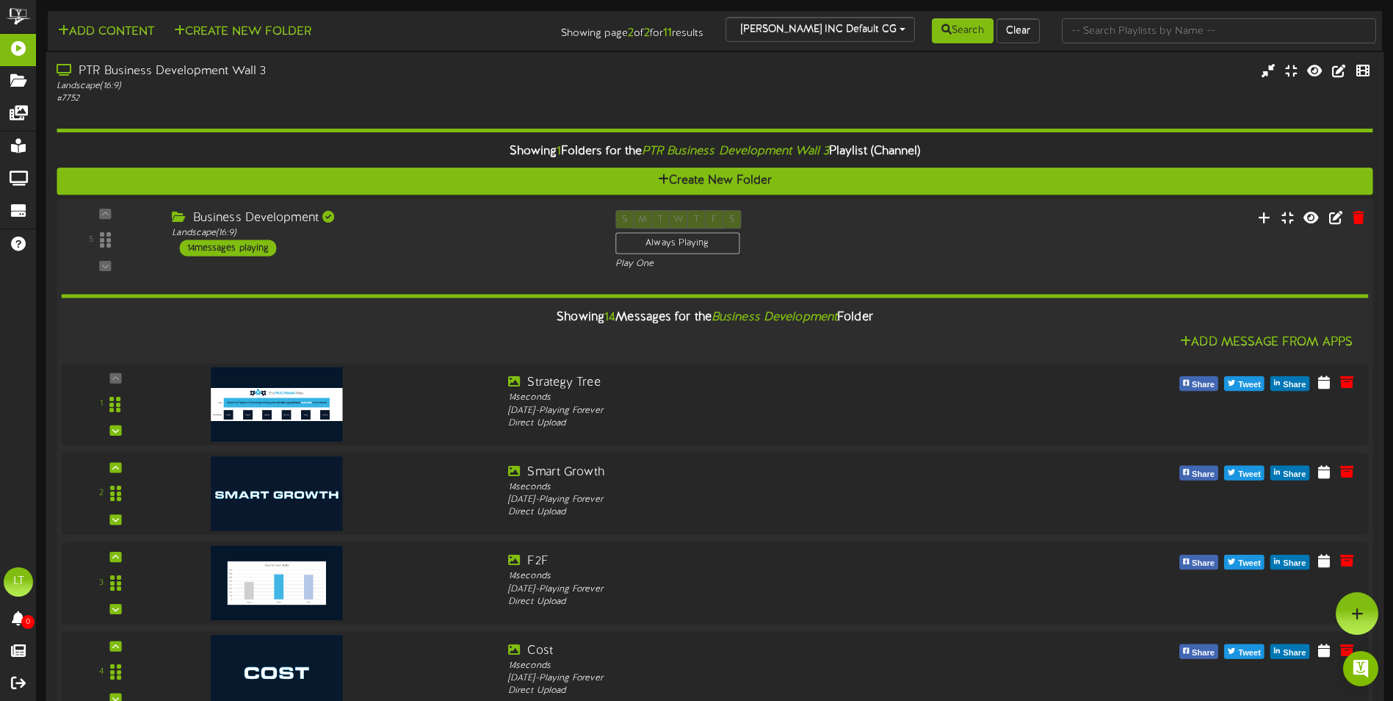
click at [362, 244] on div "Business Development Landscape ( 16:9 ) 14 messages playing" at bounding box center [382, 233] width 443 height 46
click at [306, 210] on div "Business Development" at bounding box center [382, 218] width 421 height 17
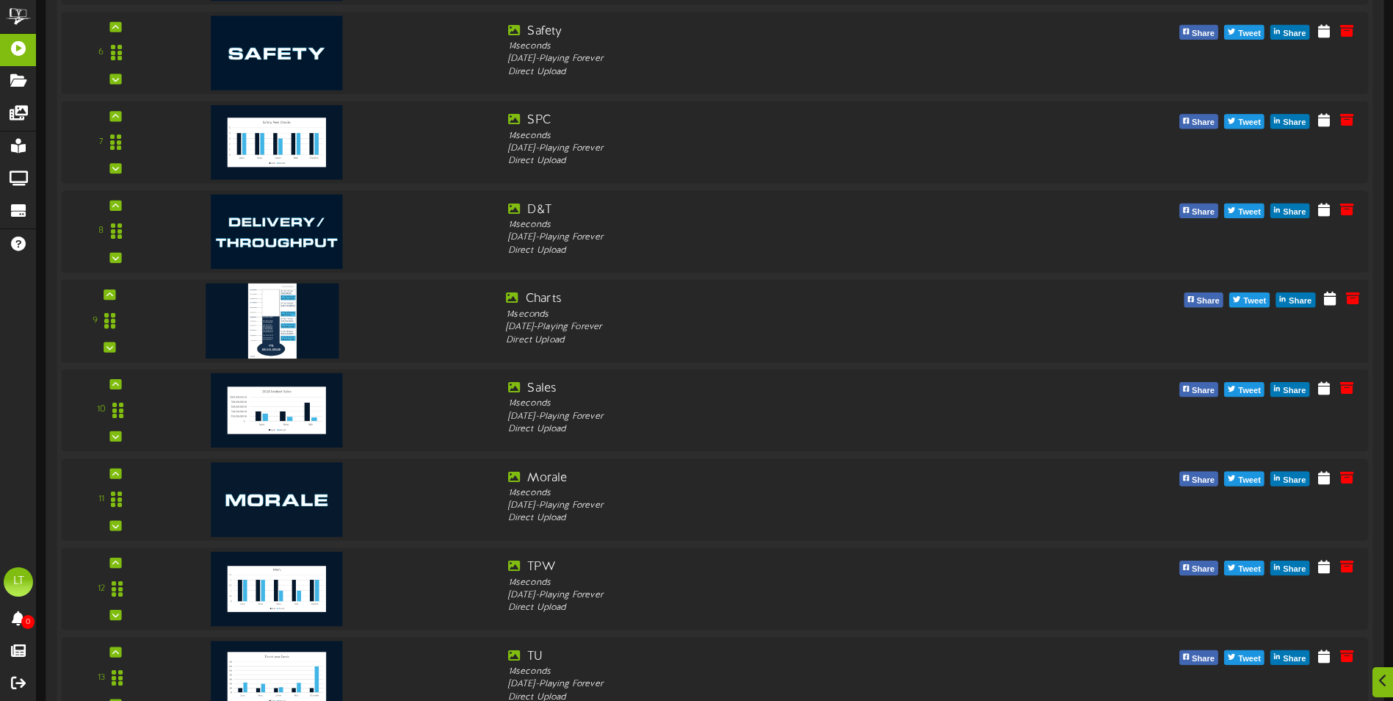
scroll to position [936, 0]
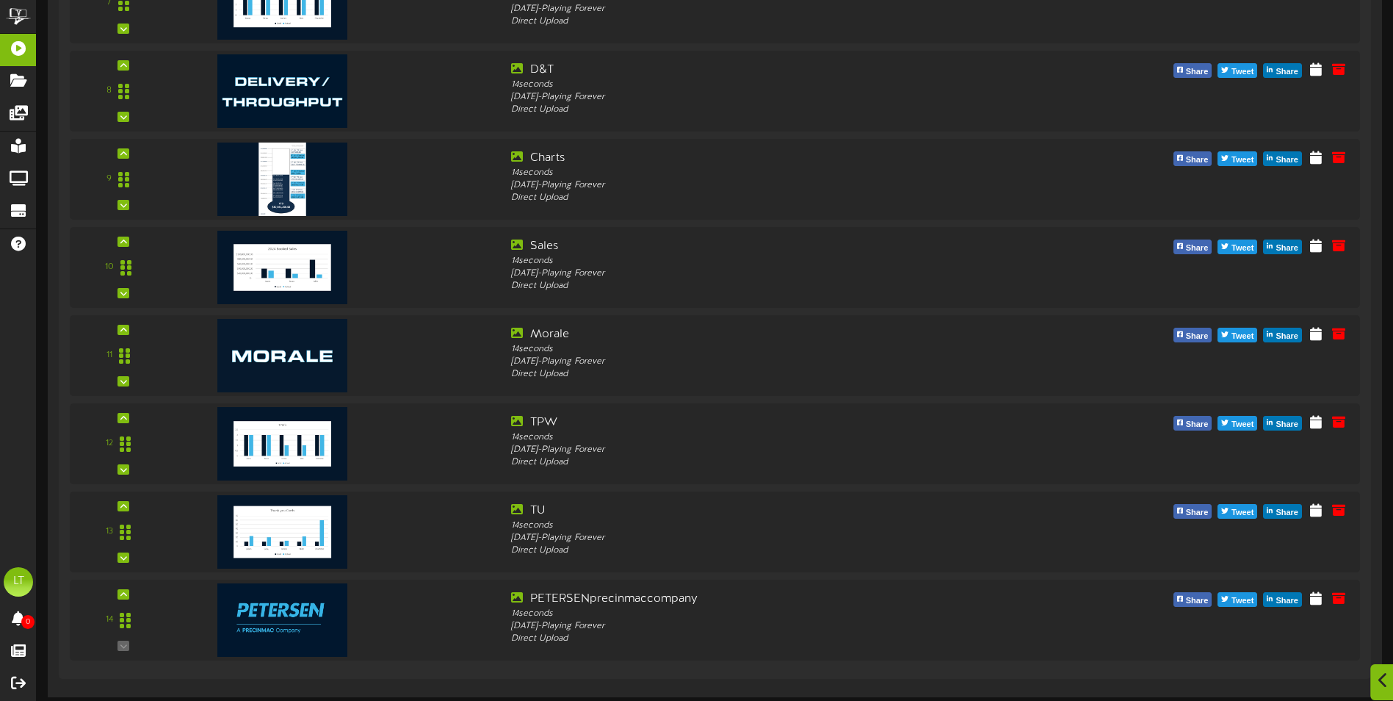
click at [1378, 682] on icon at bounding box center [1383, 680] width 10 height 16
click at [1381, 685] on icon at bounding box center [1383, 680] width 10 height 16
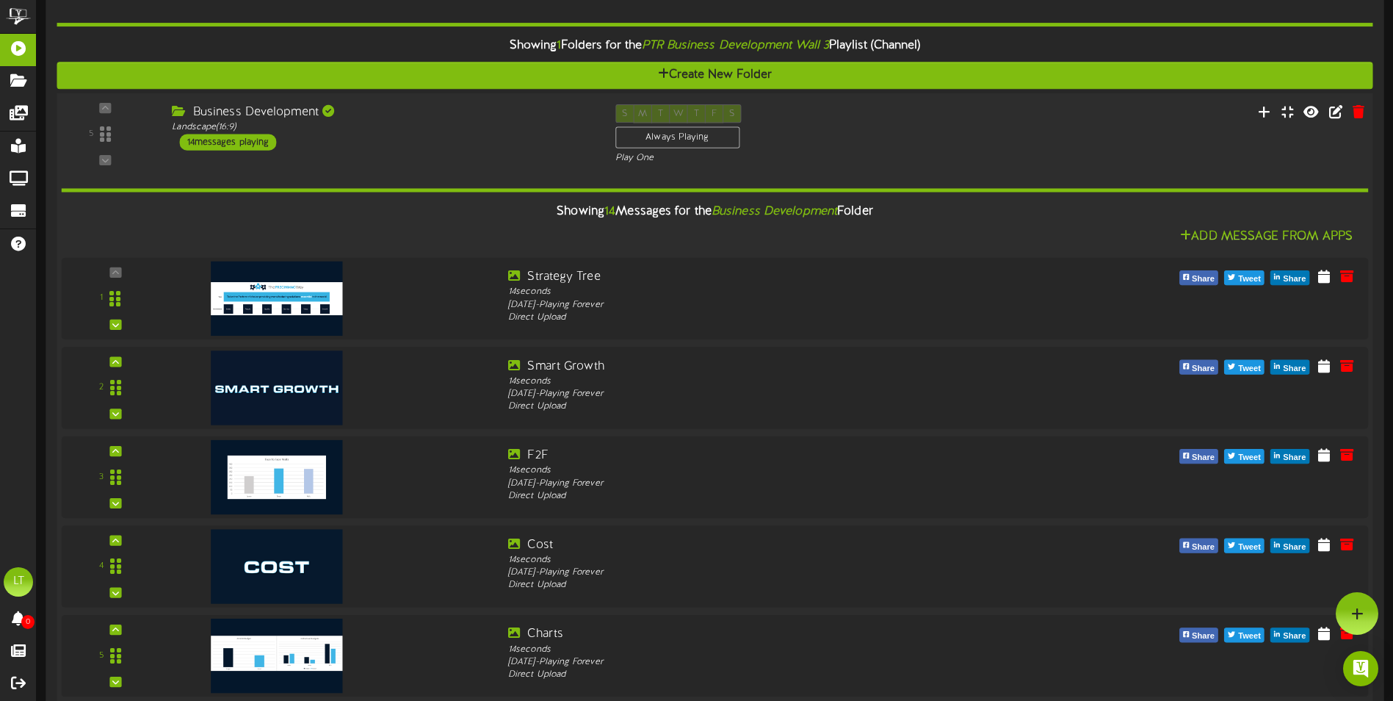
scroll to position [0, 0]
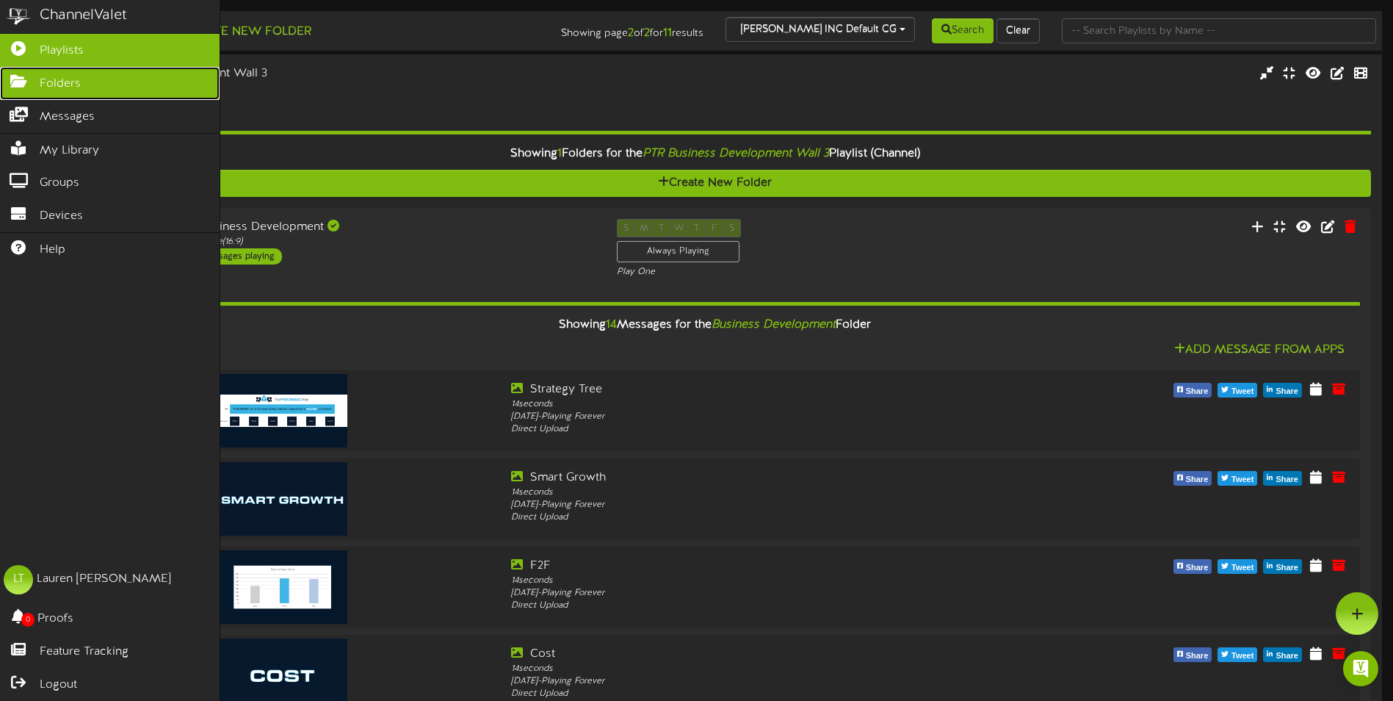
click at [30, 87] on link "Folders" at bounding box center [110, 83] width 220 height 33
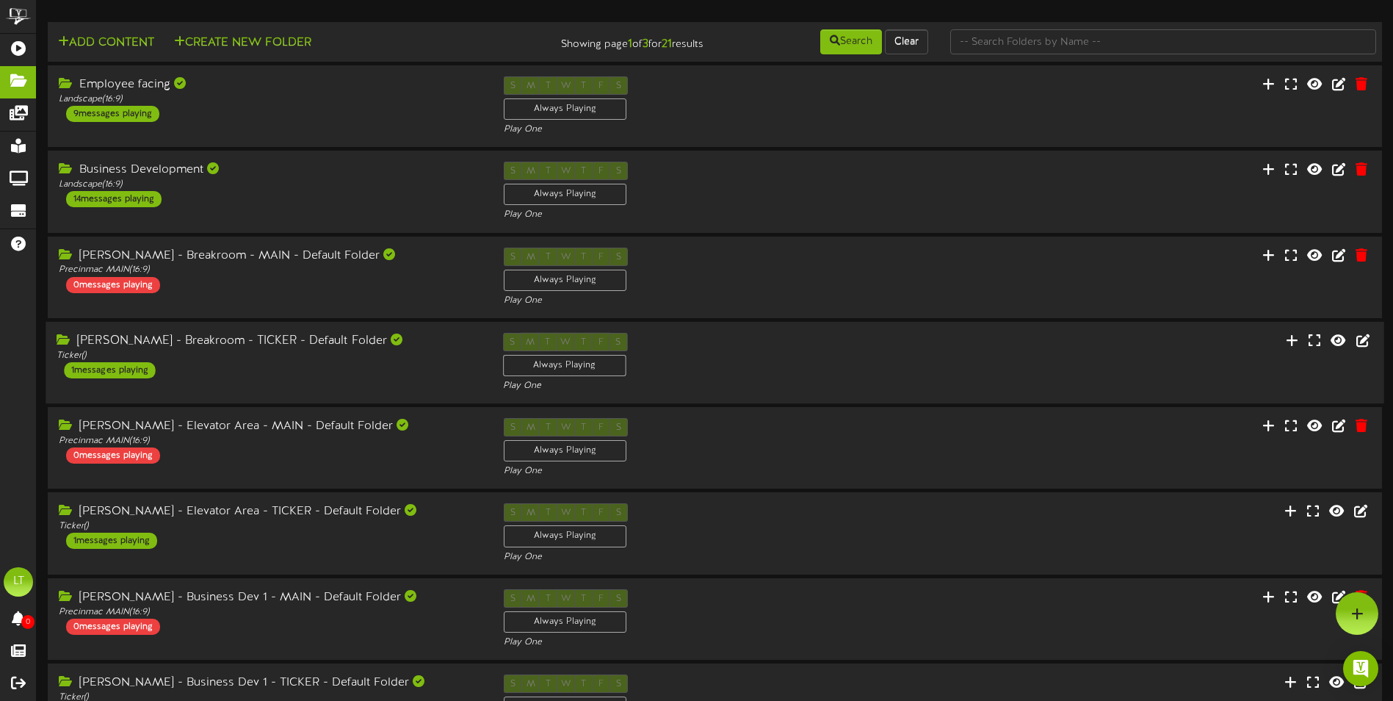
click at [422, 371] on div "[PERSON_NAME] - Breakroom - TICKER - Default Folder Ticker ( ) 1 messages playi…" at bounding box center [269, 356] width 446 height 46
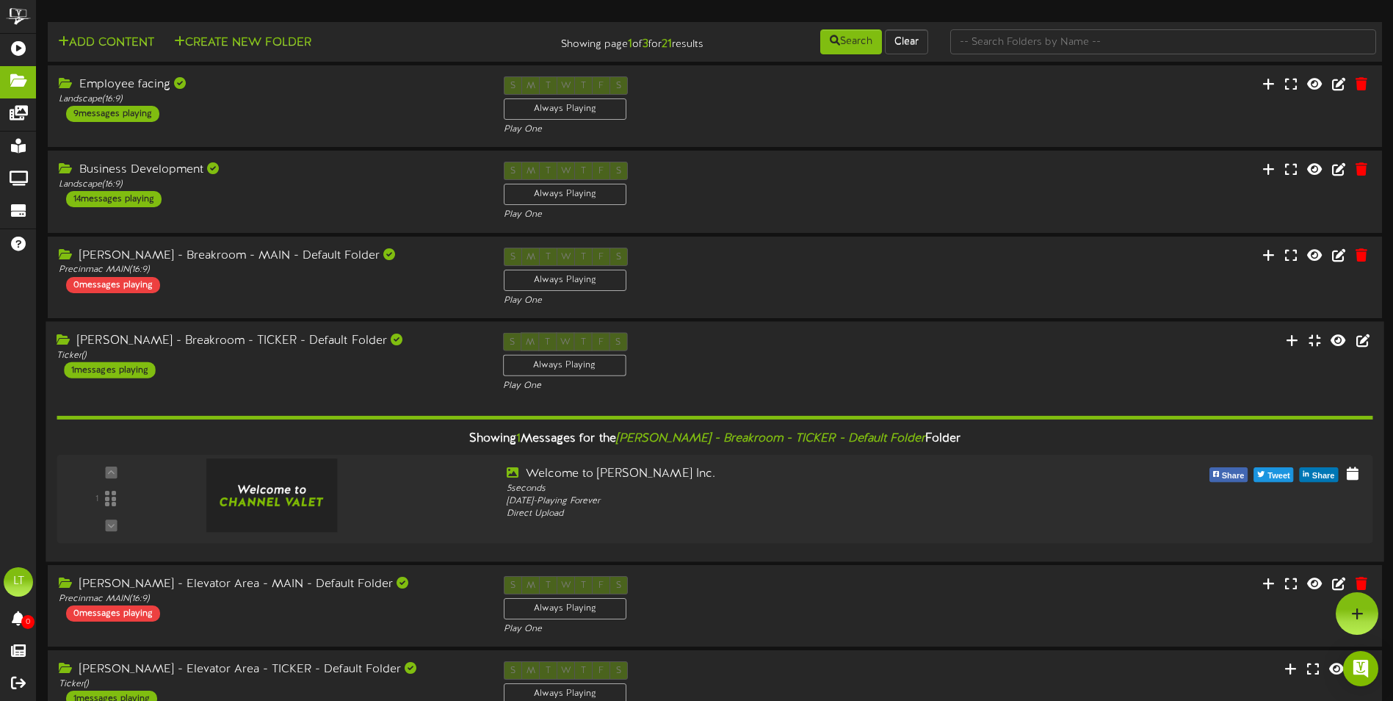
click at [422, 371] on div "[PERSON_NAME] - Breakroom - TICKER - Default Folder Ticker ( ) 1 messages playi…" at bounding box center [269, 355] width 446 height 46
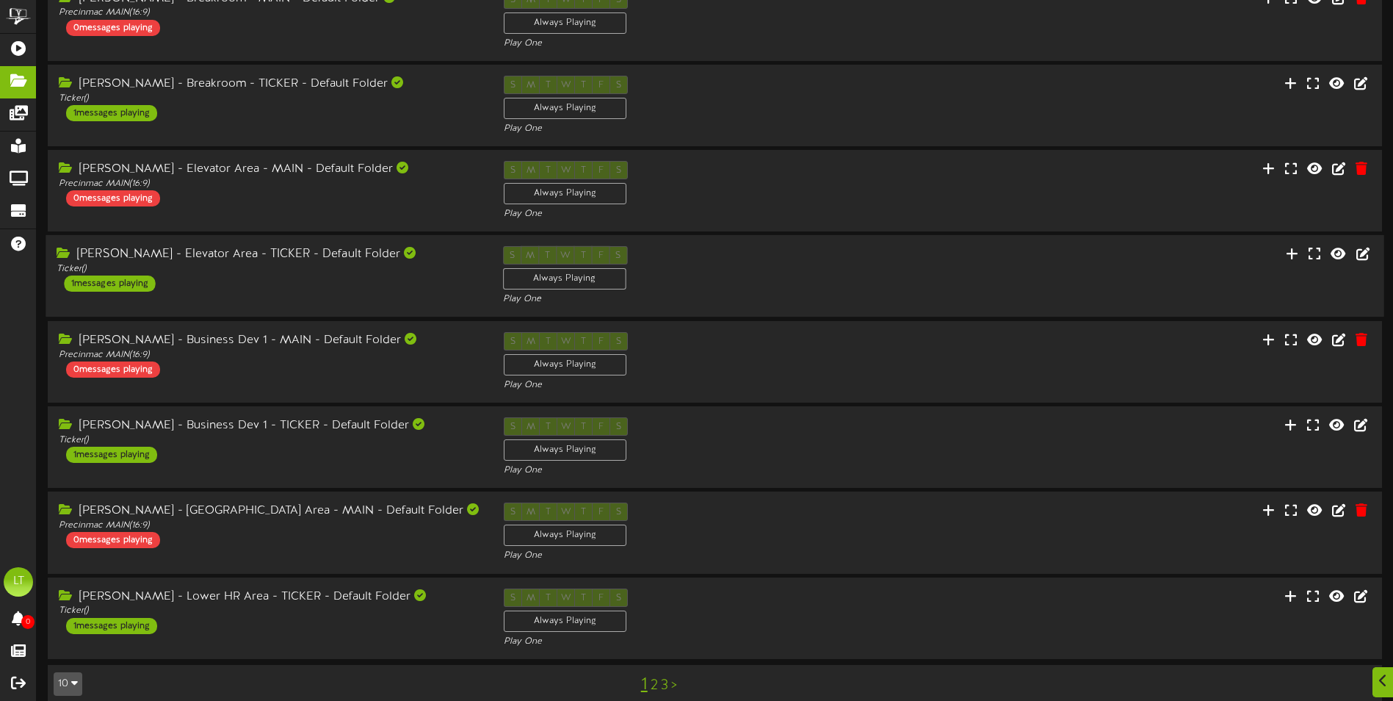
scroll to position [275, 0]
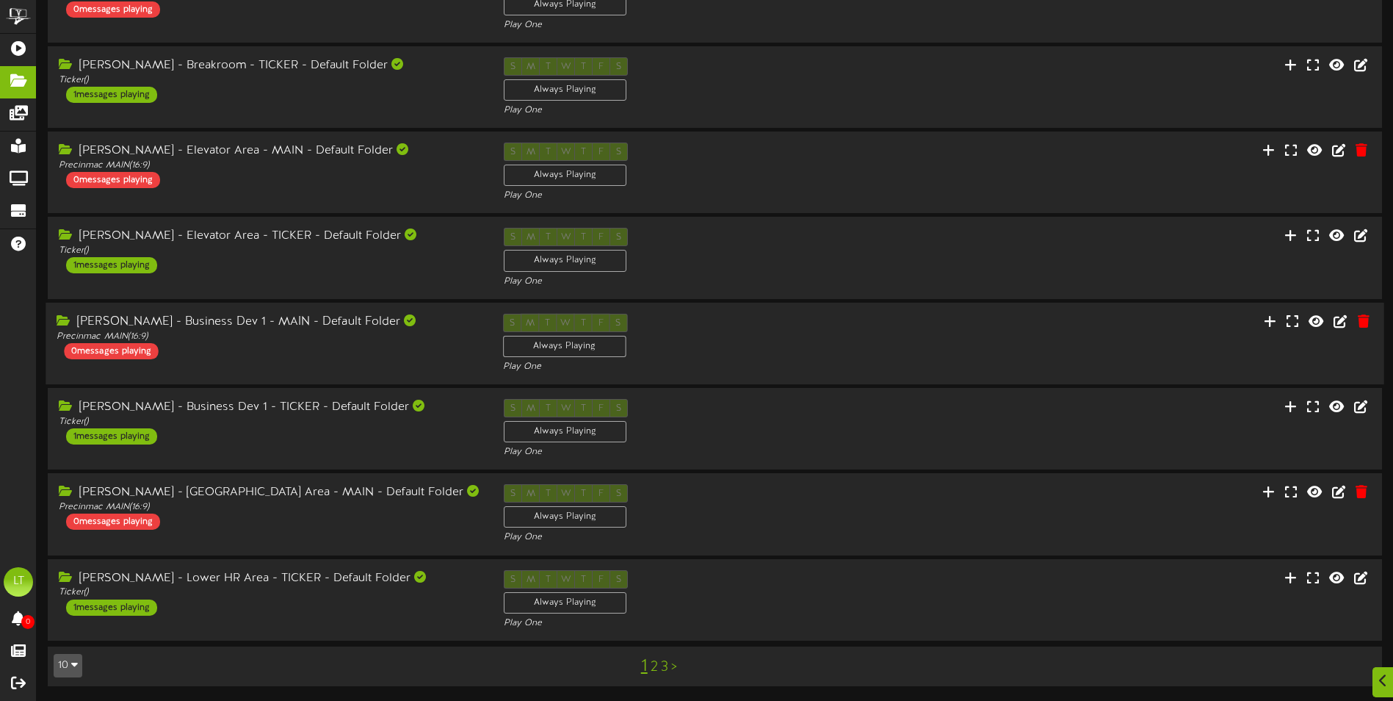
click at [411, 329] on div "[PERSON_NAME] - Business Dev 1 - MAIN - Default Folder" at bounding box center [269, 322] width 424 height 17
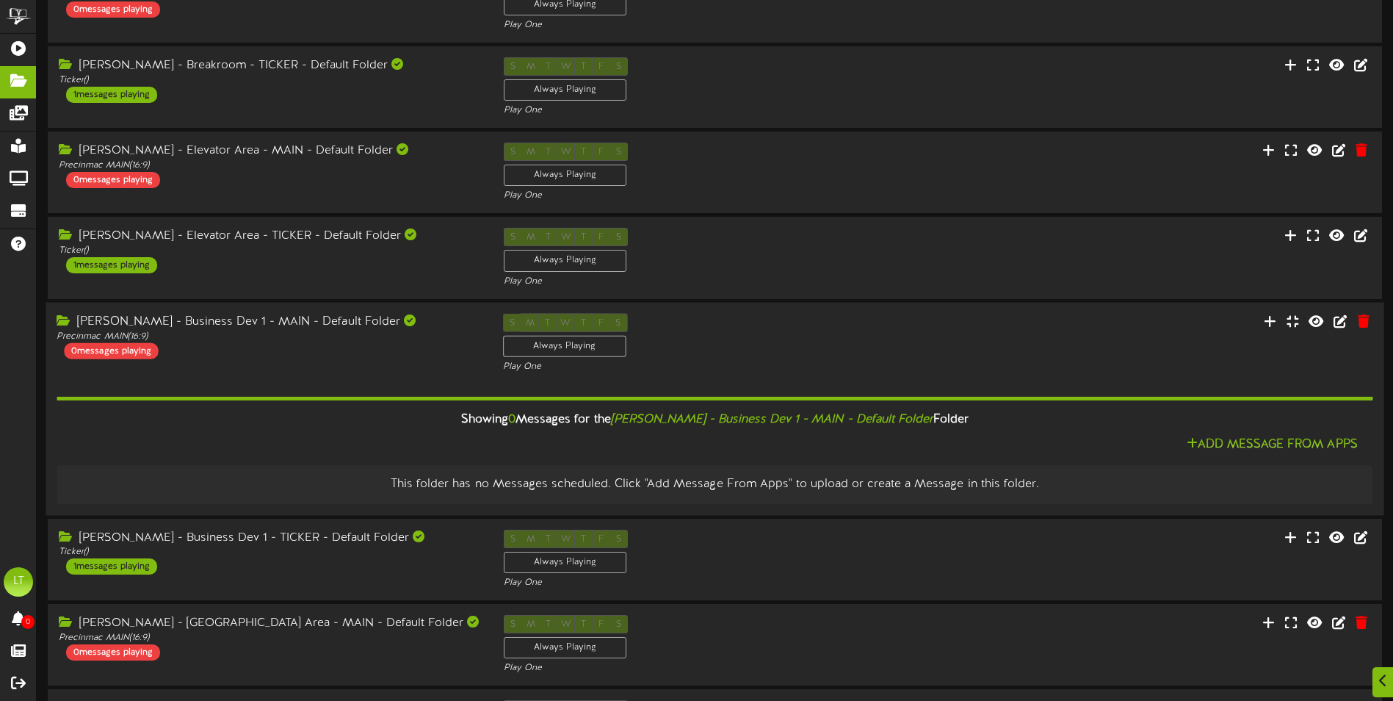
click at [411, 329] on div "[PERSON_NAME] - Business Dev 1 - MAIN - Default Folder" at bounding box center [269, 321] width 424 height 17
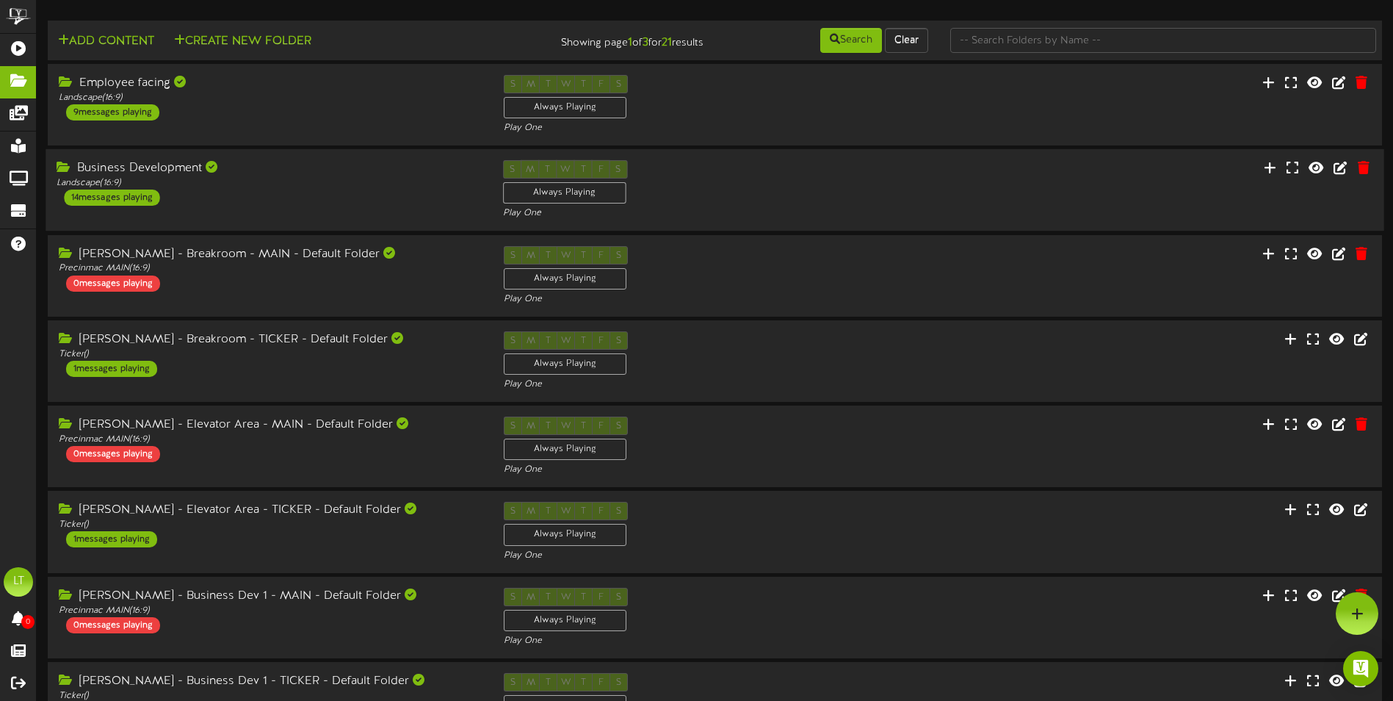
scroll to position [0, 0]
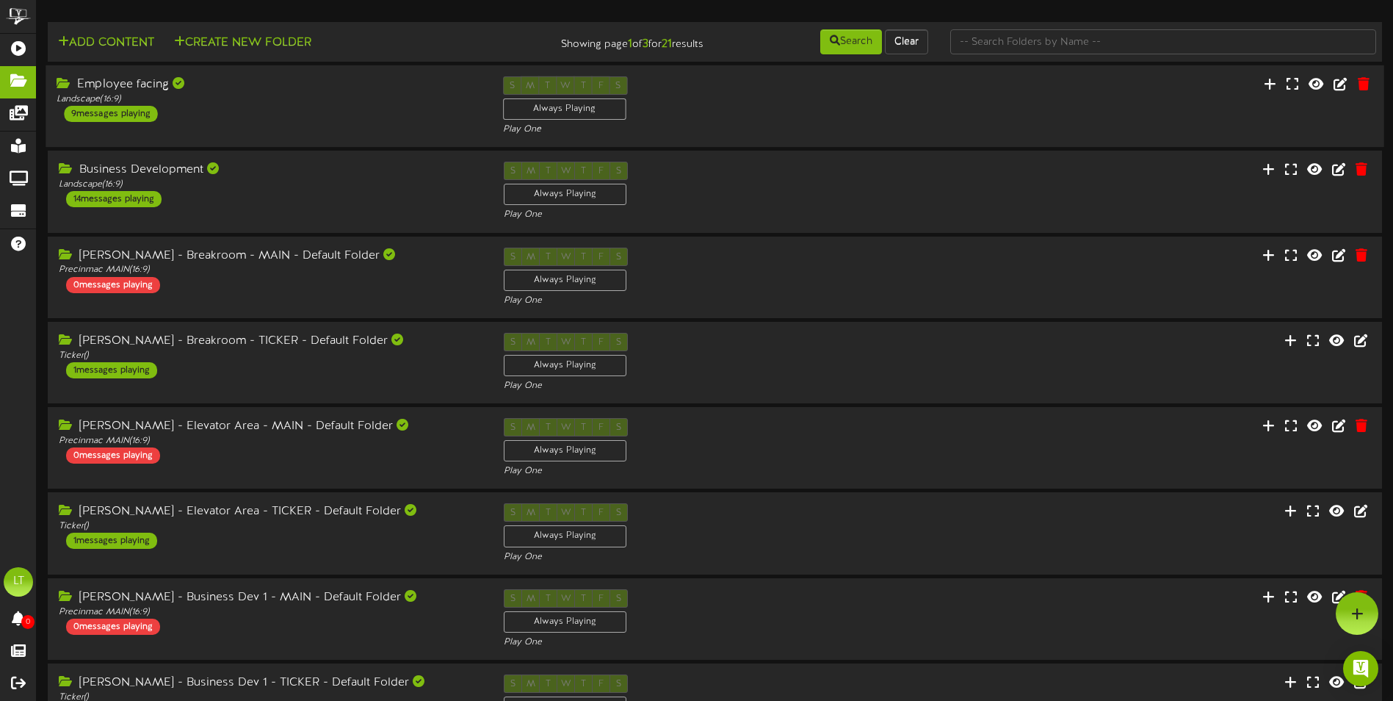
click at [214, 106] on div "Employee facing Landscape ( 16:9 ) 9 messages playing" at bounding box center [269, 99] width 446 height 46
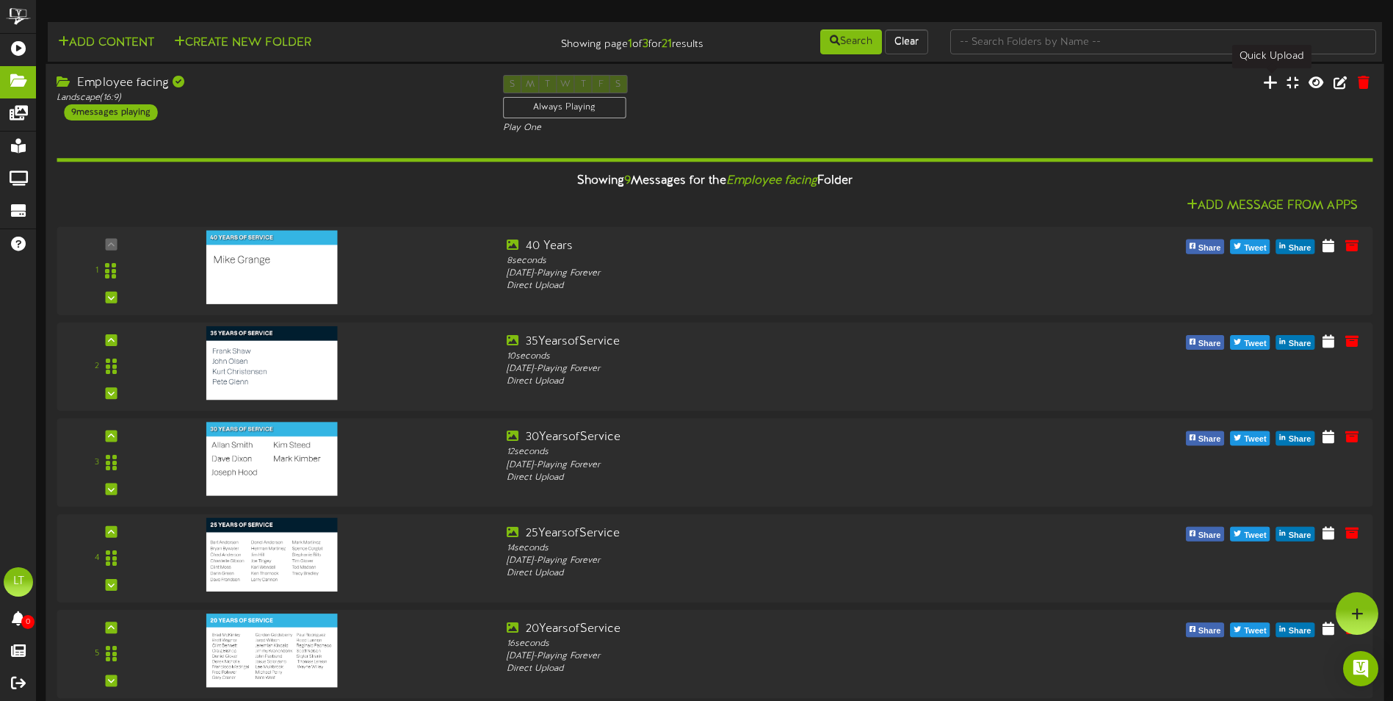
click at [1266, 78] on icon at bounding box center [1270, 82] width 15 height 16
click at [364, 111] on div "Employee facing Landscape ( 16:9 ) 9 messages playing" at bounding box center [269, 98] width 446 height 46
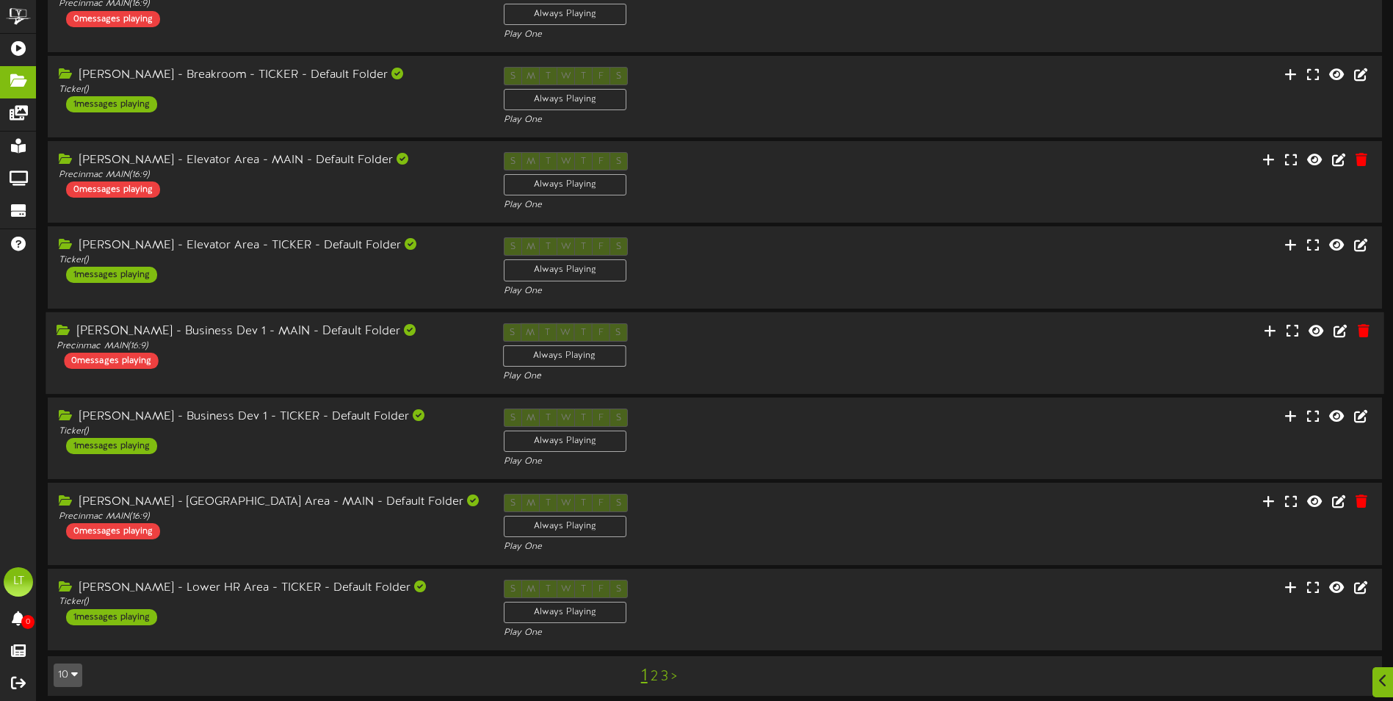
scroll to position [275, 0]
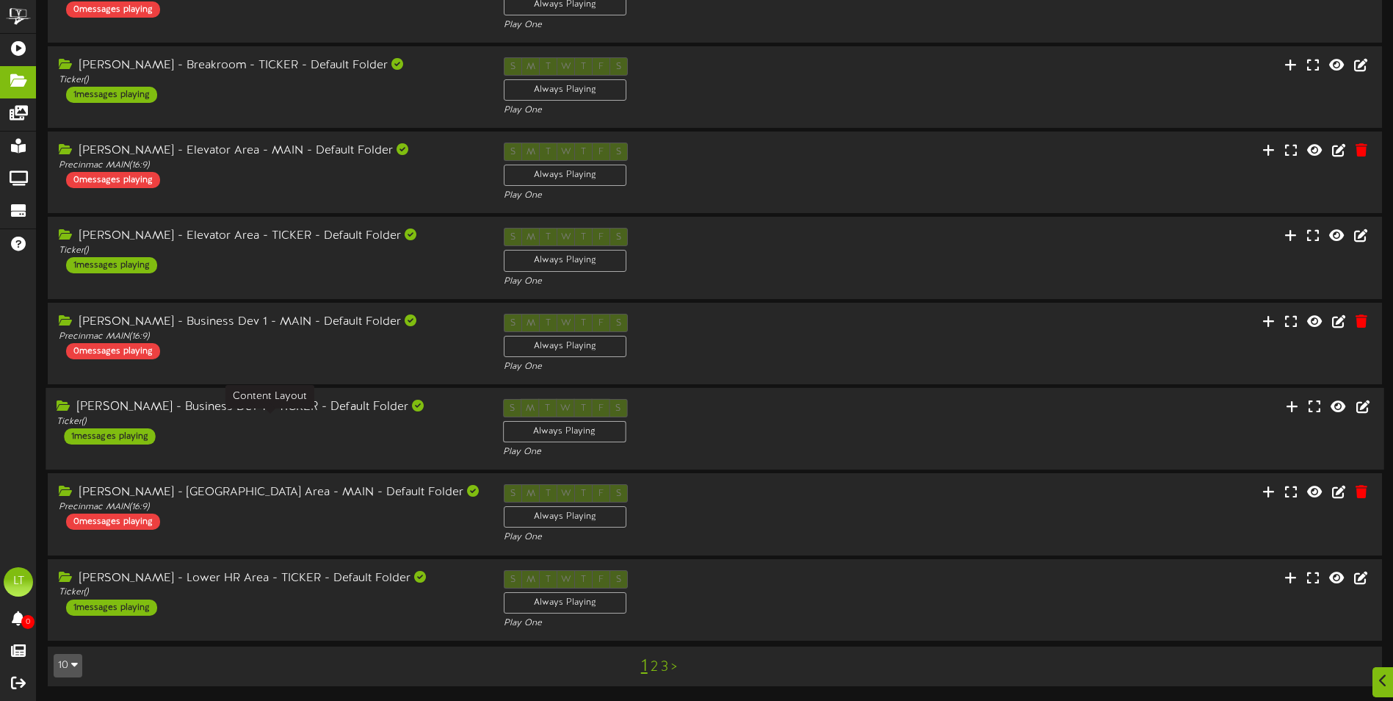
click at [424, 421] on div "Ticker ( )" at bounding box center [269, 422] width 424 height 12
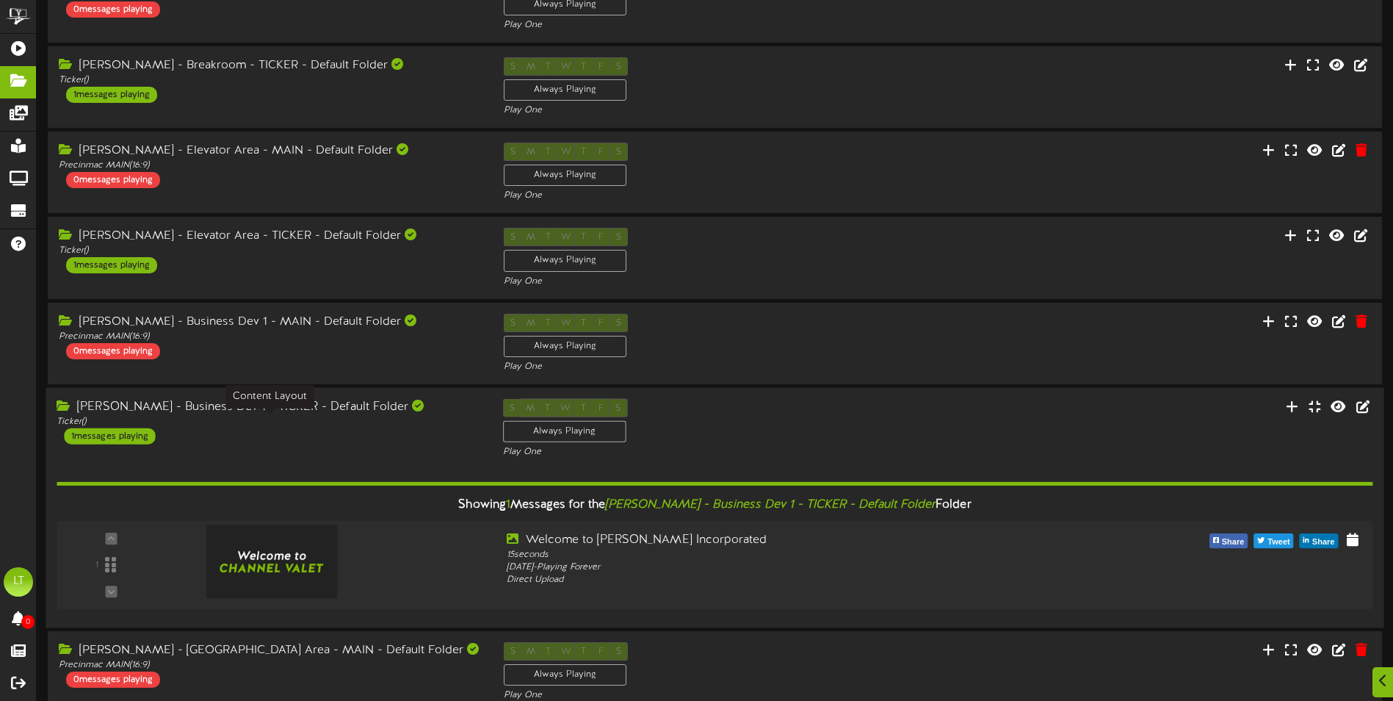
click at [424, 421] on div "Ticker ( )" at bounding box center [269, 421] width 424 height 12
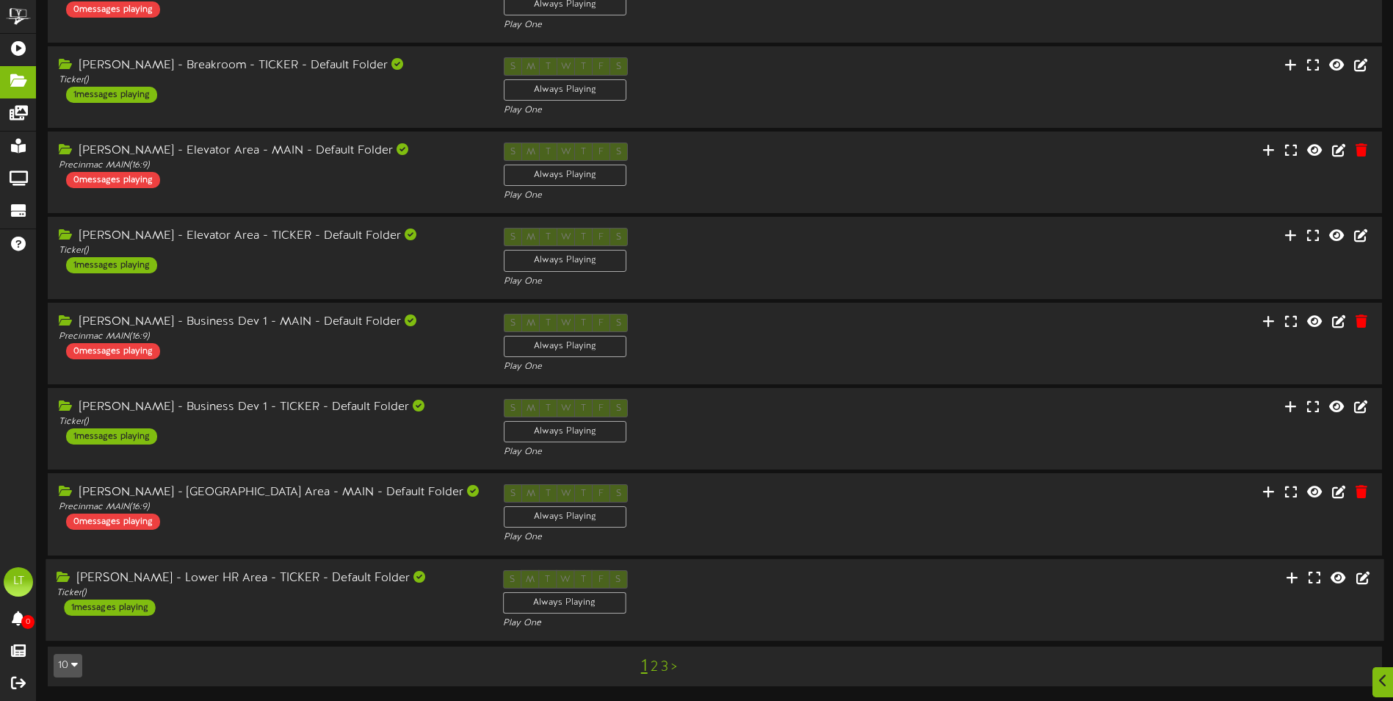
click at [429, 586] on div "[PERSON_NAME] - Lower HR Area - TICKER - Default Folder Ticker ( ) 1 messages p…" at bounding box center [269, 592] width 446 height 46
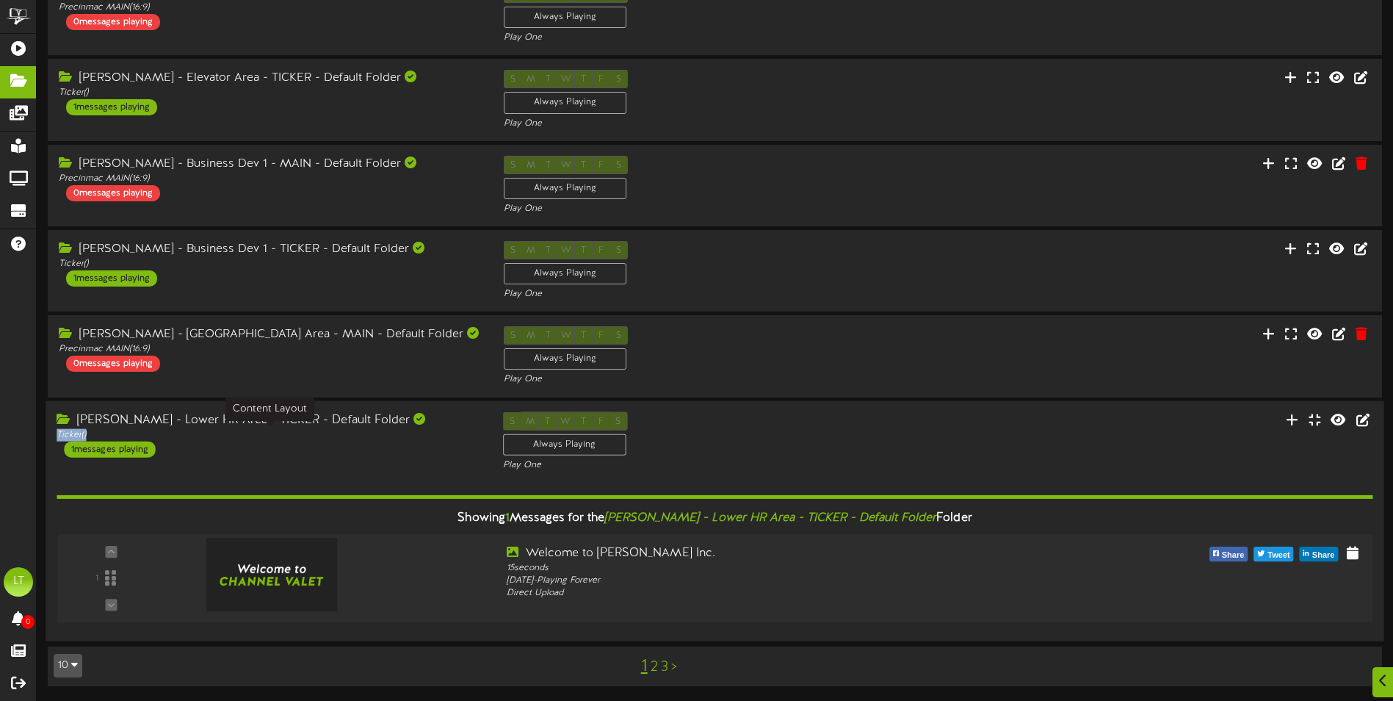
click at [381, 439] on div "Ticker ( )" at bounding box center [269, 434] width 424 height 12
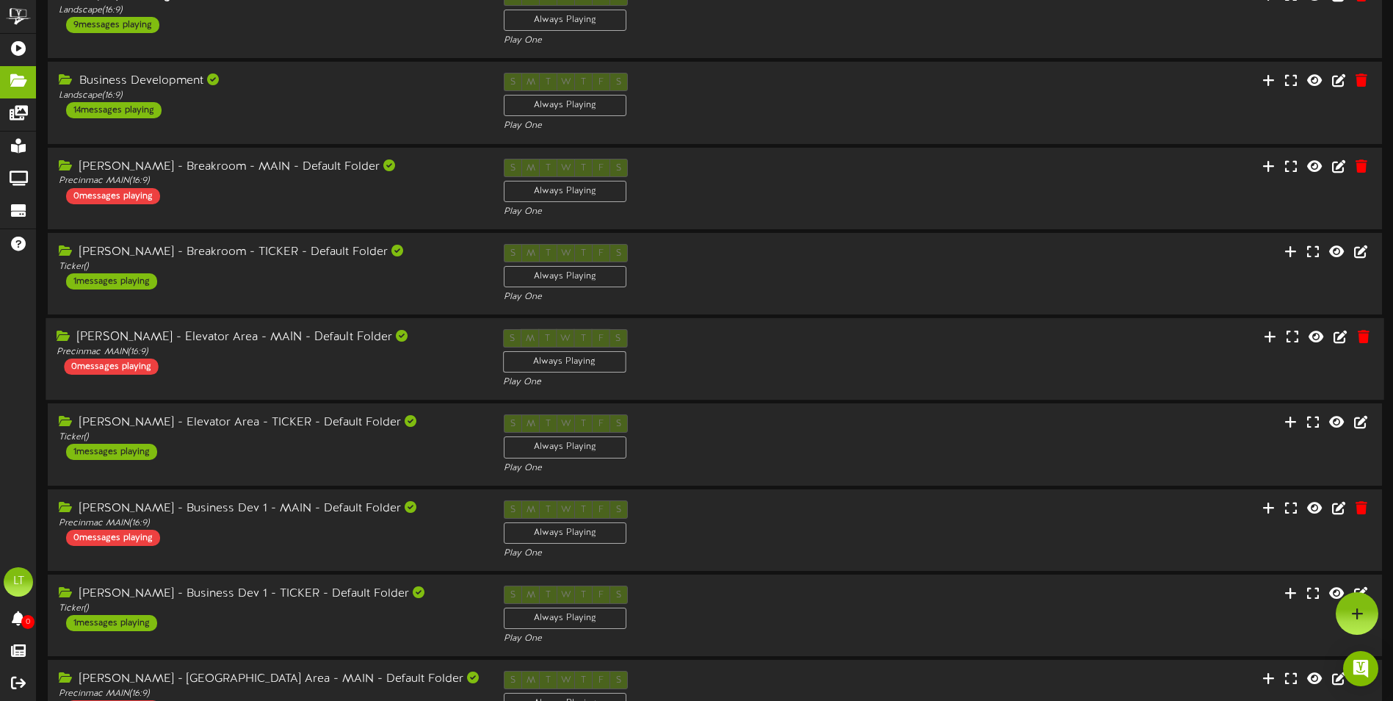
scroll to position [0, 0]
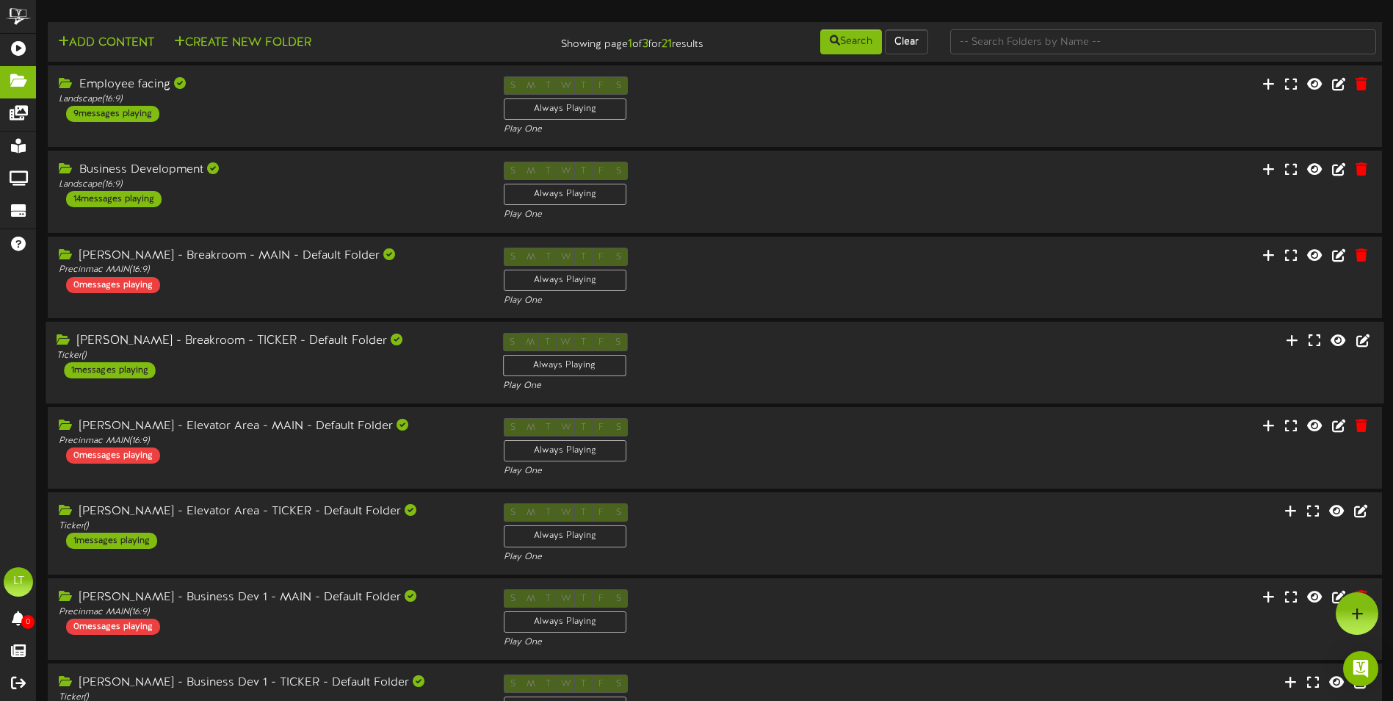
click at [387, 371] on div "[PERSON_NAME] - Breakroom - TICKER - Default Folder Ticker ( ) 1 messages playi…" at bounding box center [269, 356] width 446 height 46
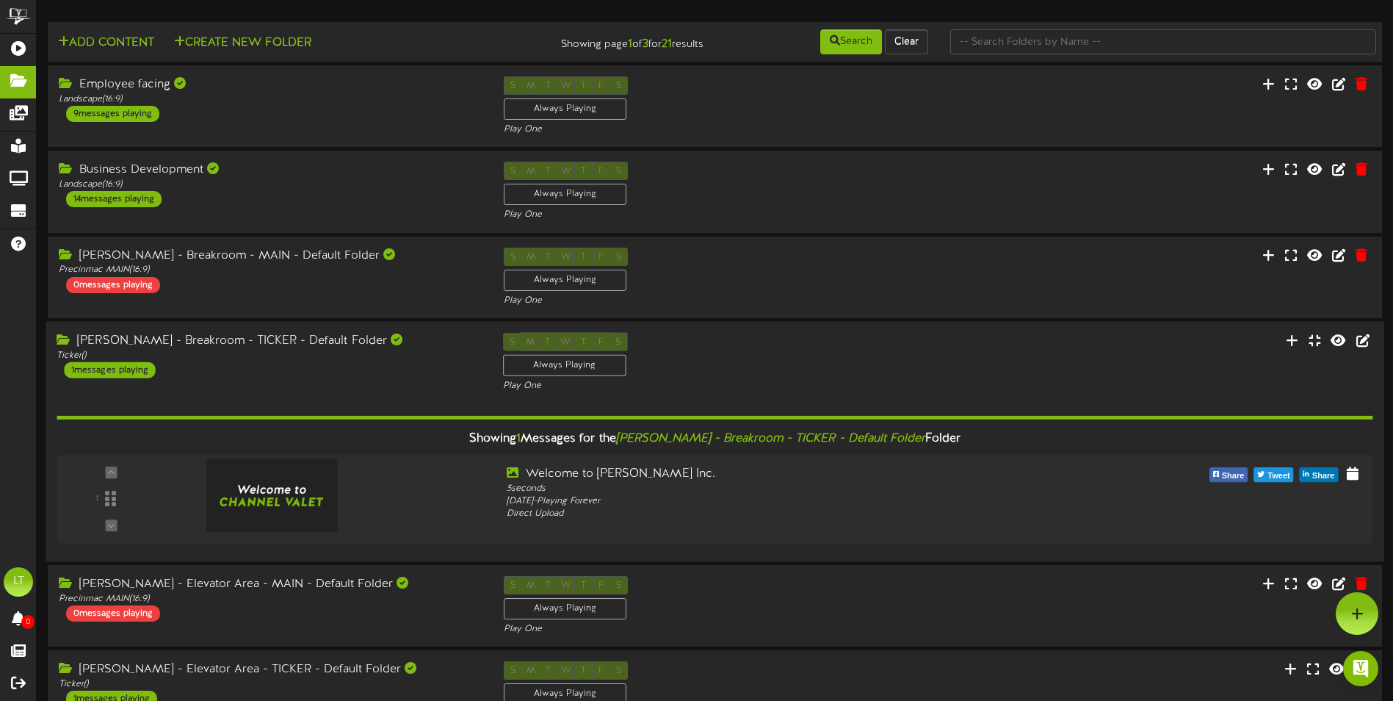
click at [387, 371] on div "[PERSON_NAME] - Breakroom - TICKER - Default Folder Ticker ( ) 1 messages playi…" at bounding box center [269, 355] width 446 height 46
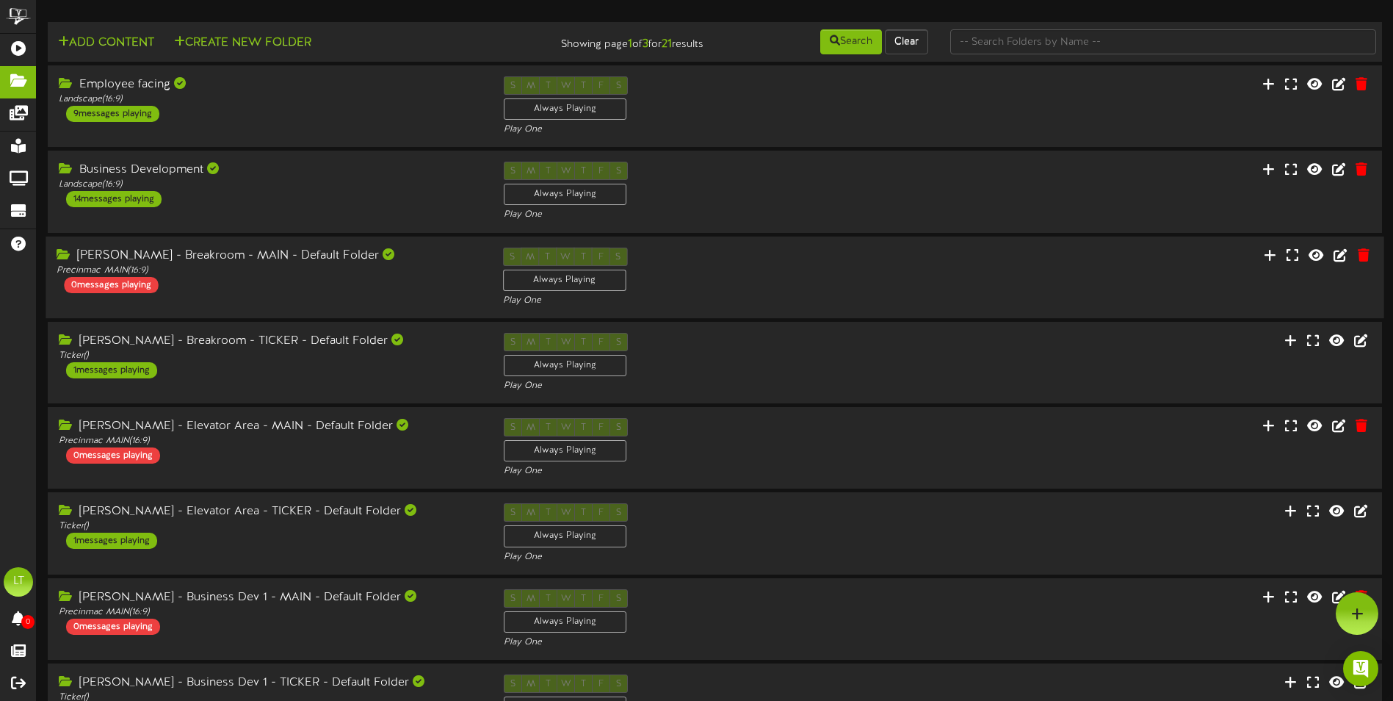
click at [383, 294] on div "[PERSON_NAME] - Breakroom - MAIN - Default Folder Precinmac MAIN ( 16:9 ) 0 mes…" at bounding box center [715, 277] width 1338 height 60
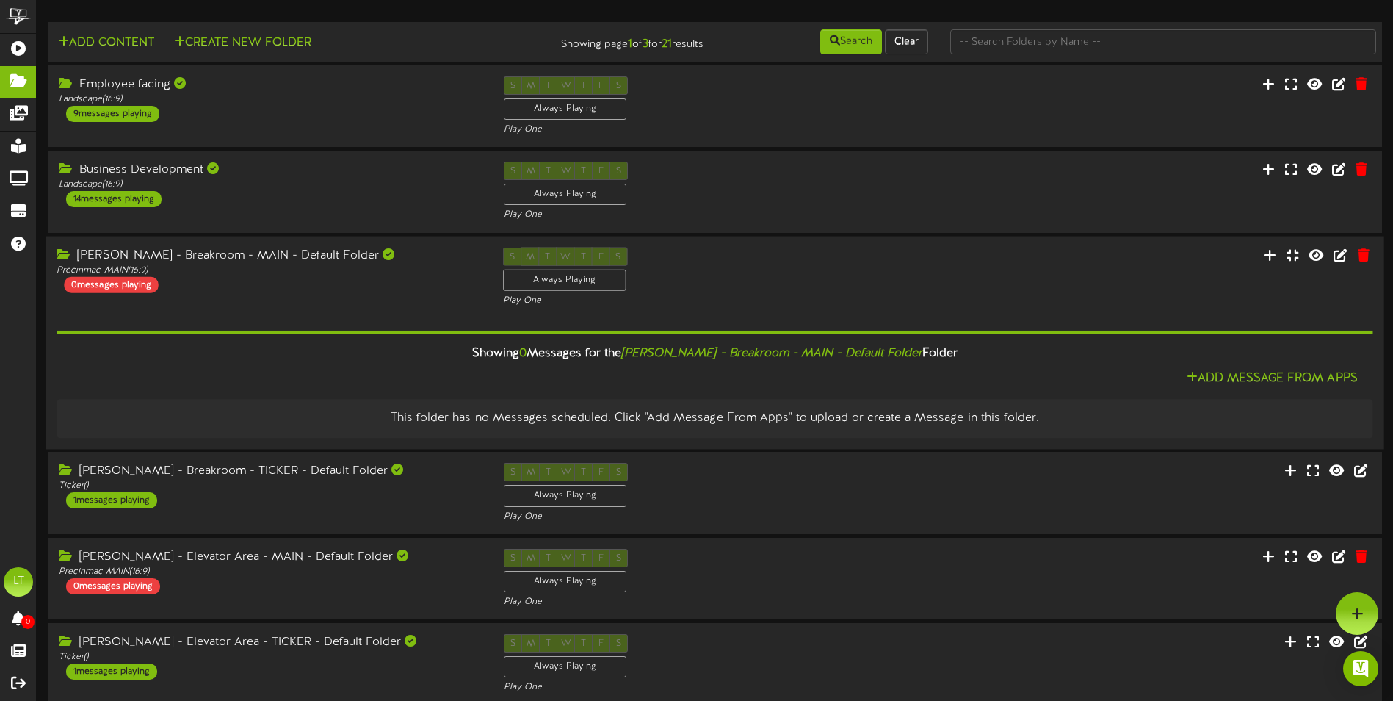
click at [383, 294] on div "[PERSON_NAME] - Breakroom - MAIN - Default Folder Precinmac MAIN ( 16:9 ) 0 mes…" at bounding box center [715, 277] width 1338 height 60
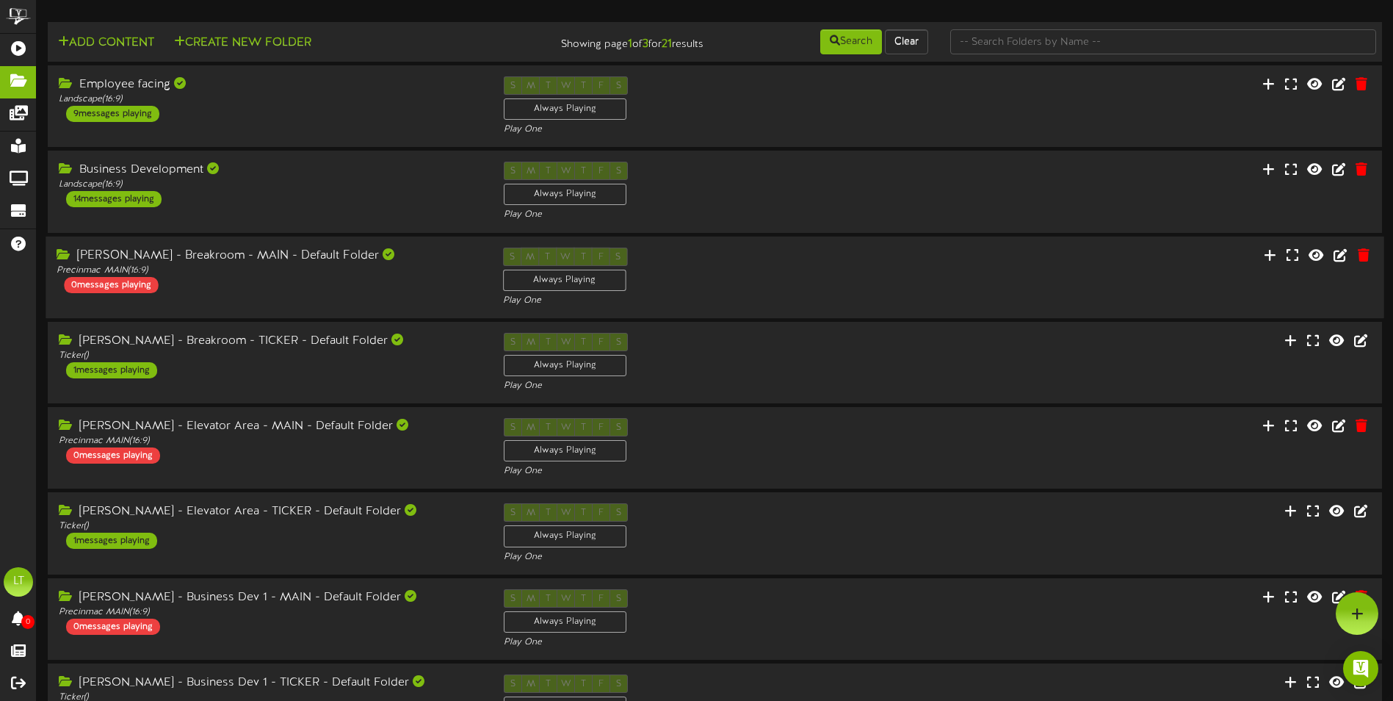
click at [261, 281] on div "[PERSON_NAME] - Breakroom - MAIN - Default Folder Precinmac MAIN ( 16:9 ) 0 mes…" at bounding box center [269, 270] width 446 height 46
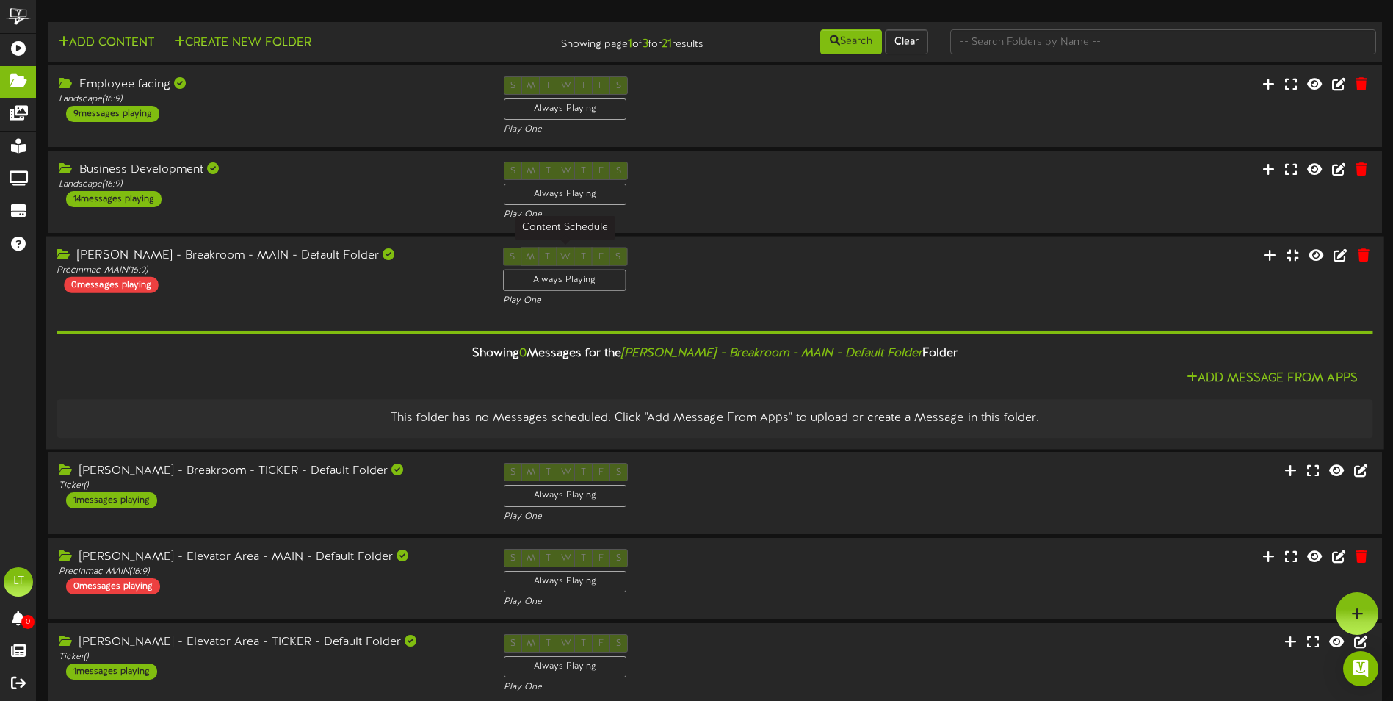
click at [581, 283] on div "Always Playing" at bounding box center [564, 279] width 123 height 21
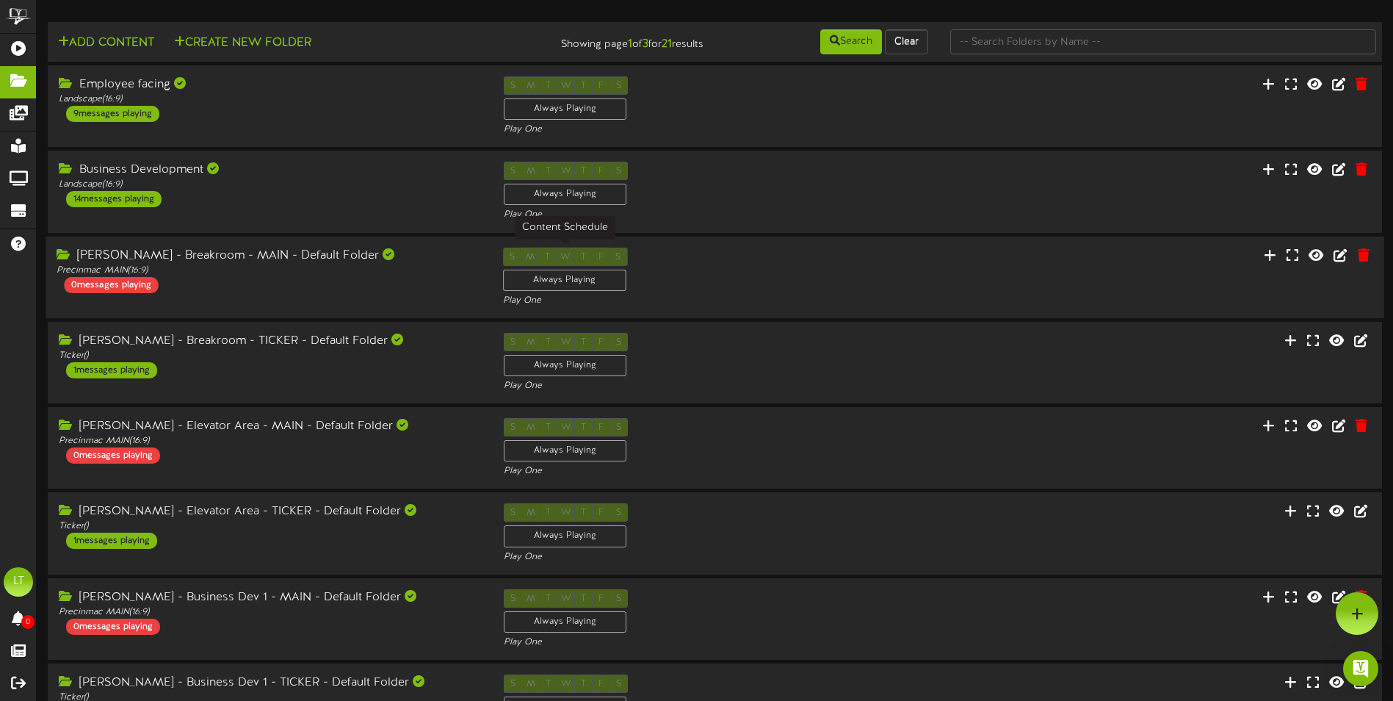
click at [513, 294] on div "S M T W T F S Always Playing" at bounding box center [565, 270] width 125 height 47
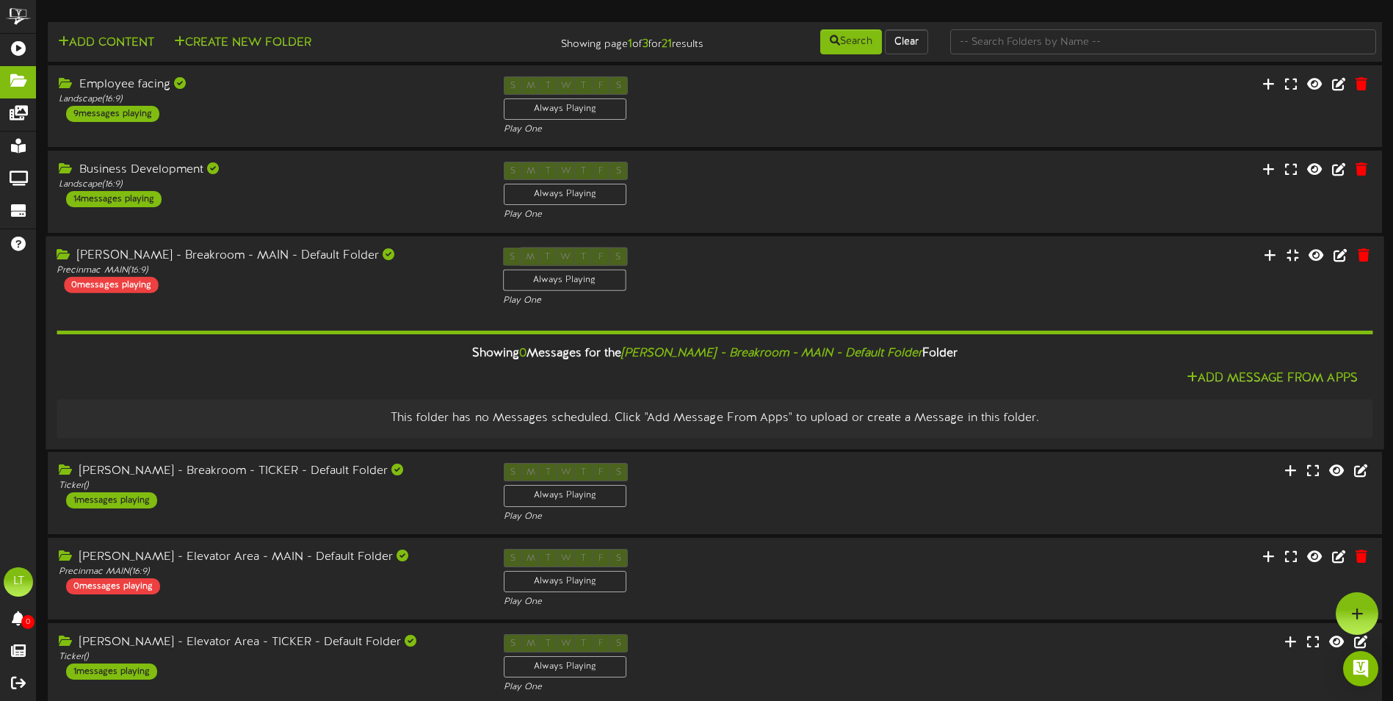
click at [1029, 275] on div "[PERSON_NAME] - Breakroom - MAIN - Default Folder Precinmac MAIN ( 16:9 ) 0 mes…" at bounding box center [715, 277] width 1338 height 60
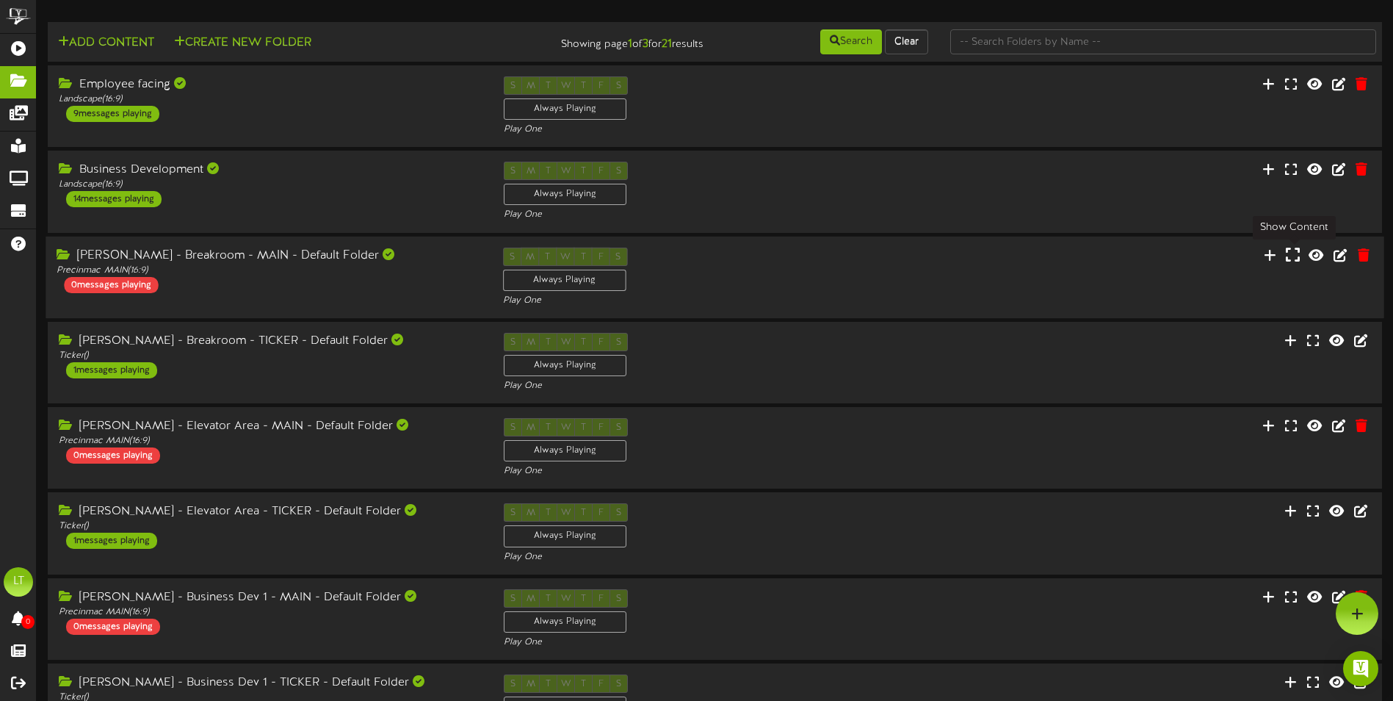
click at [1293, 259] on icon at bounding box center [1293, 254] width 14 height 16
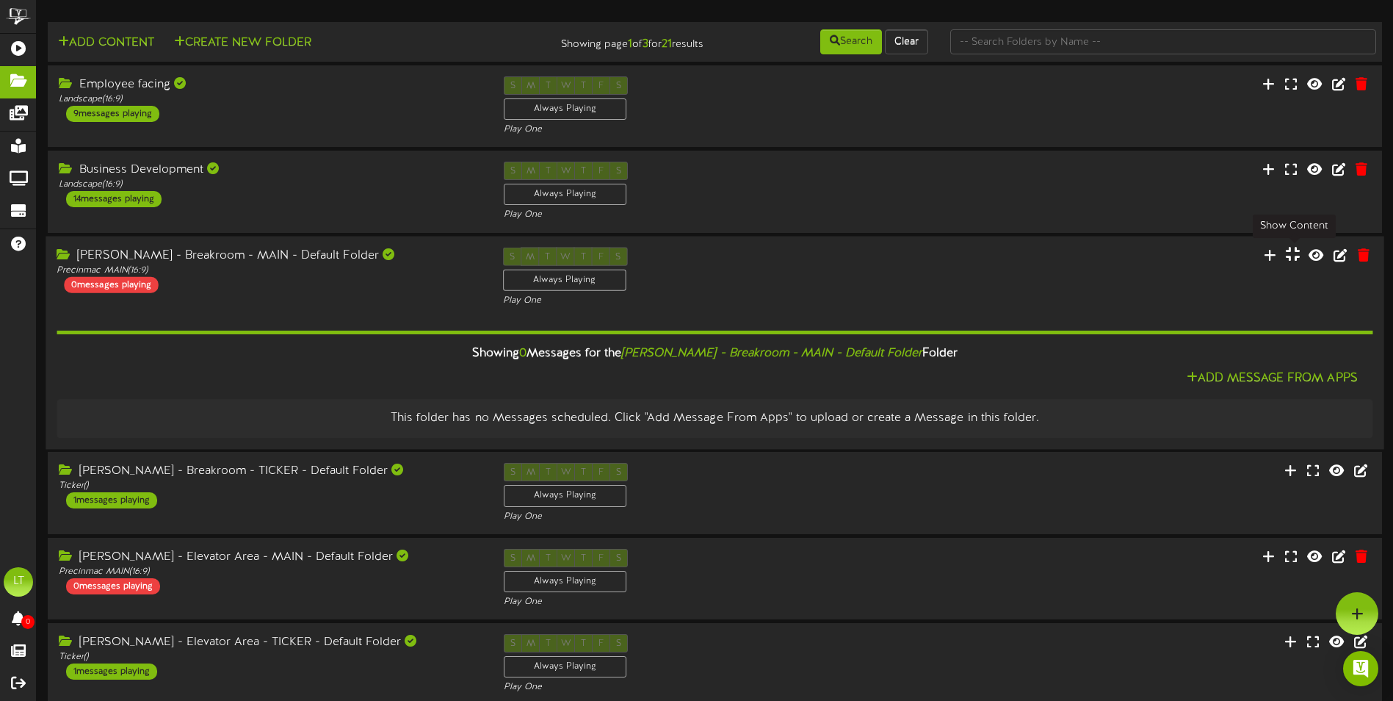
click at [1293, 259] on icon at bounding box center [1293, 254] width 14 height 16
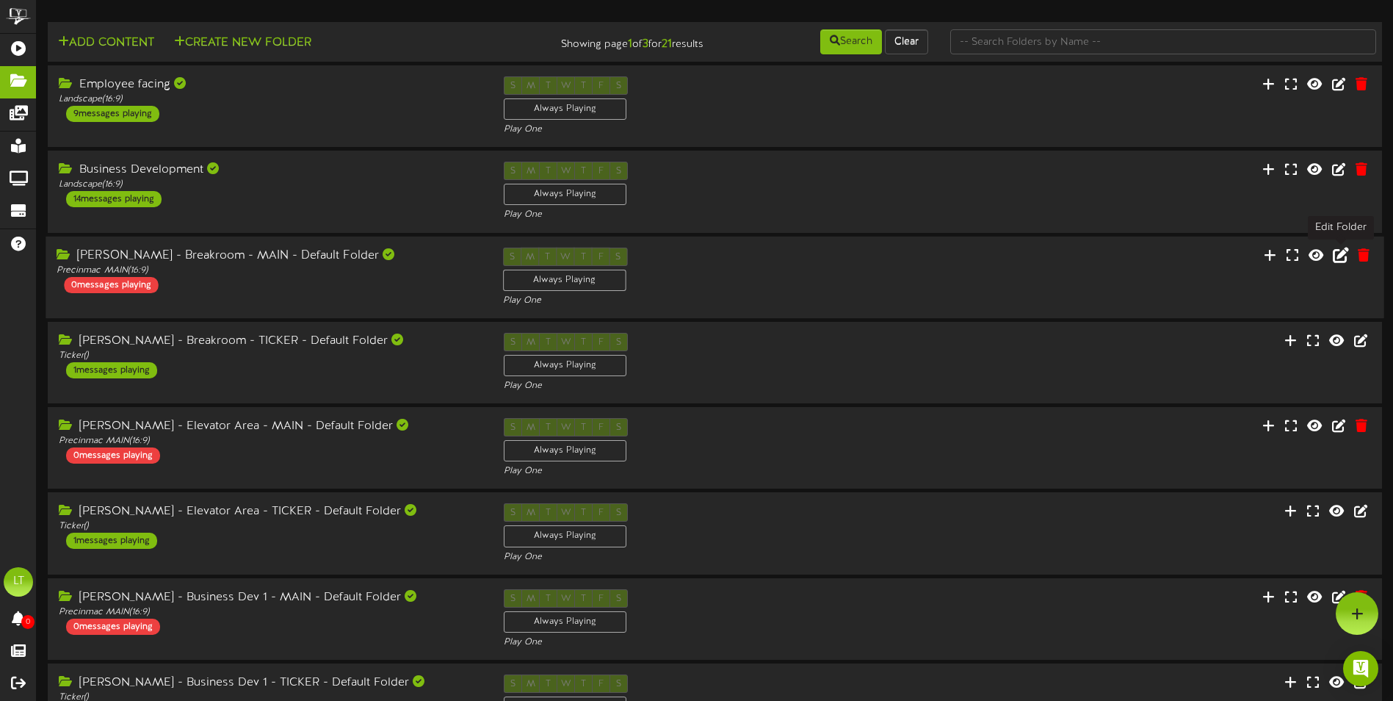
click at [1342, 259] on icon at bounding box center [1341, 254] width 16 height 16
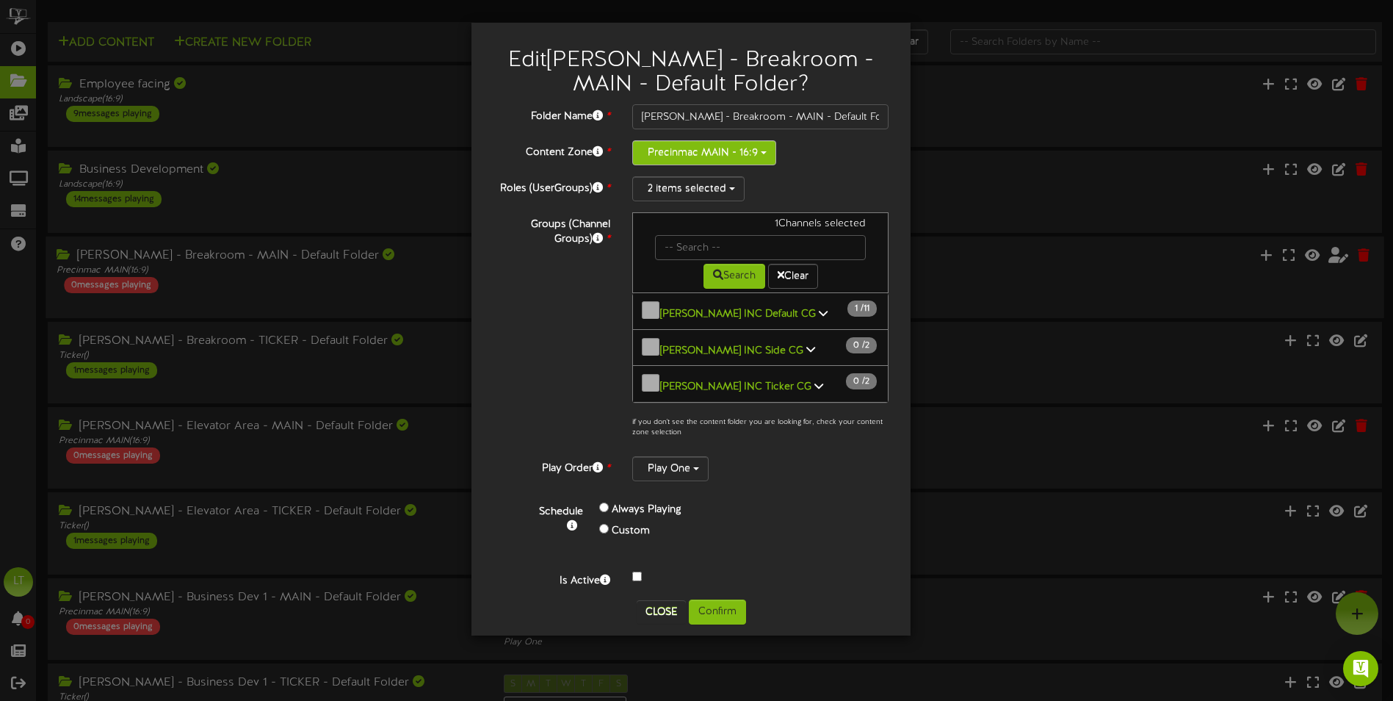
click at [763, 149] on button "Precinmac MAIN - 16:9" at bounding box center [704, 152] width 144 height 25
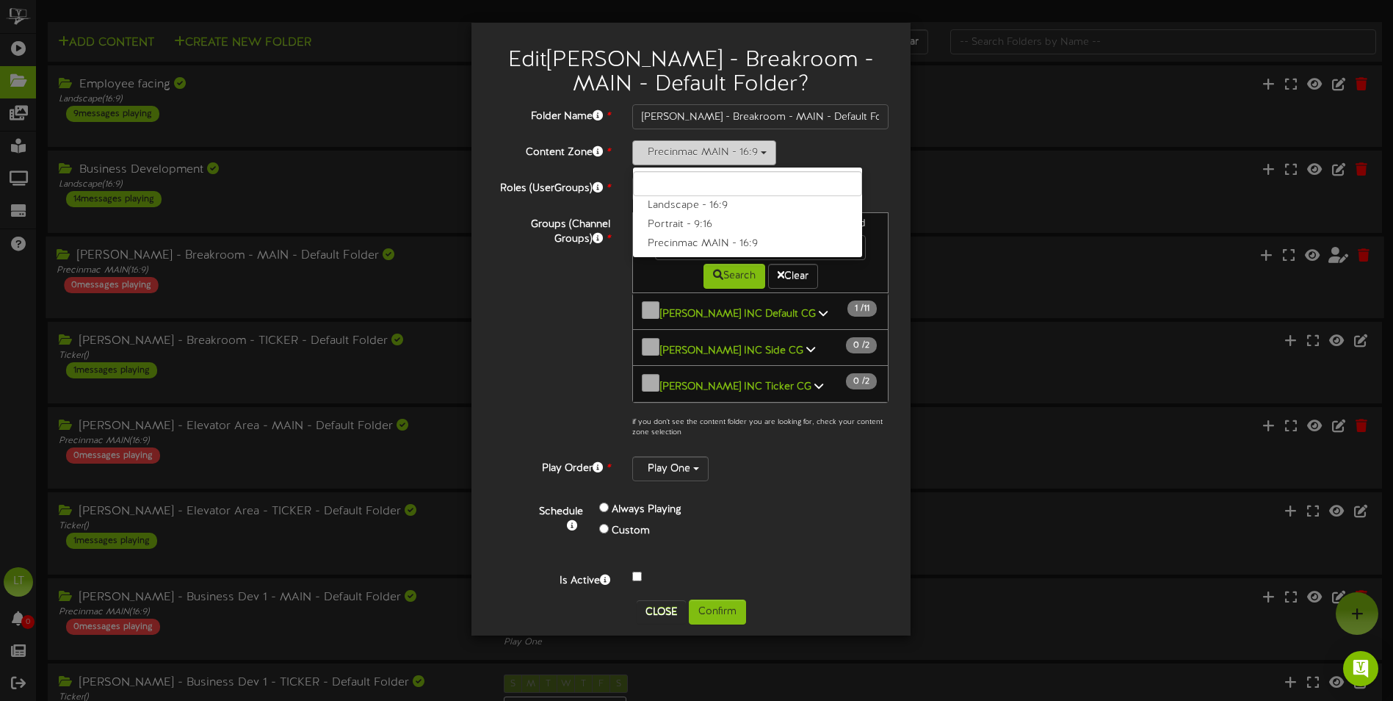
click at [763, 149] on button "Precinmac MAIN - 16:9" at bounding box center [704, 152] width 144 height 25
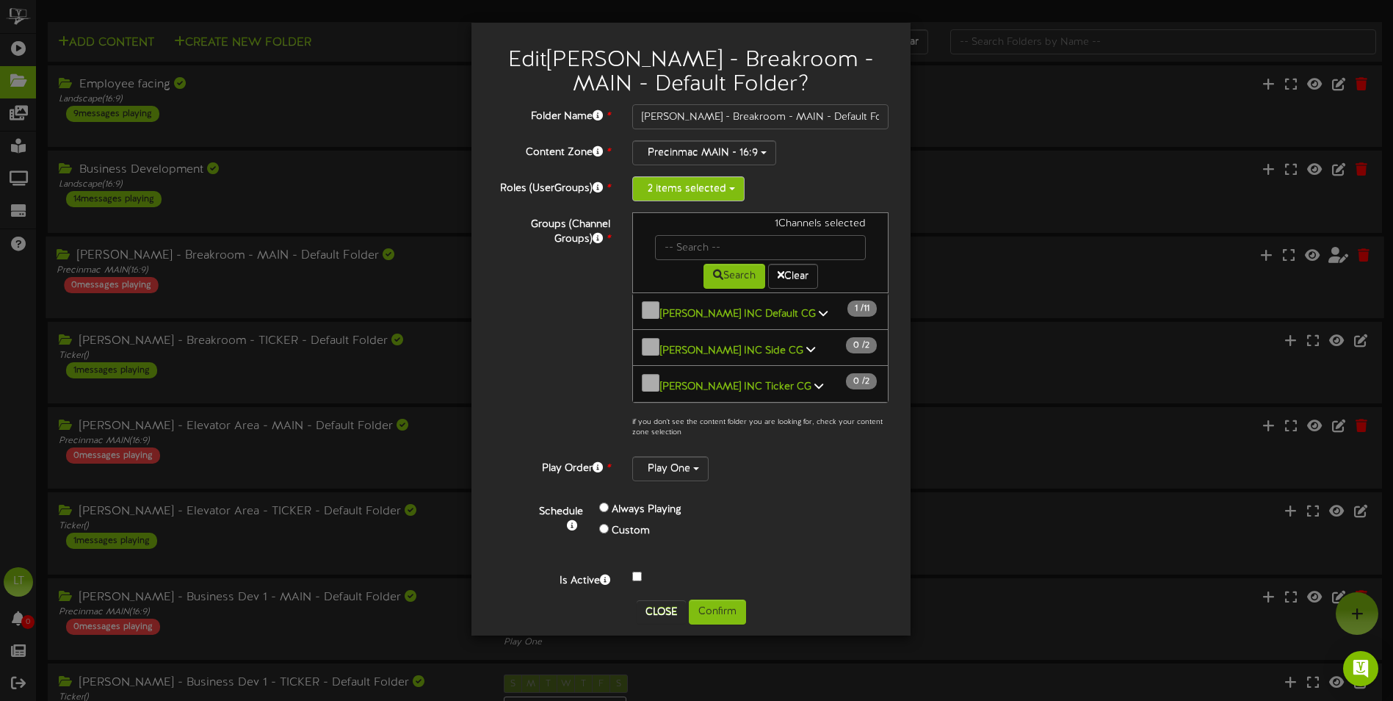
click at [725, 187] on button "2 items selected" at bounding box center [688, 188] width 112 height 25
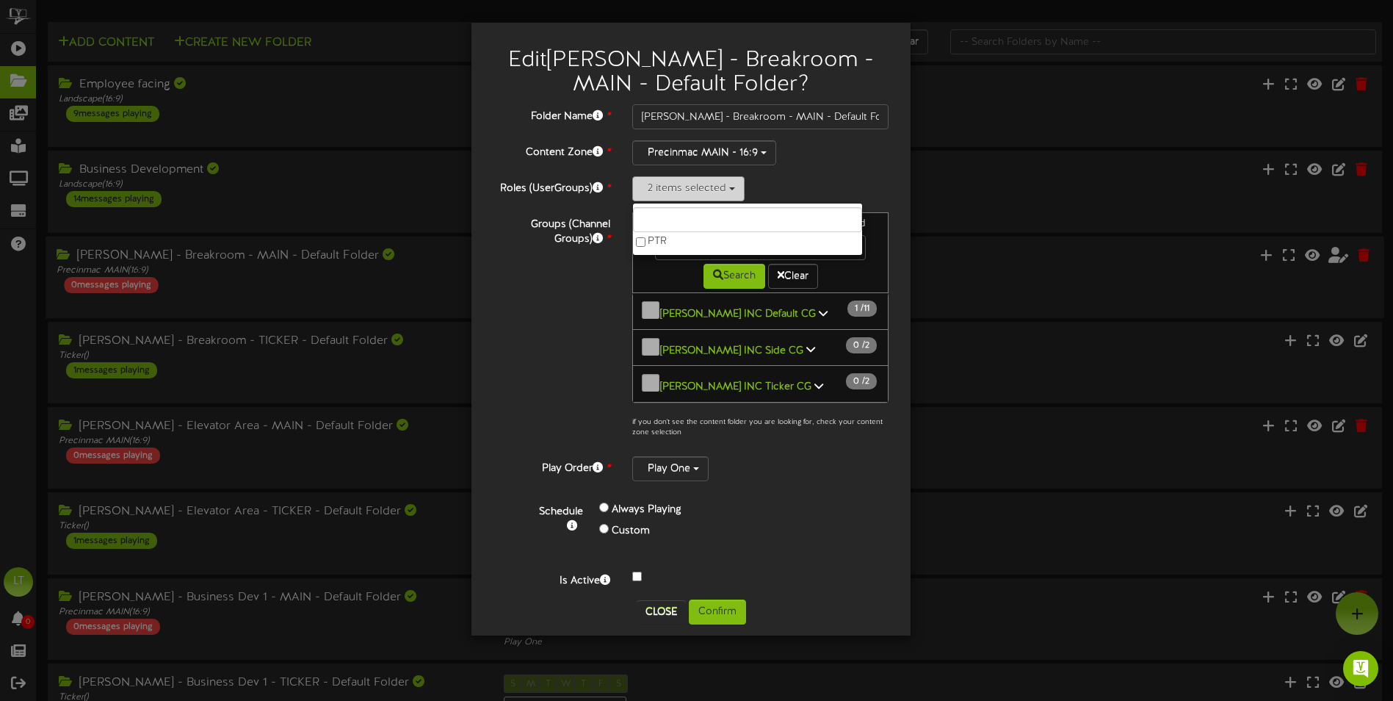
click at [725, 187] on button "2 items selected" at bounding box center [688, 188] width 112 height 25
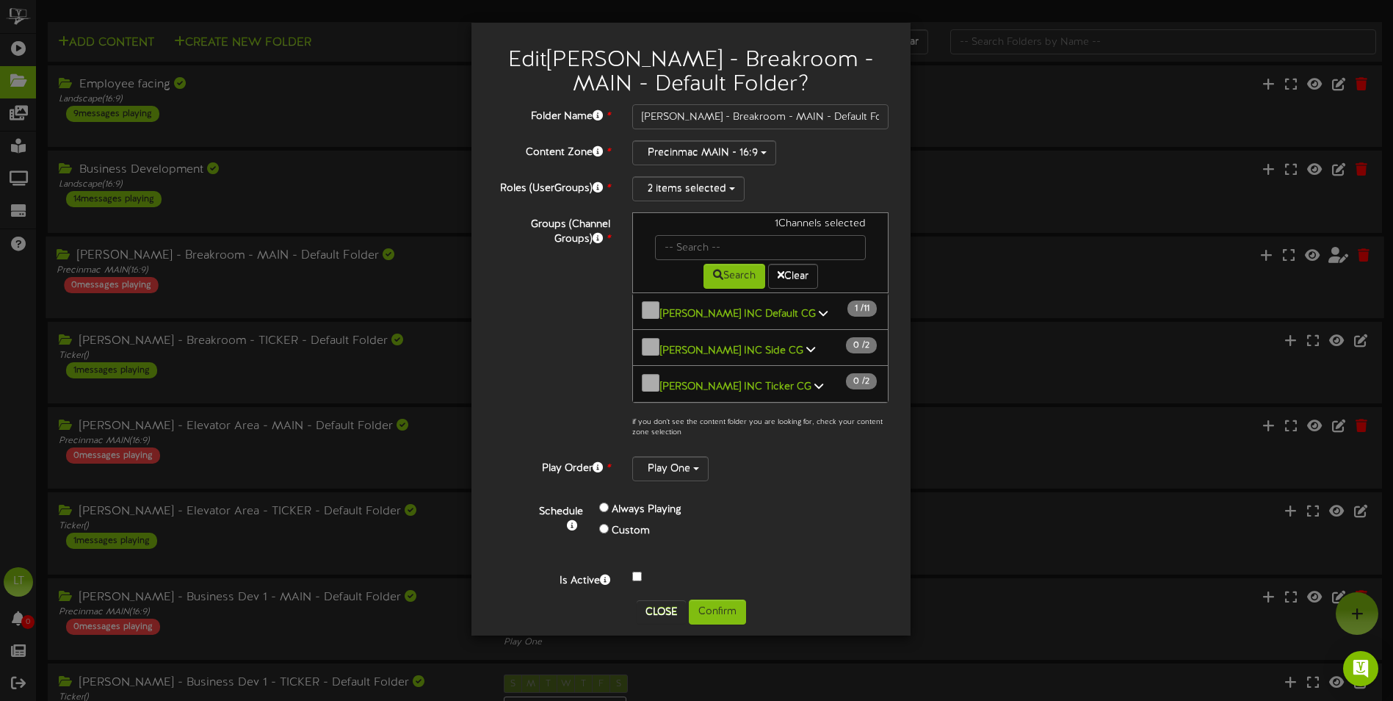
click at [798, 181] on div "2 items selected PTR" at bounding box center [760, 188] width 256 height 25
click at [673, 600] on button "Close" at bounding box center [661, 612] width 49 height 24
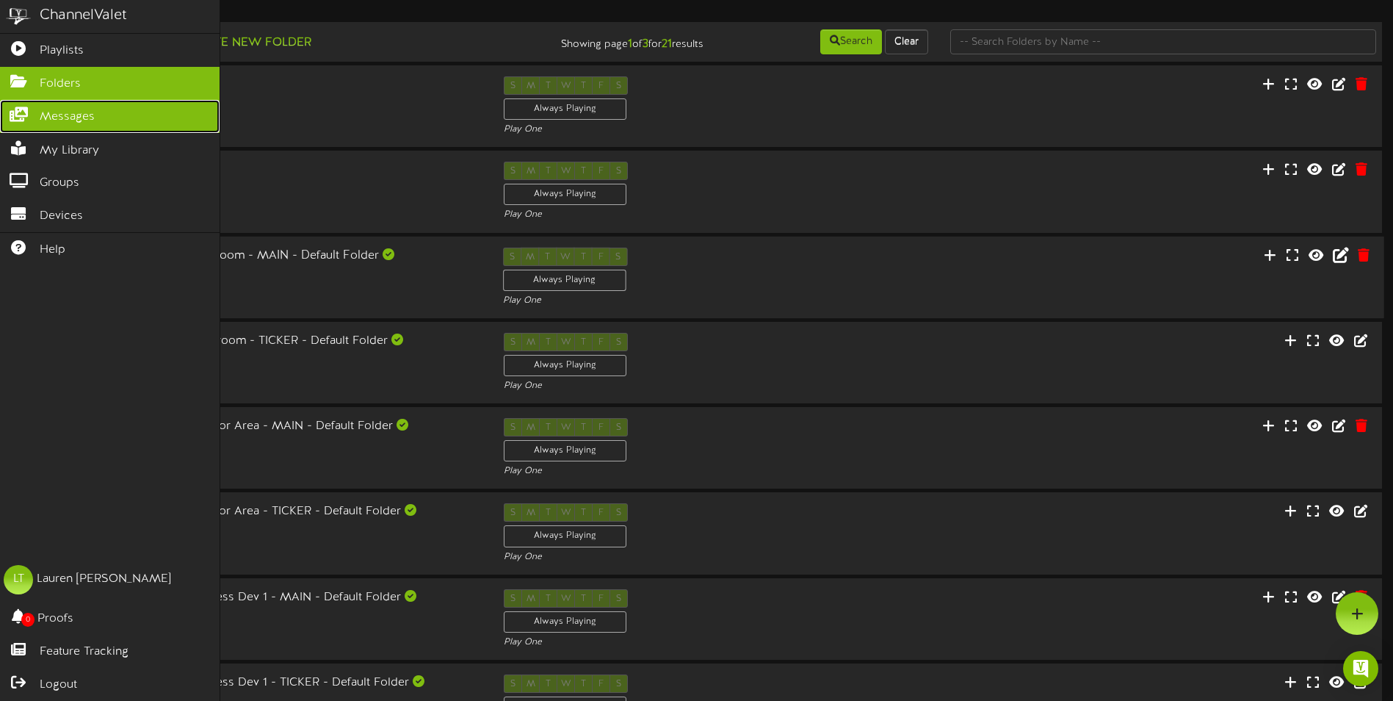
click at [40, 116] on span "Messages" at bounding box center [67, 117] width 55 height 17
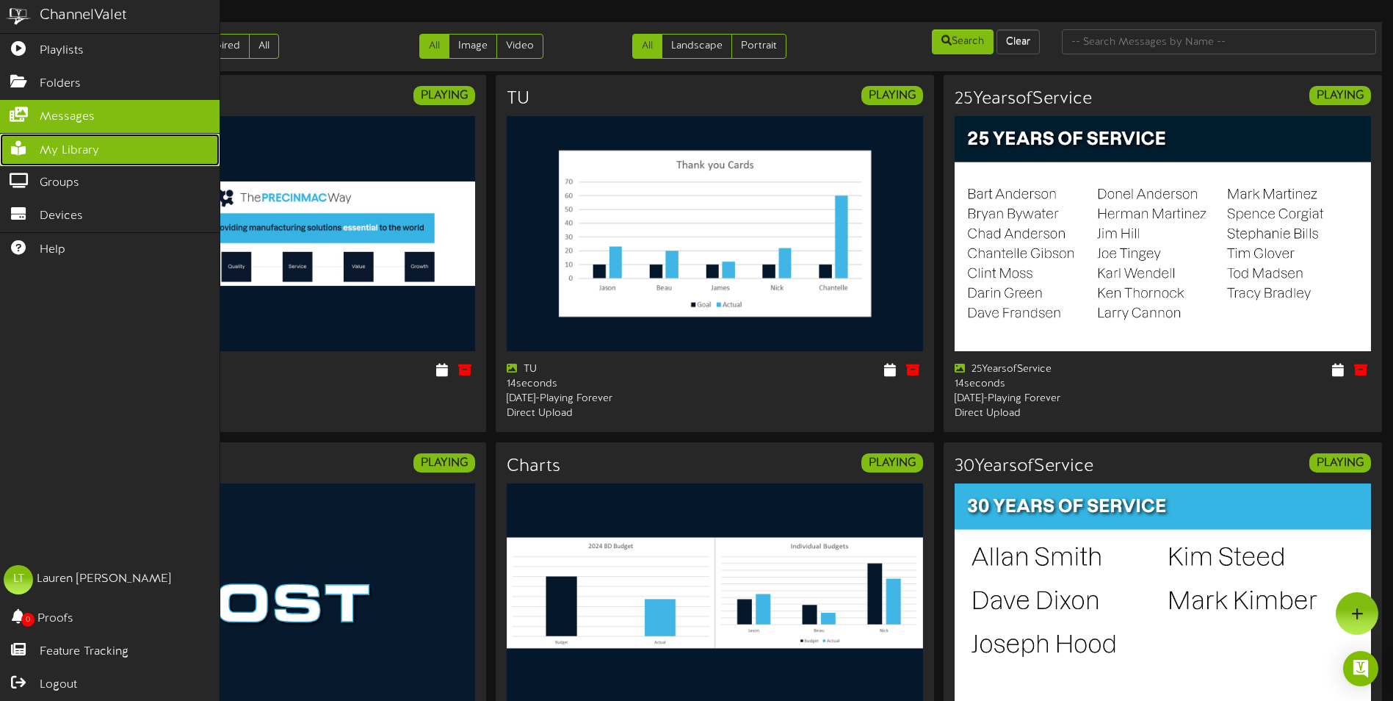
click at [82, 156] on span "My Library" at bounding box center [69, 150] width 59 height 17
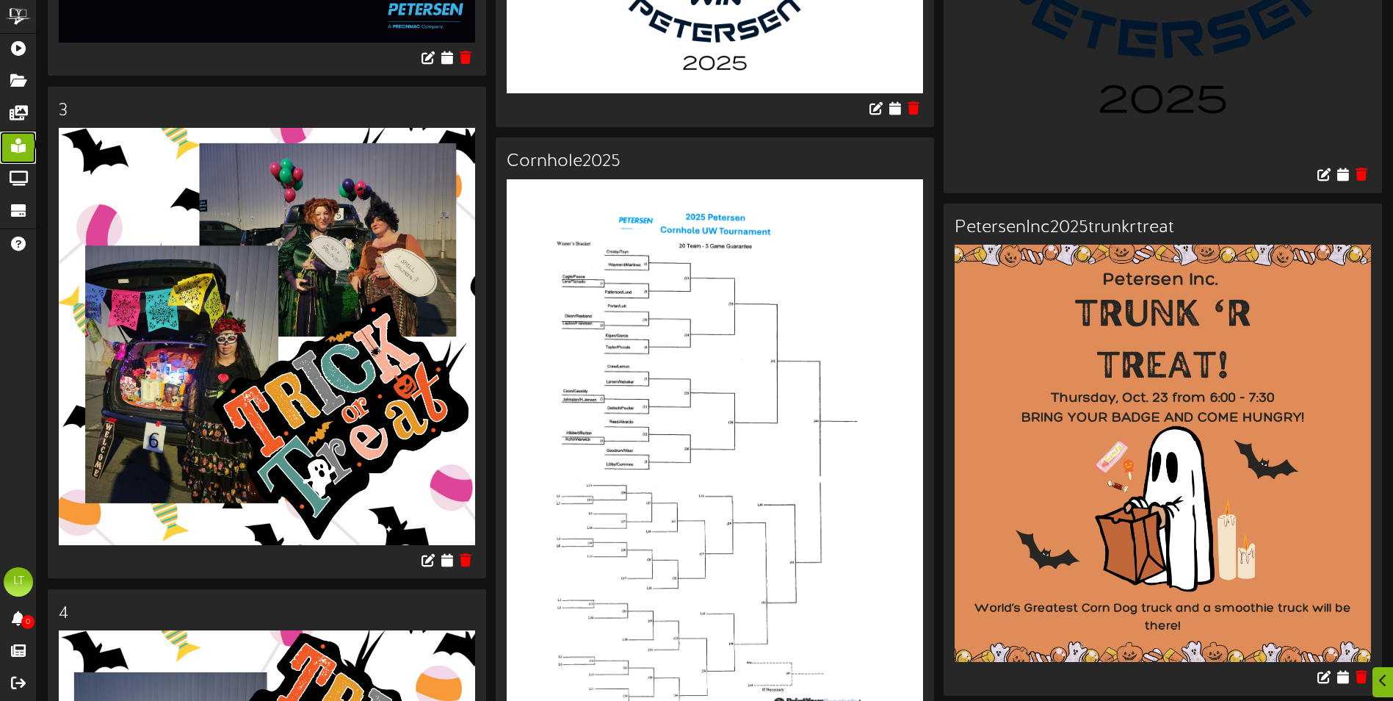
scroll to position [3084, 0]
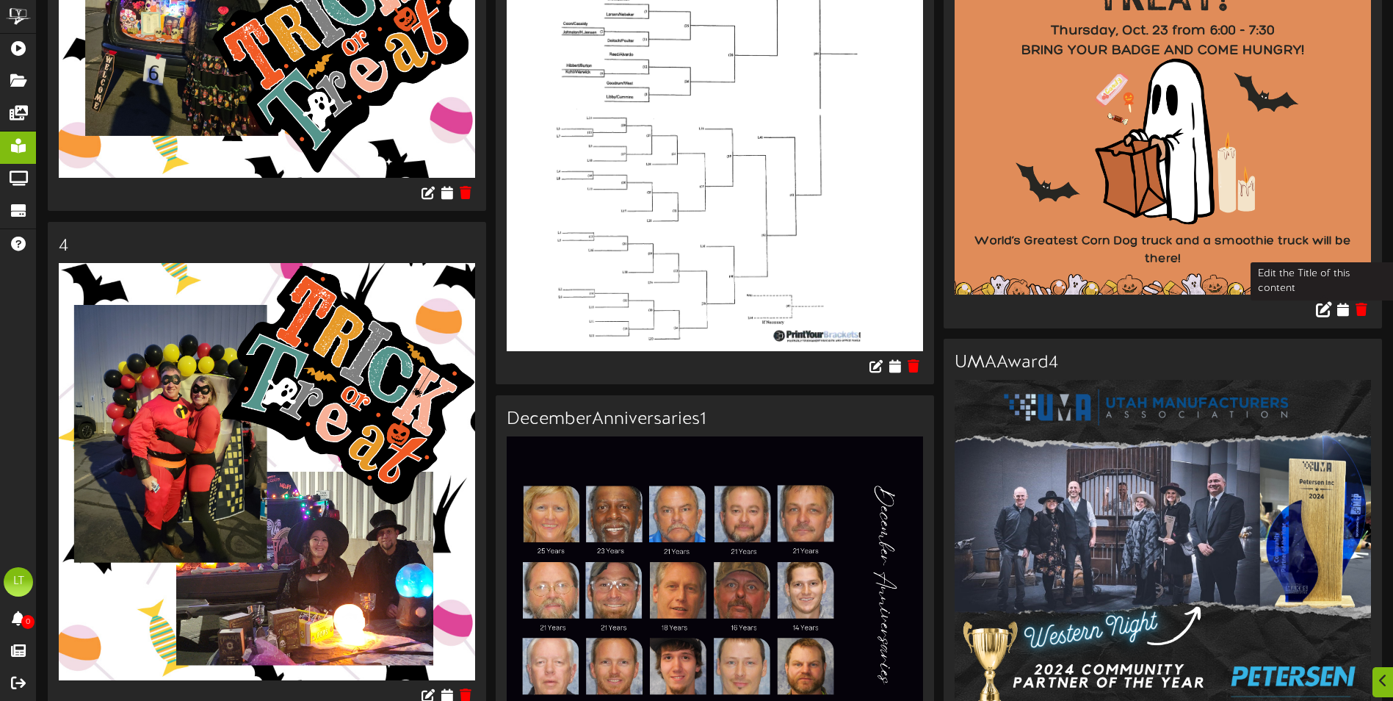
click at [1321, 300] on icon at bounding box center [1324, 308] width 16 height 16
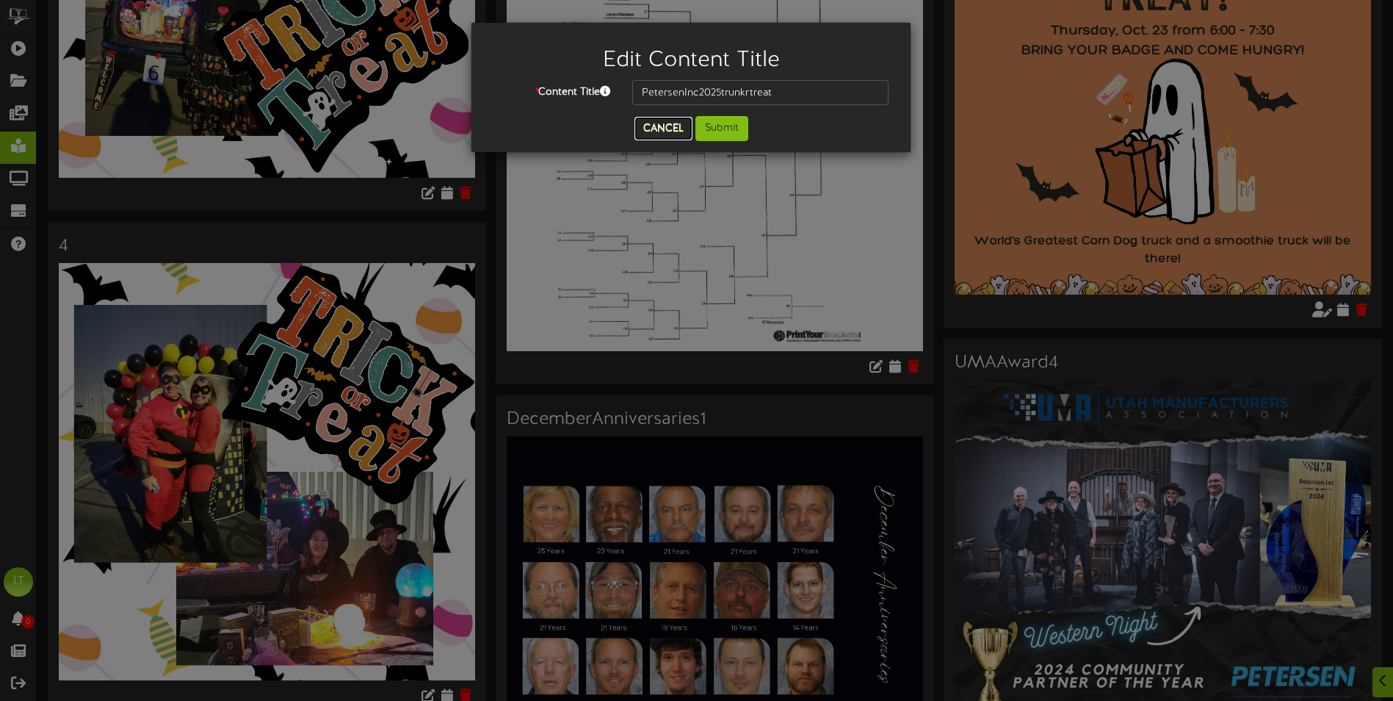
click at [665, 129] on button "Cancel" at bounding box center [664, 129] width 58 height 24
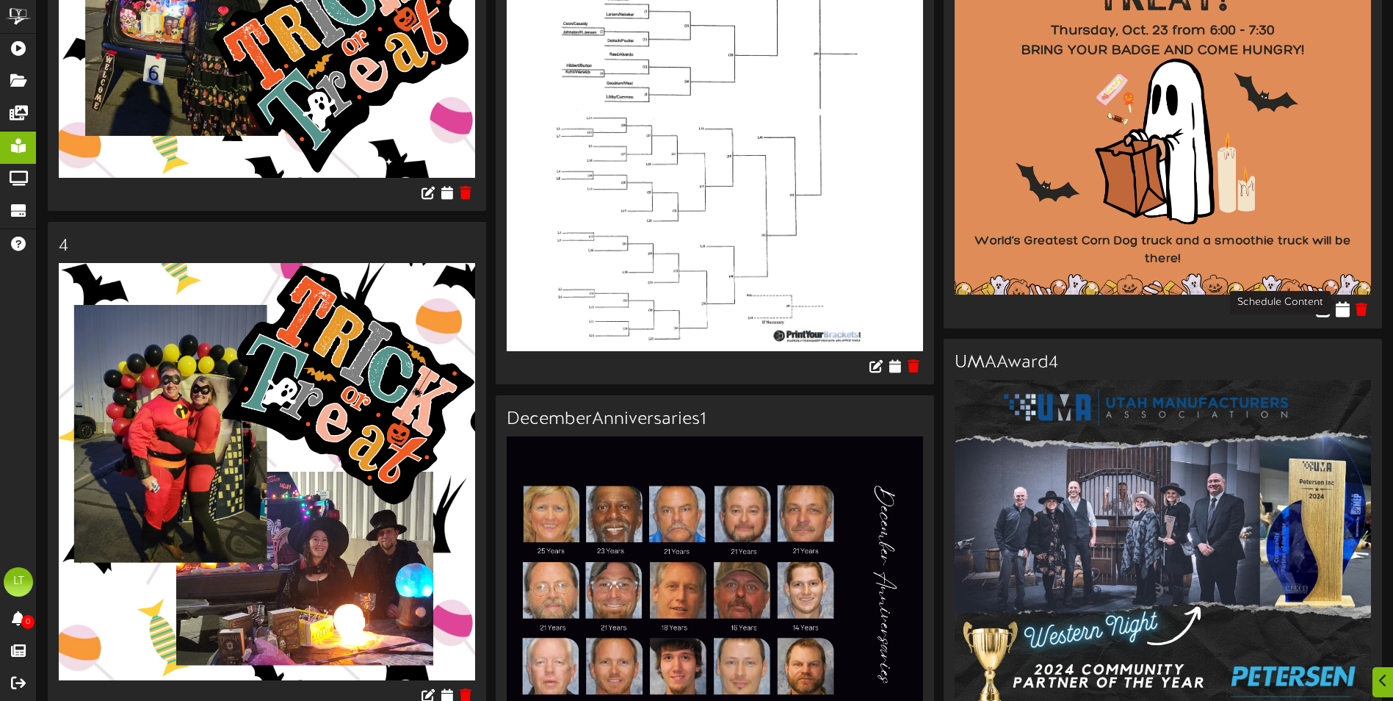
click at [1344, 303] on icon at bounding box center [1343, 308] width 14 height 16
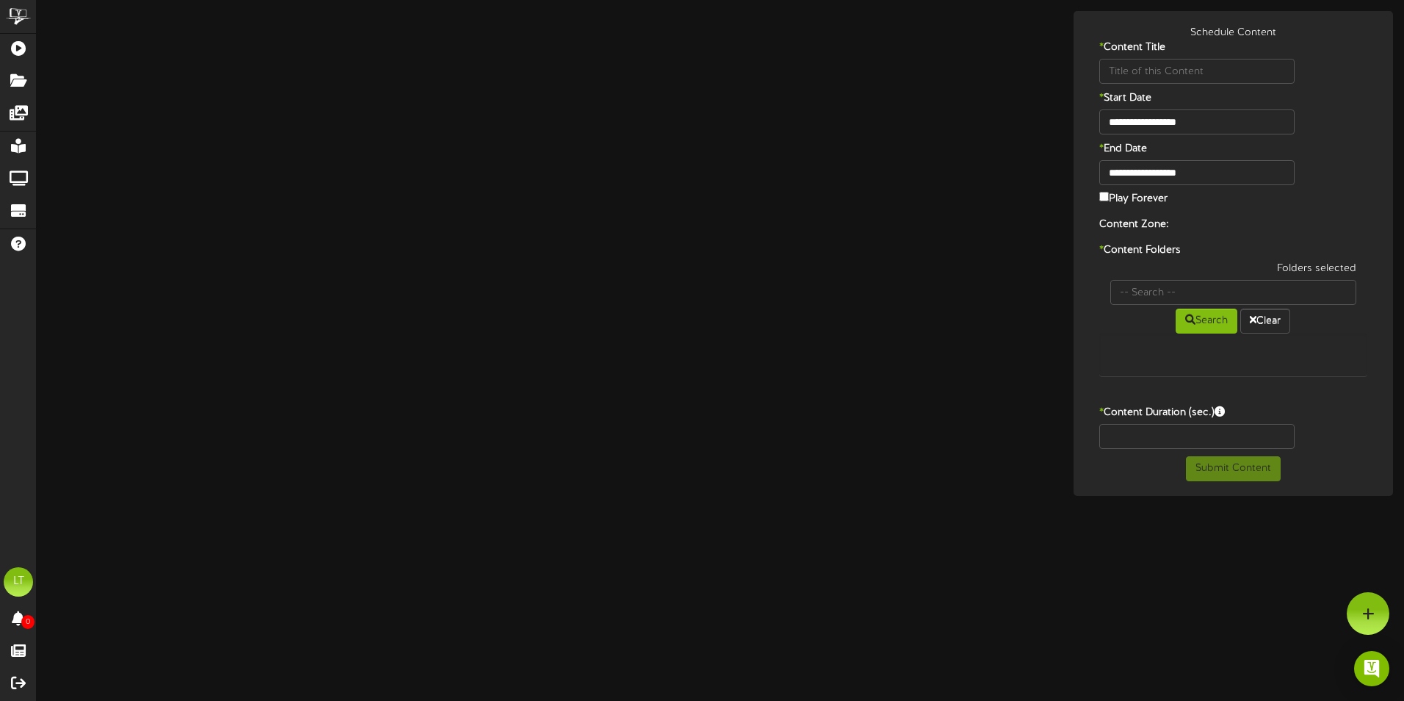
type input "PetersenInc2025trunkrtreat"
type input "8"
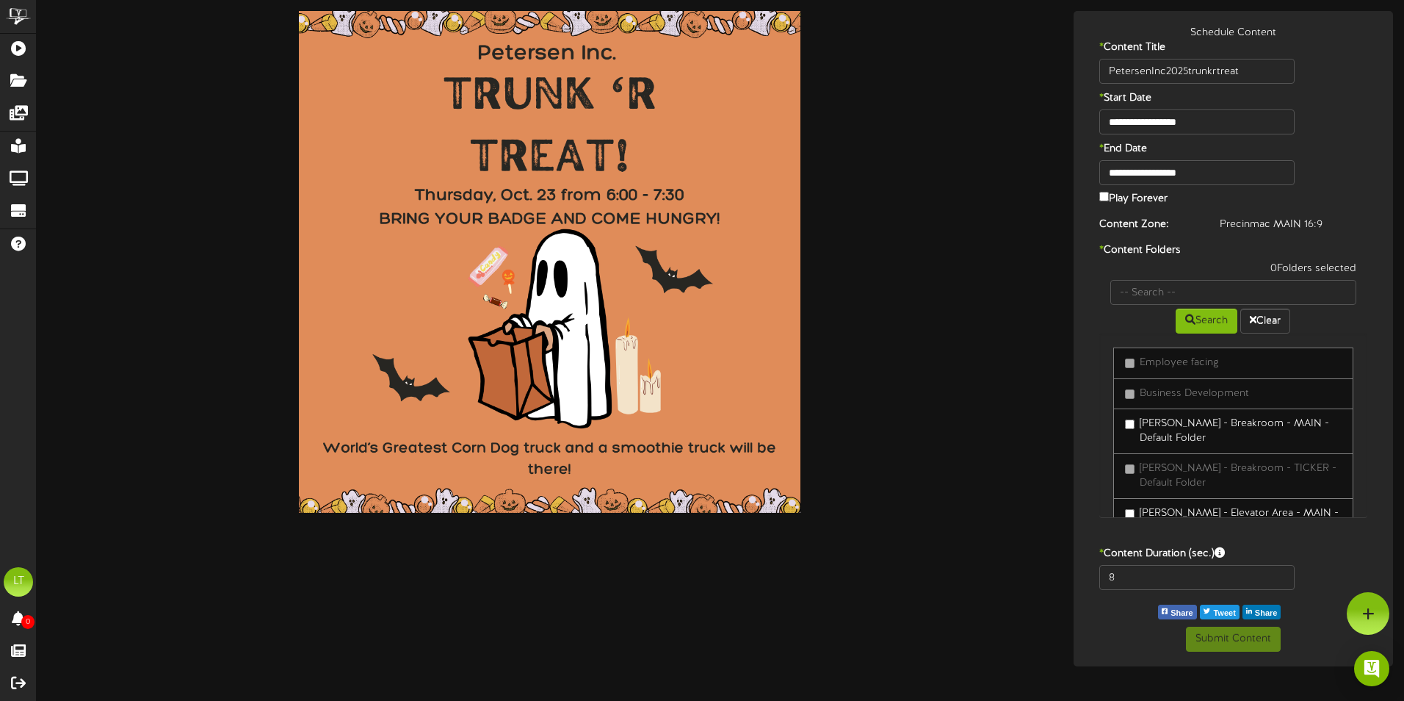
click at [1138, 421] on label "[PERSON_NAME] - Breakroom - MAIN - Default Folder" at bounding box center [1233, 430] width 217 height 29
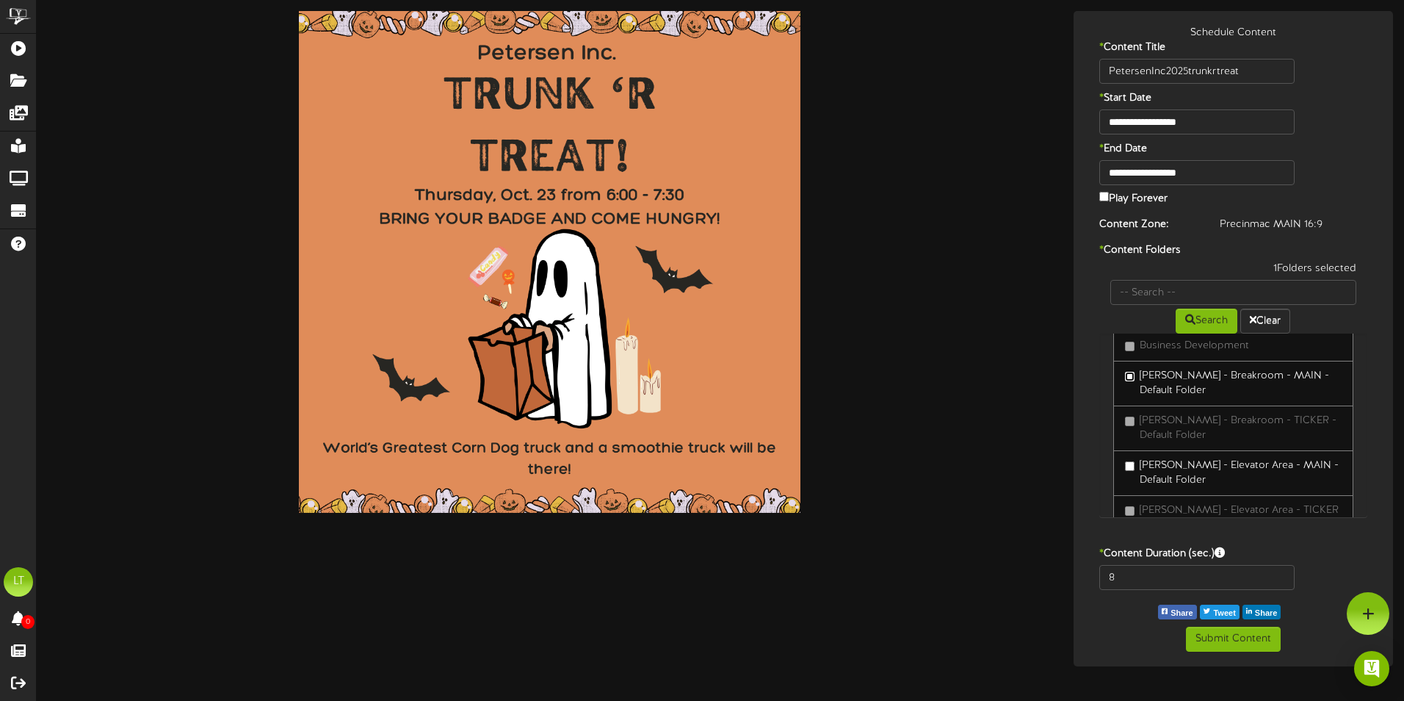
scroll to position [73, 0]
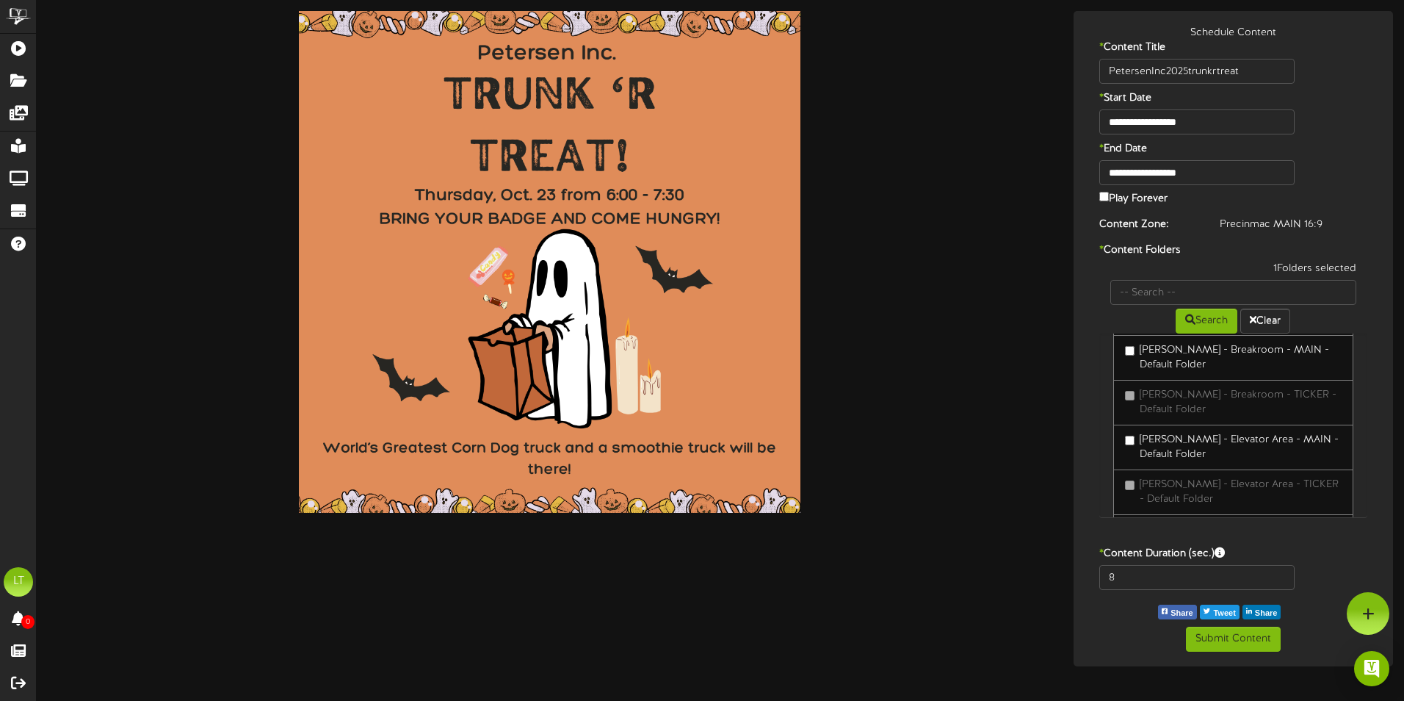
click at [1152, 441] on label "[PERSON_NAME] - Elevator Area - MAIN - Default Folder" at bounding box center [1233, 447] width 217 height 29
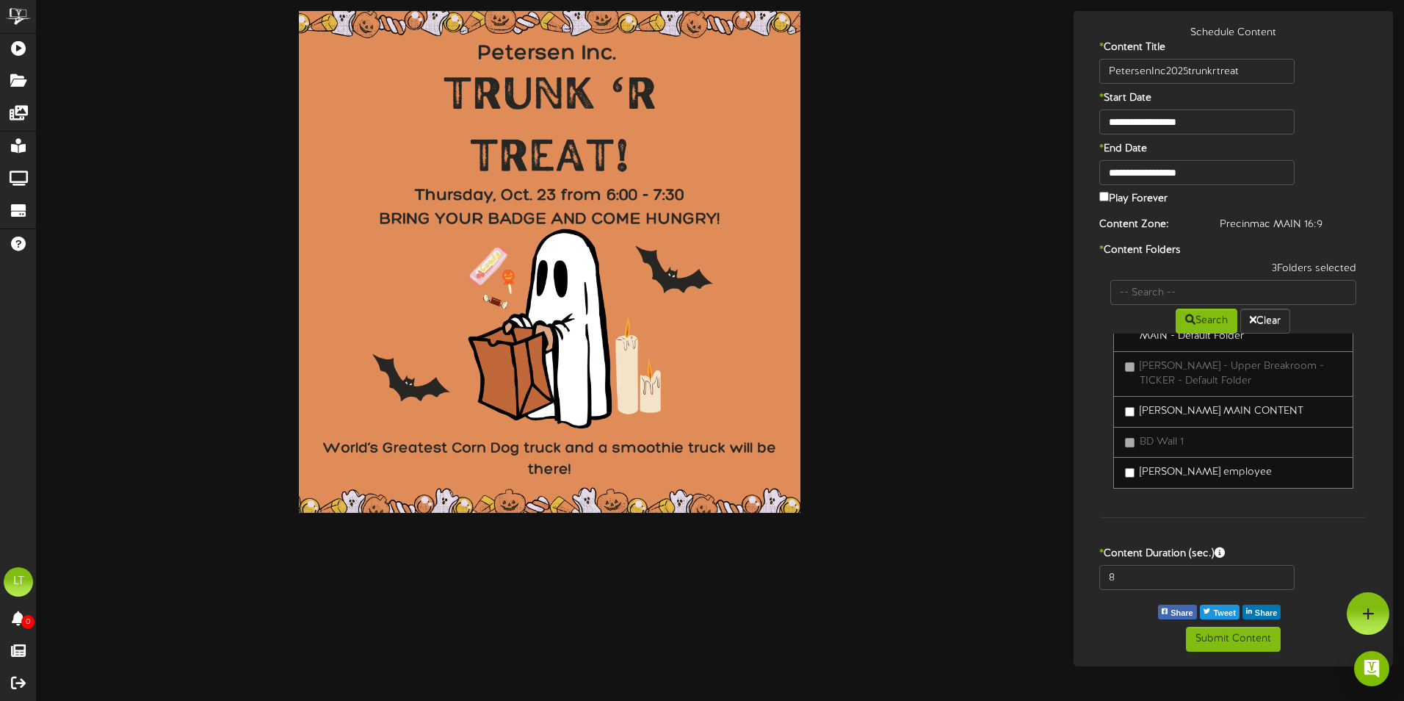
click at [1141, 470] on label "[PERSON_NAME] employee" at bounding box center [1198, 472] width 147 height 15
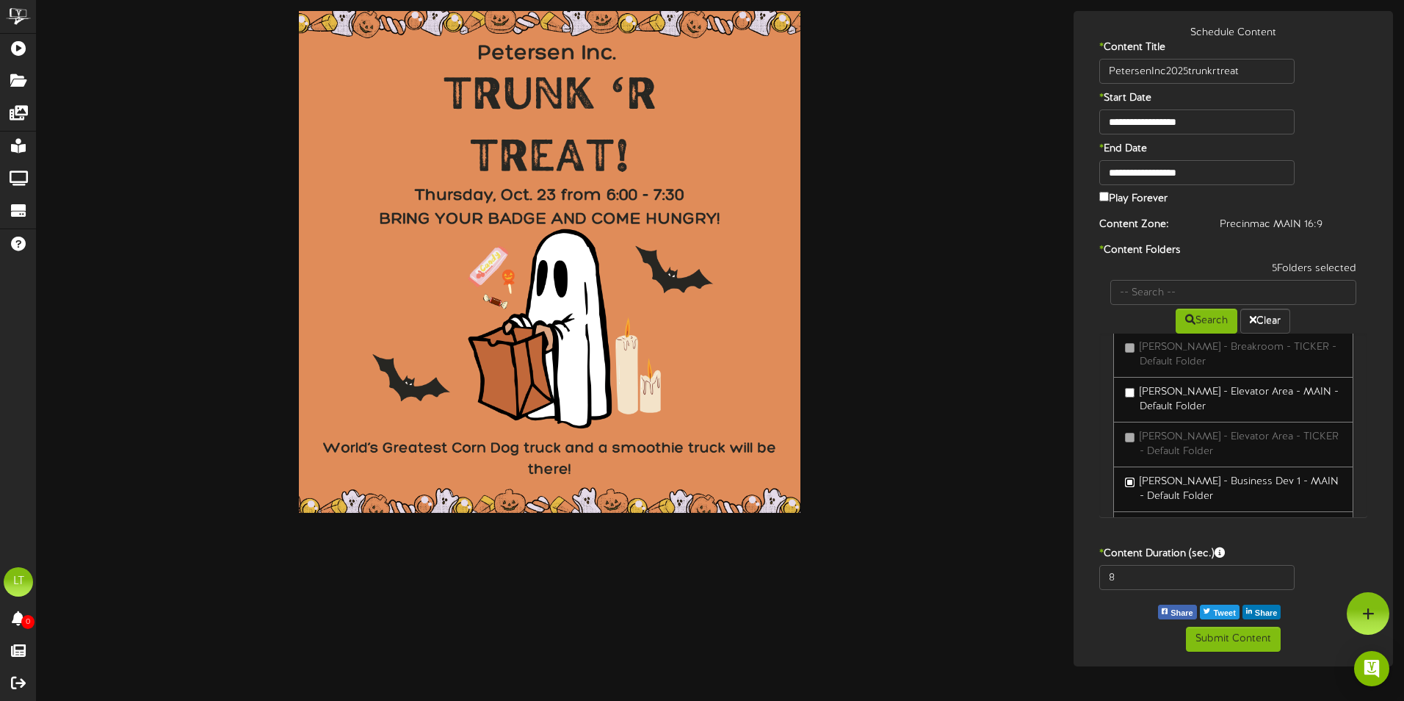
scroll to position [147, 0]
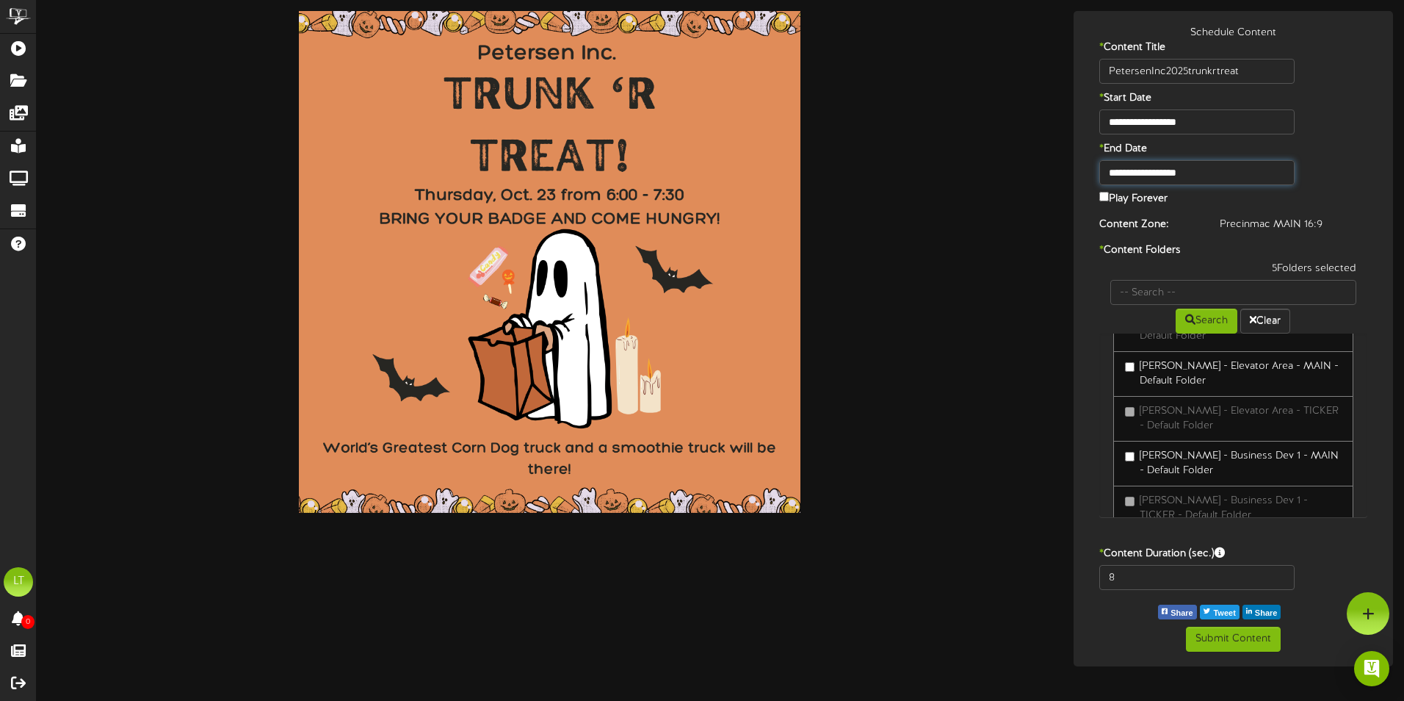
click at [1235, 165] on input "**********" at bounding box center [1197, 172] width 196 height 25
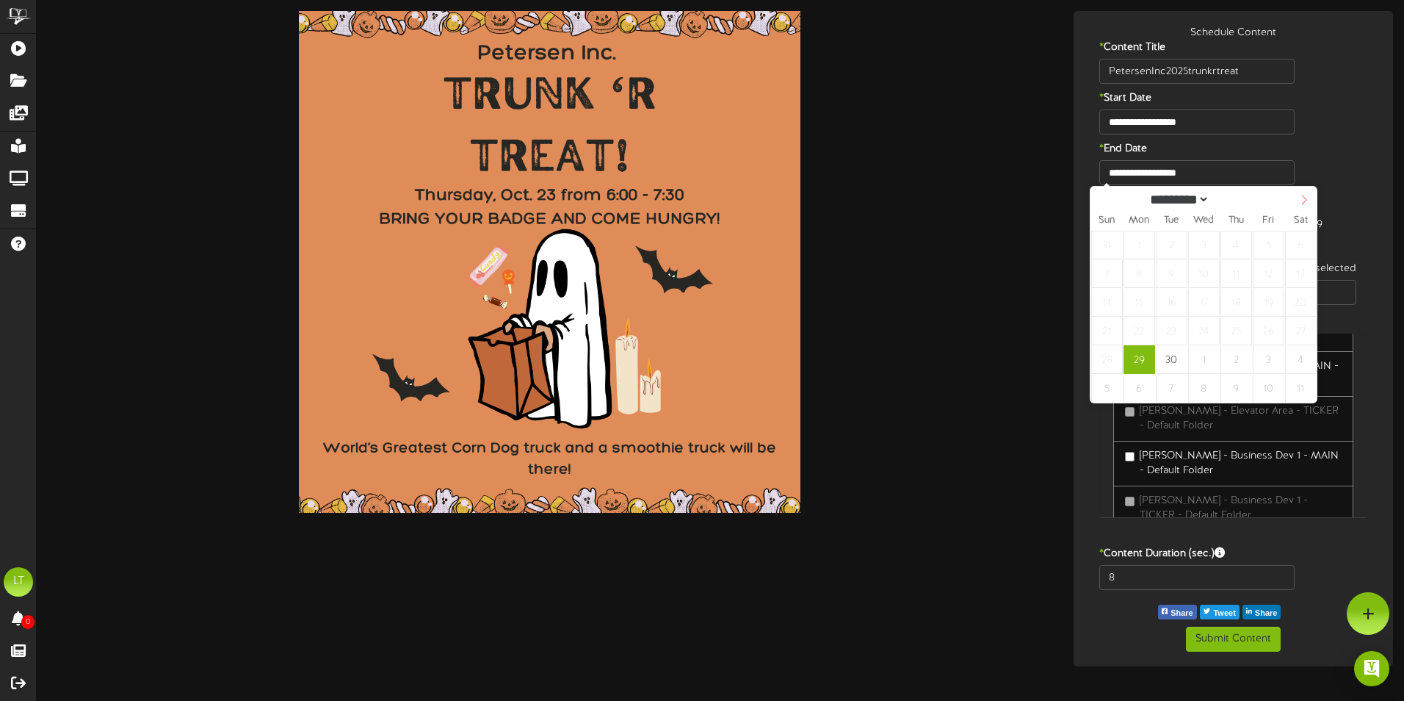
select select "*"
click at [1296, 200] on span at bounding box center [1304, 199] width 25 height 25
type input "**********"
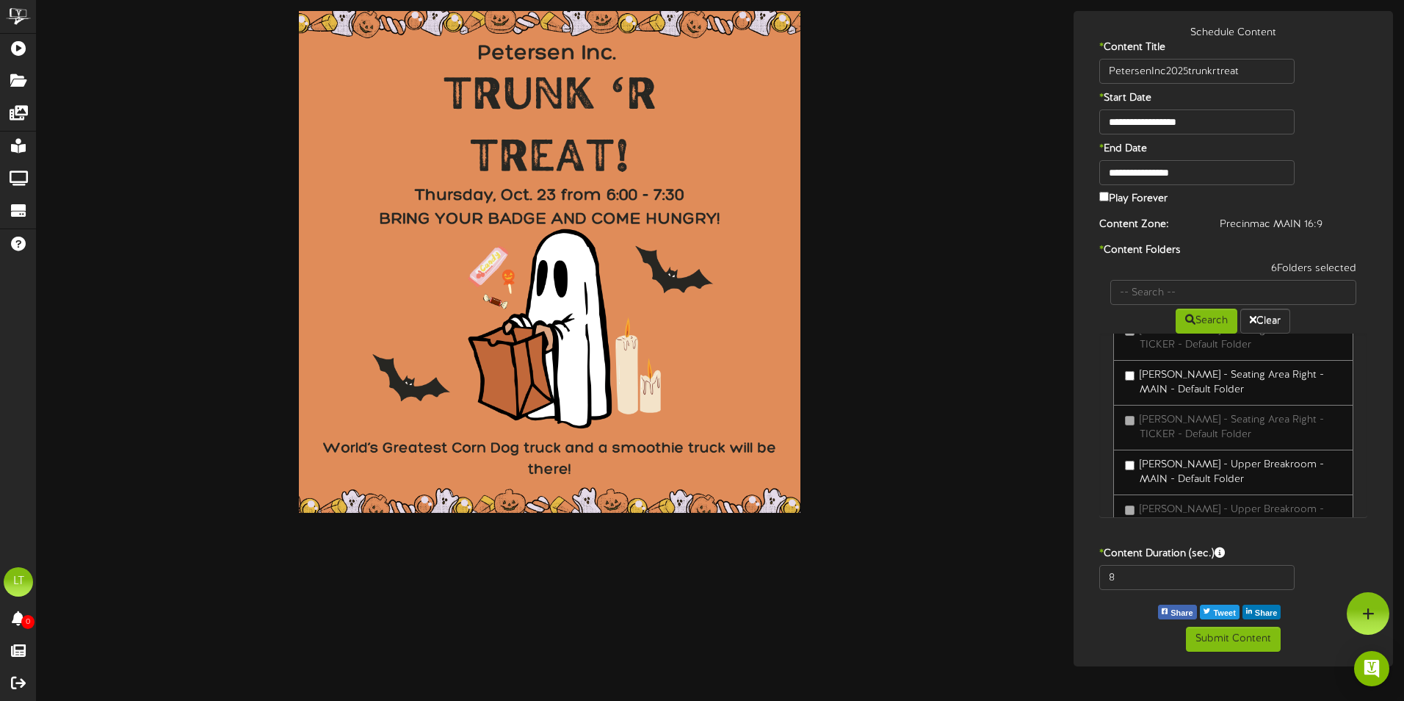
scroll to position [588, 0]
click at [1133, 382] on label "[PERSON_NAME] - Seating Area Right - MAIN - Default Folder" at bounding box center [1233, 380] width 217 height 29
click at [1132, 382] on label "[PERSON_NAME] - Seating Area Right - MAIN - Default Folder" at bounding box center [1233, 380] width 217 height 29
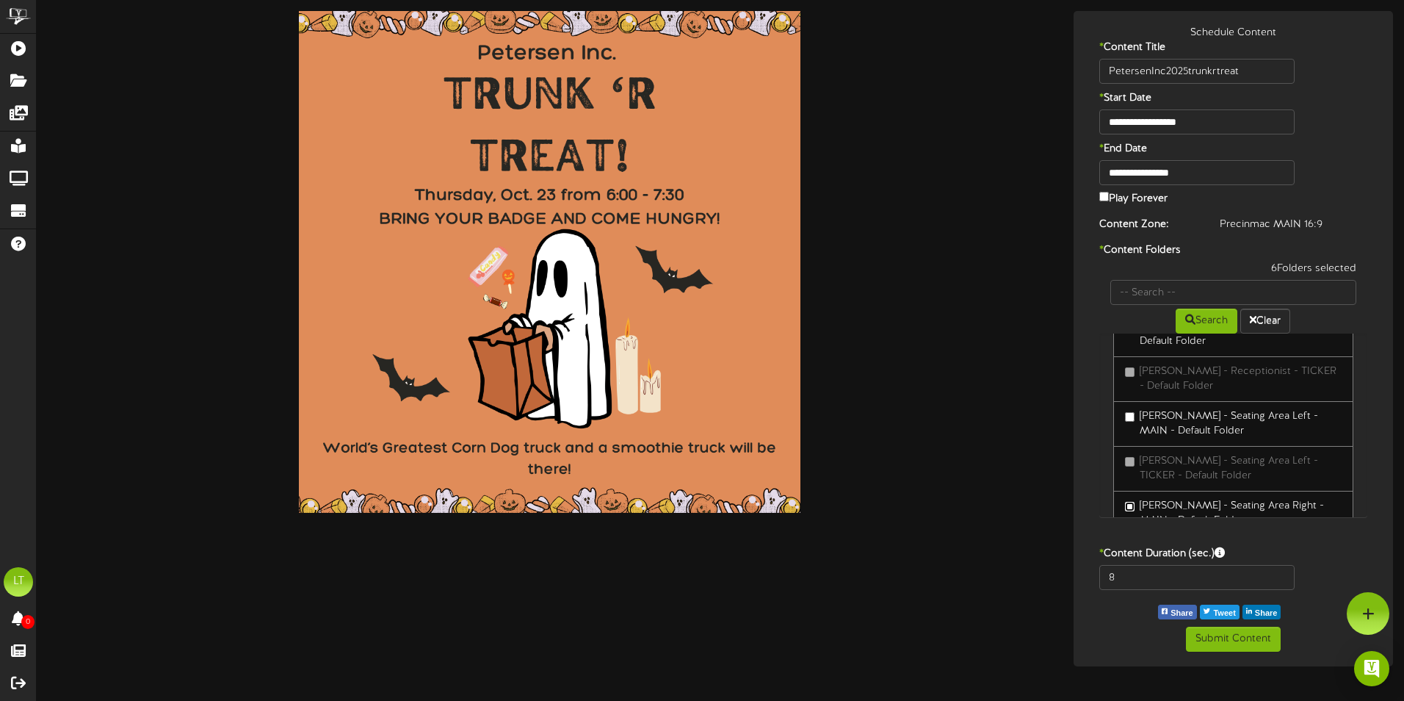
scroll to position [441, 0]
click at [1136, 433] on label "[PERSON_NAME] - Seating Area Left - MAIN - Default Folder" at bounding box center [1233, 438] width 217 height 29
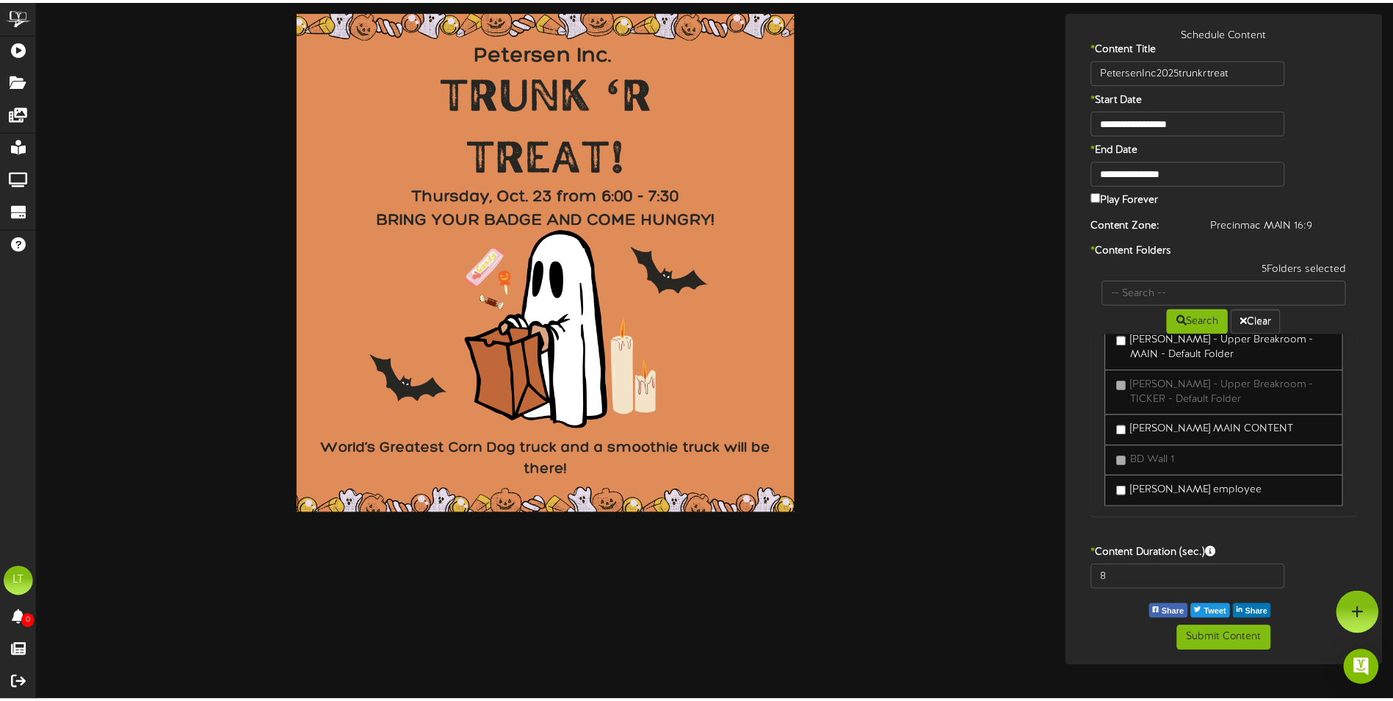
scroll to position [733, 0]
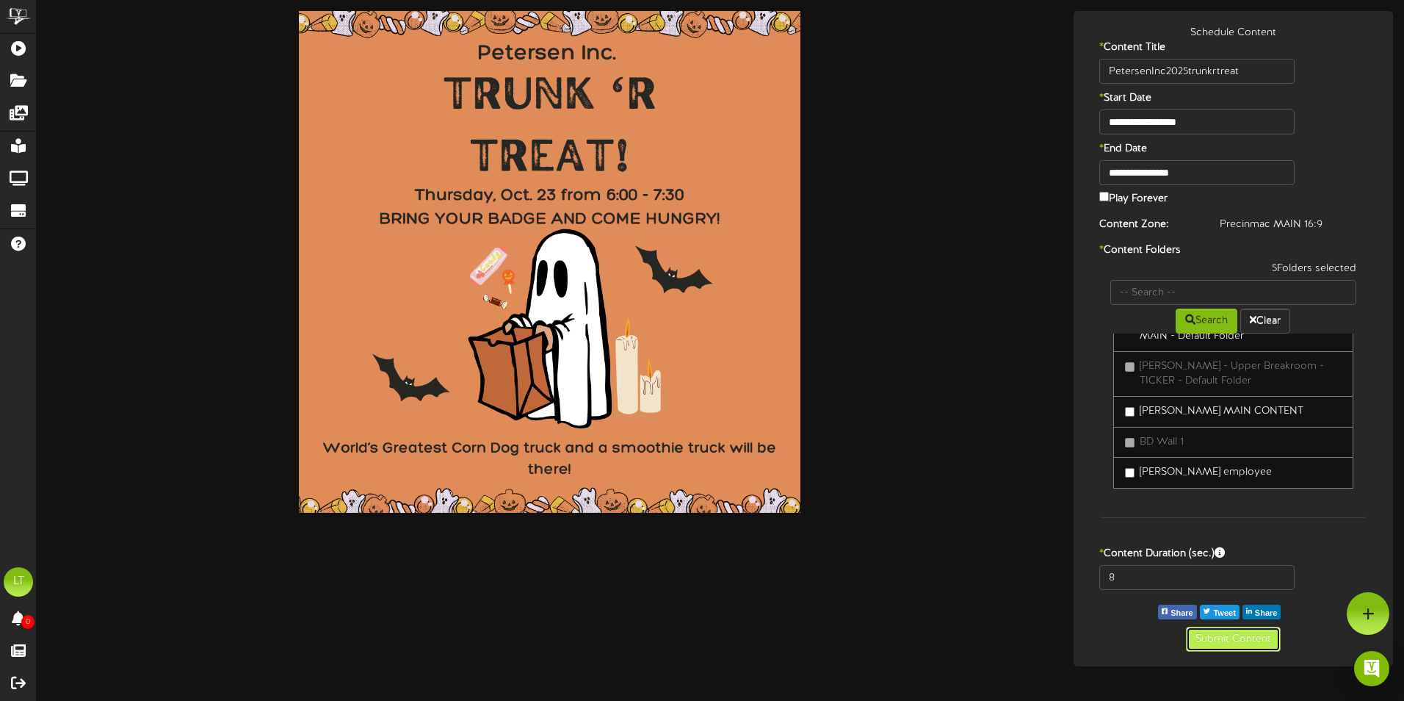
click at [1264, 635] on button "Submit Content" at bounding box center [1233, 638] width 95 height 25
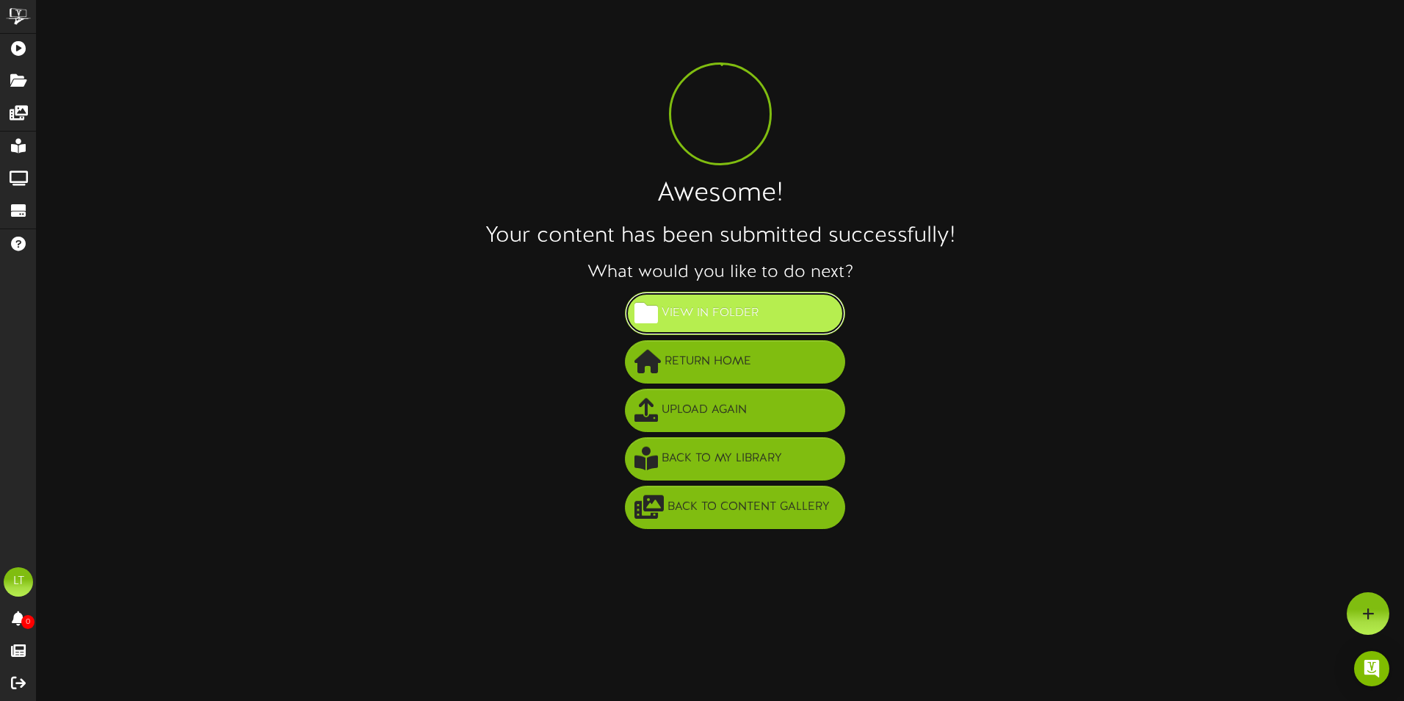
click at [777, 312] on button "View in Folder" at bounding box center [735, 313] width 220 height 43
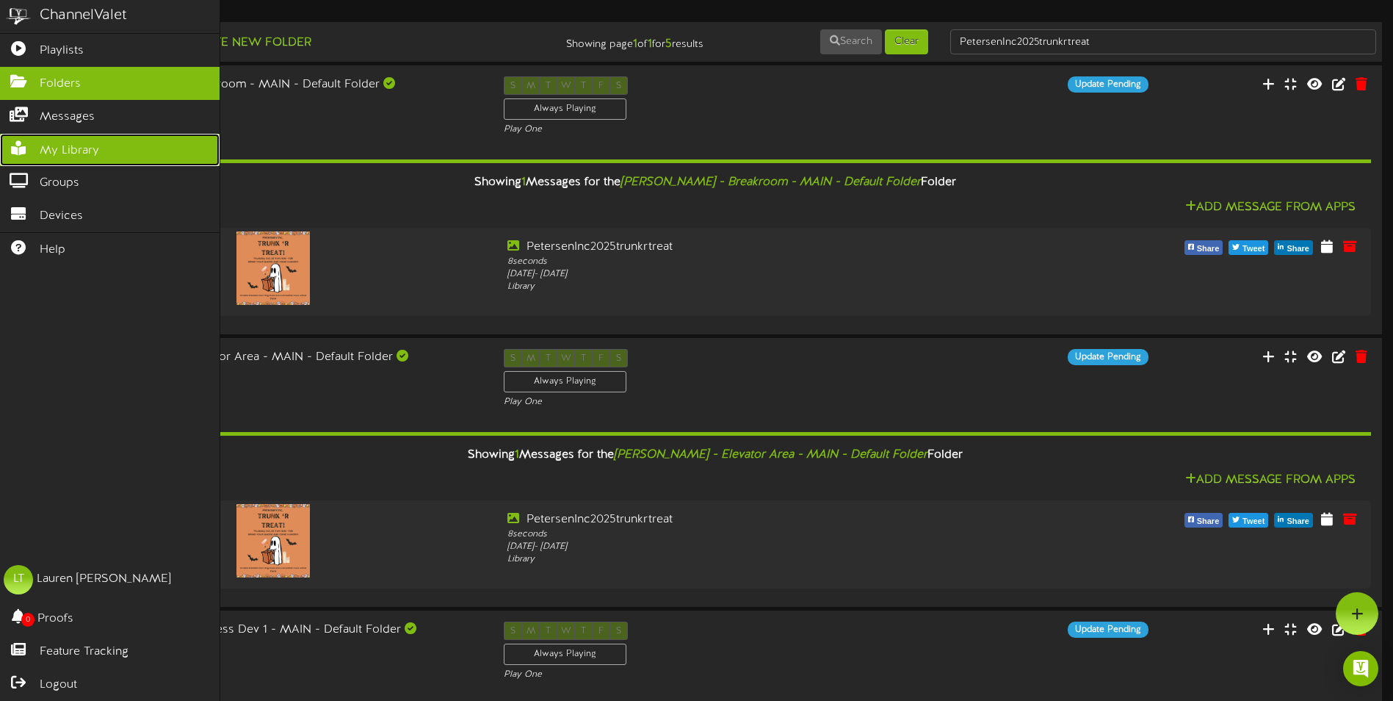
click at [58, 156] on span "My Library" at bounding box center [69, 150] width 59 height 17
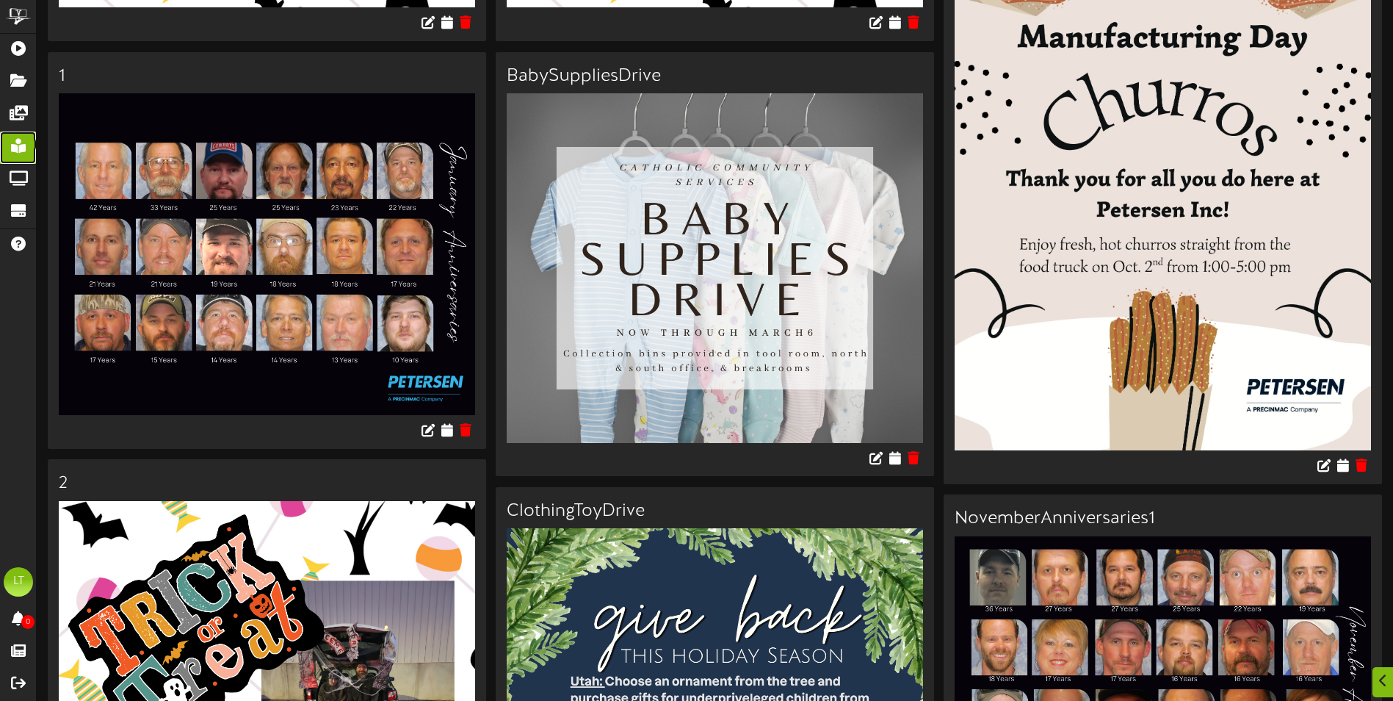
scroll to position [1028, 0]
click at [1221, 302] on img at bounding box center [1163, 179] width 416 height 539
click at [1295, 416] on img at bounding box center [1163, 179] width 416 height 539
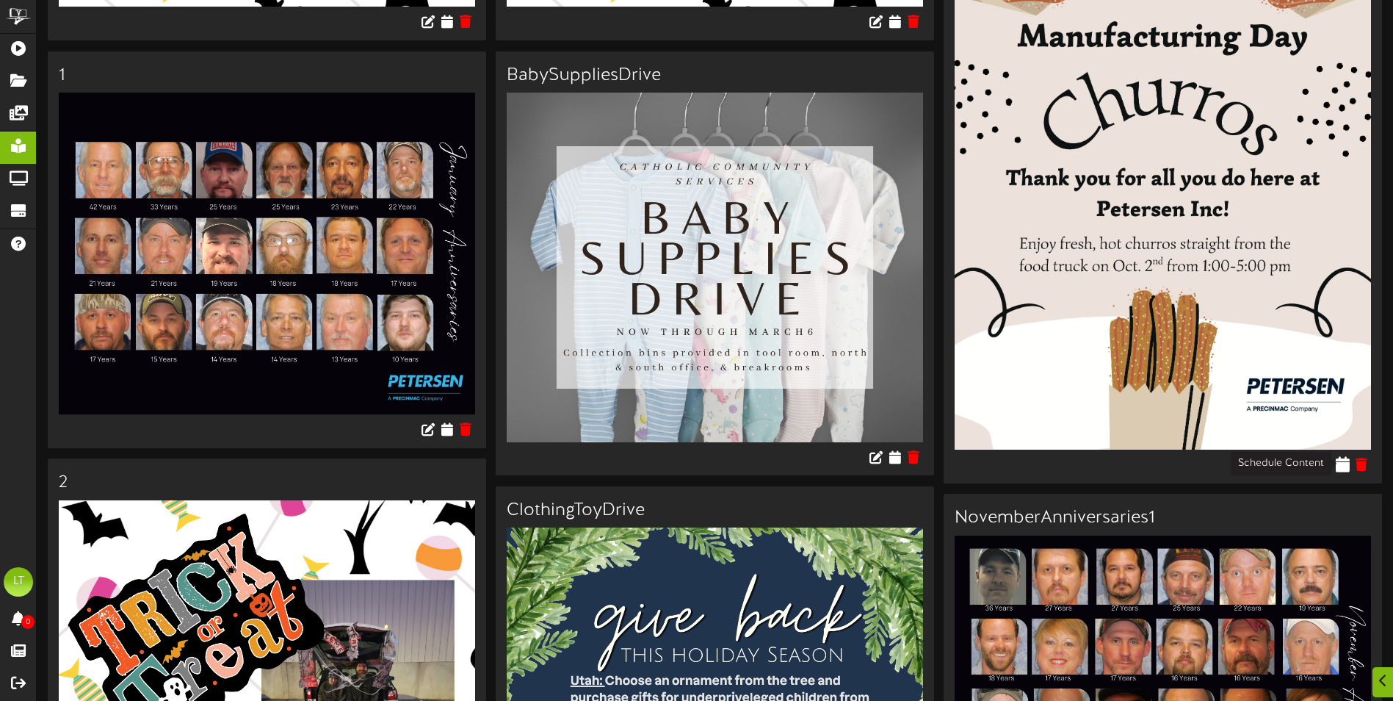
click at [1345, 456] on icon at bounding box center [1343, 464] width 14 height 16
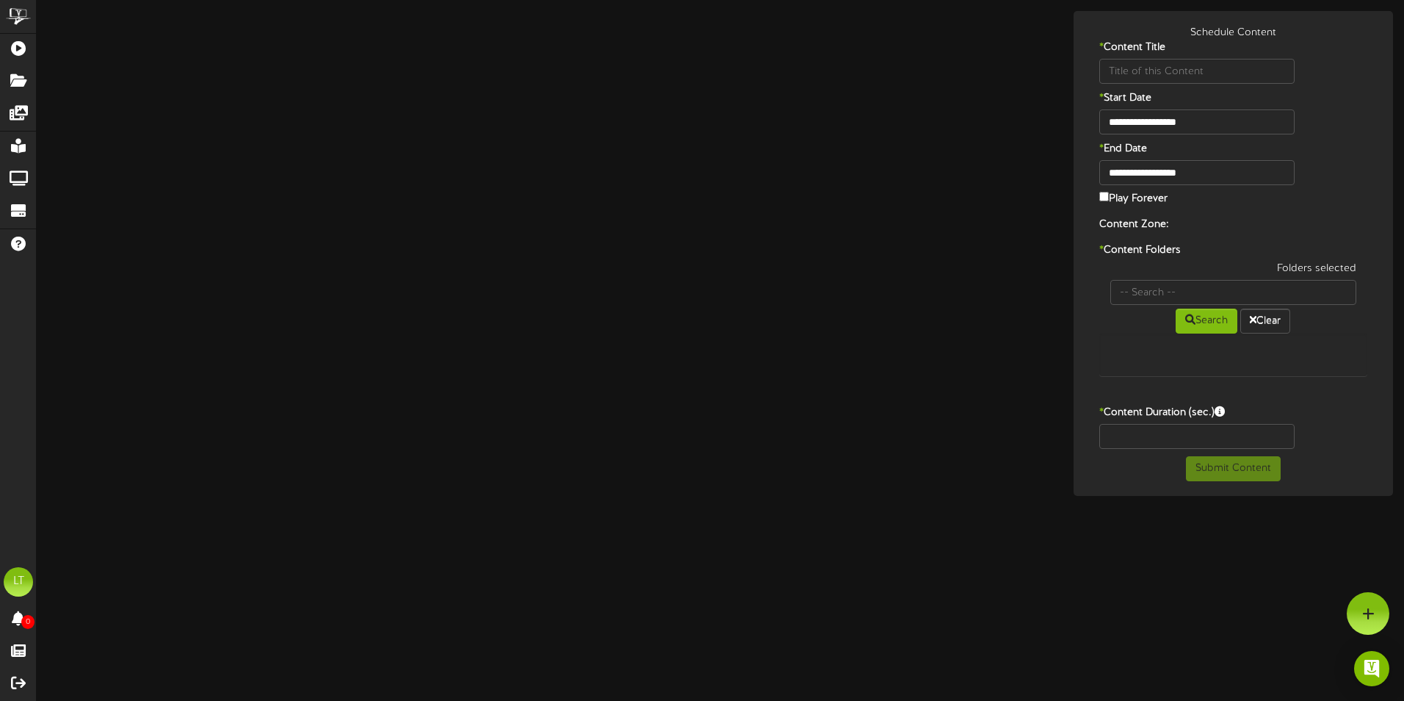
type input "ManufacturingDayChurros"
type input "8"
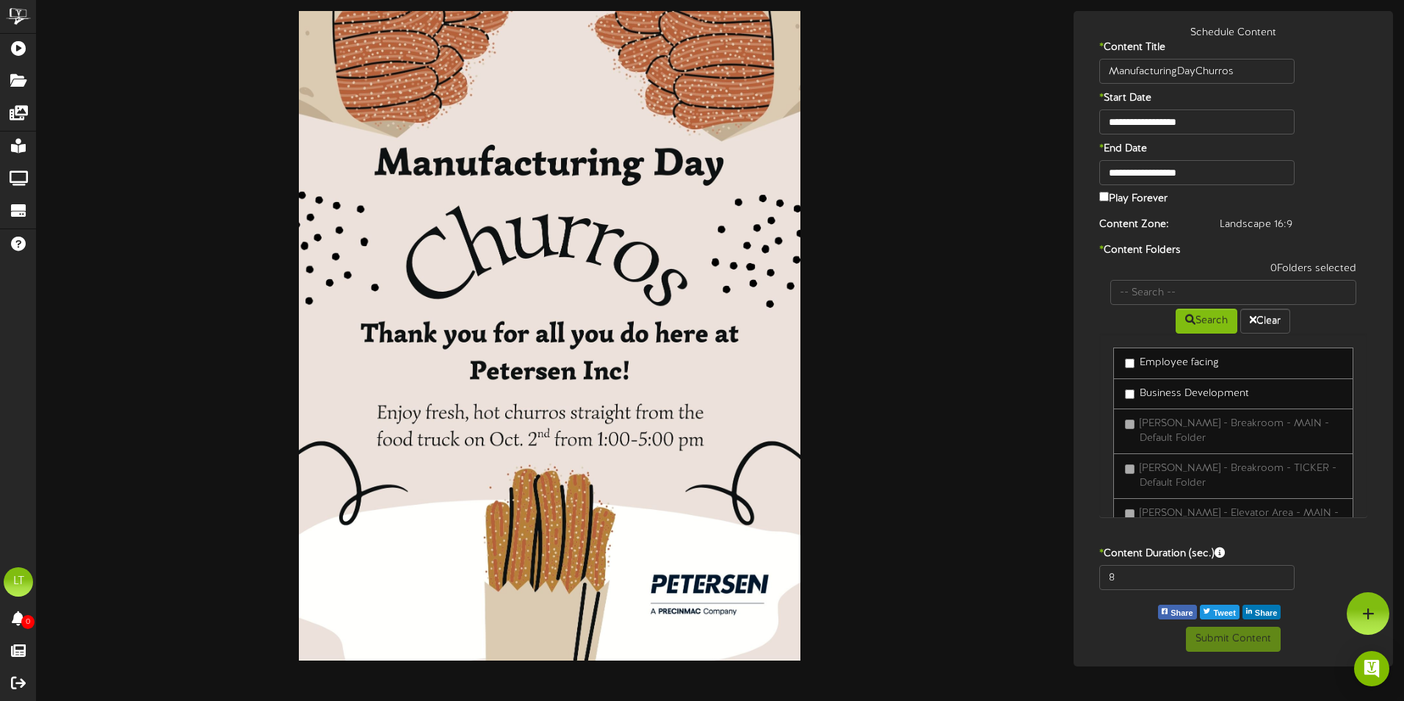
click at [1196, 359] on label "Employee facing" at bounding box center [1172, 362] width 94 height 15
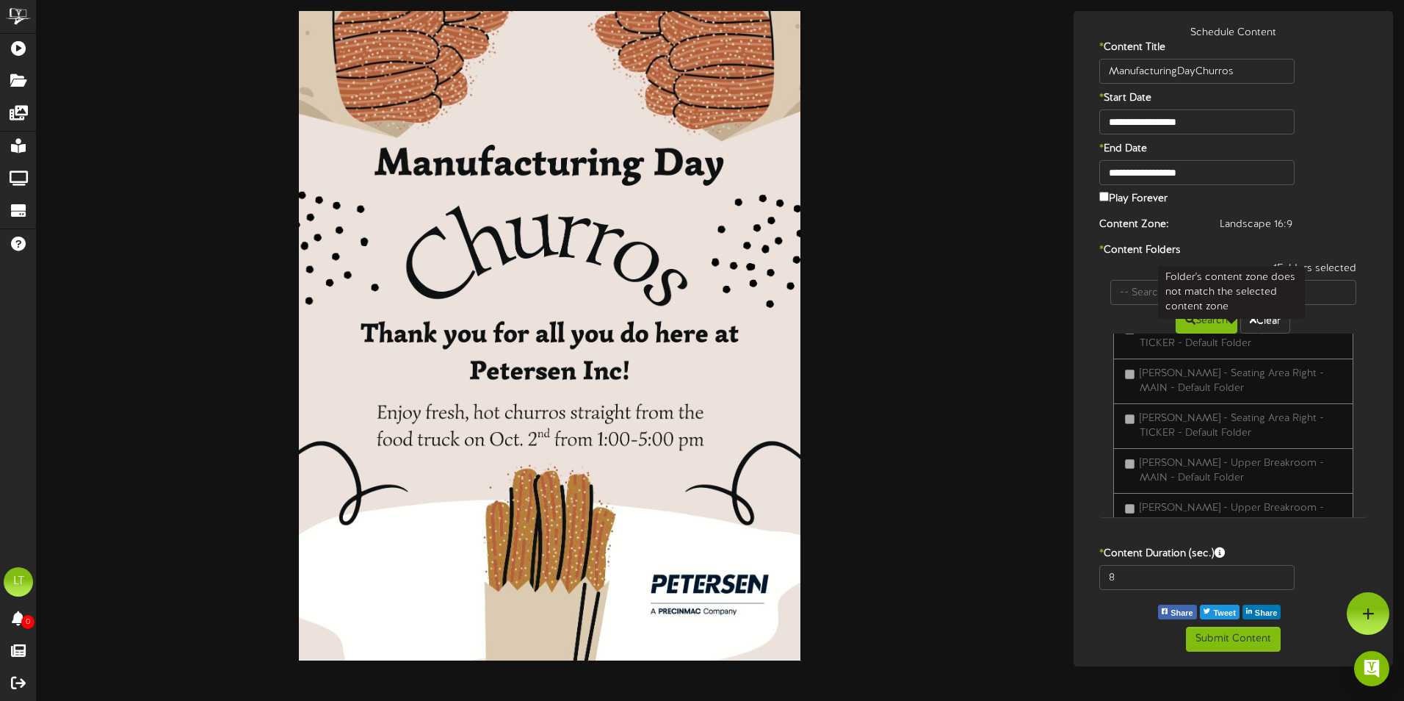
scroll to position [733, 0]
click at [1145, 437] on label "BD Wall 1" at bounding box center [1154, 442] width 59 height 15
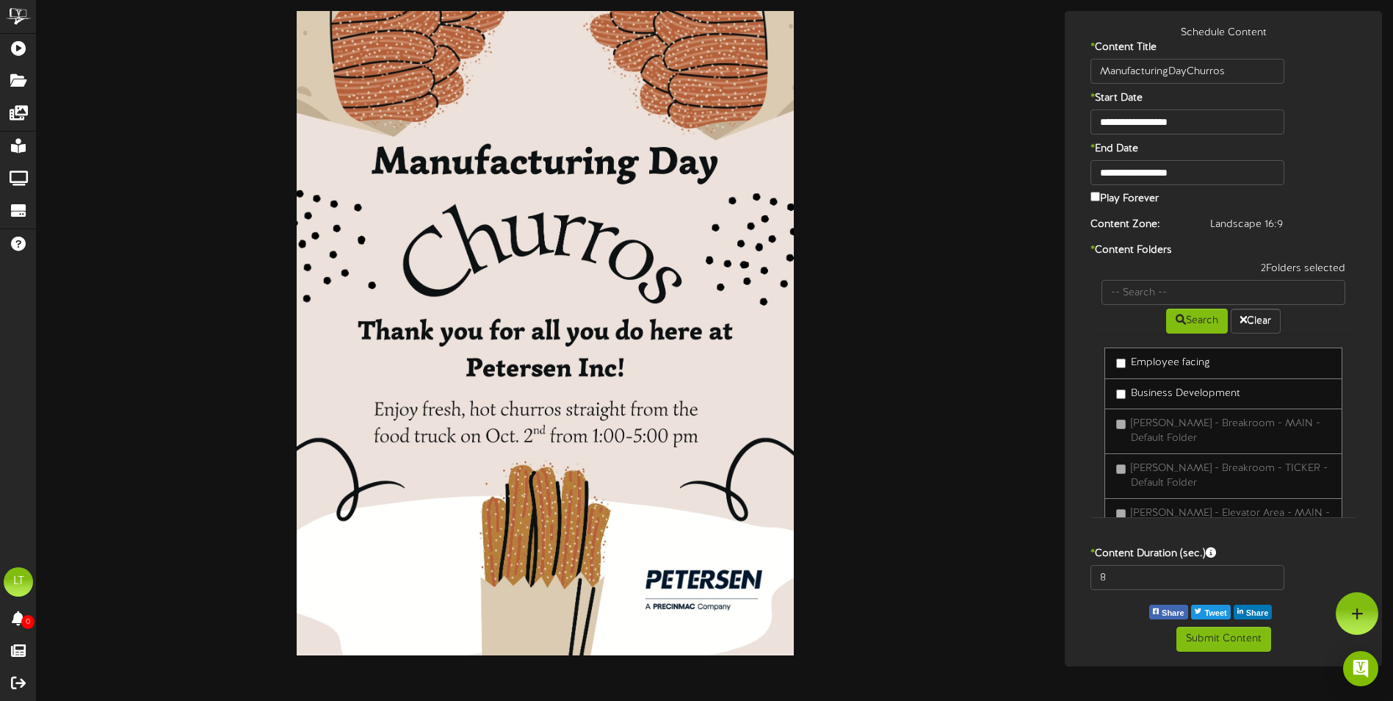
click at [1221, 389] on label "Business Development" at bounding box center [1178, 393] width 124 height 15
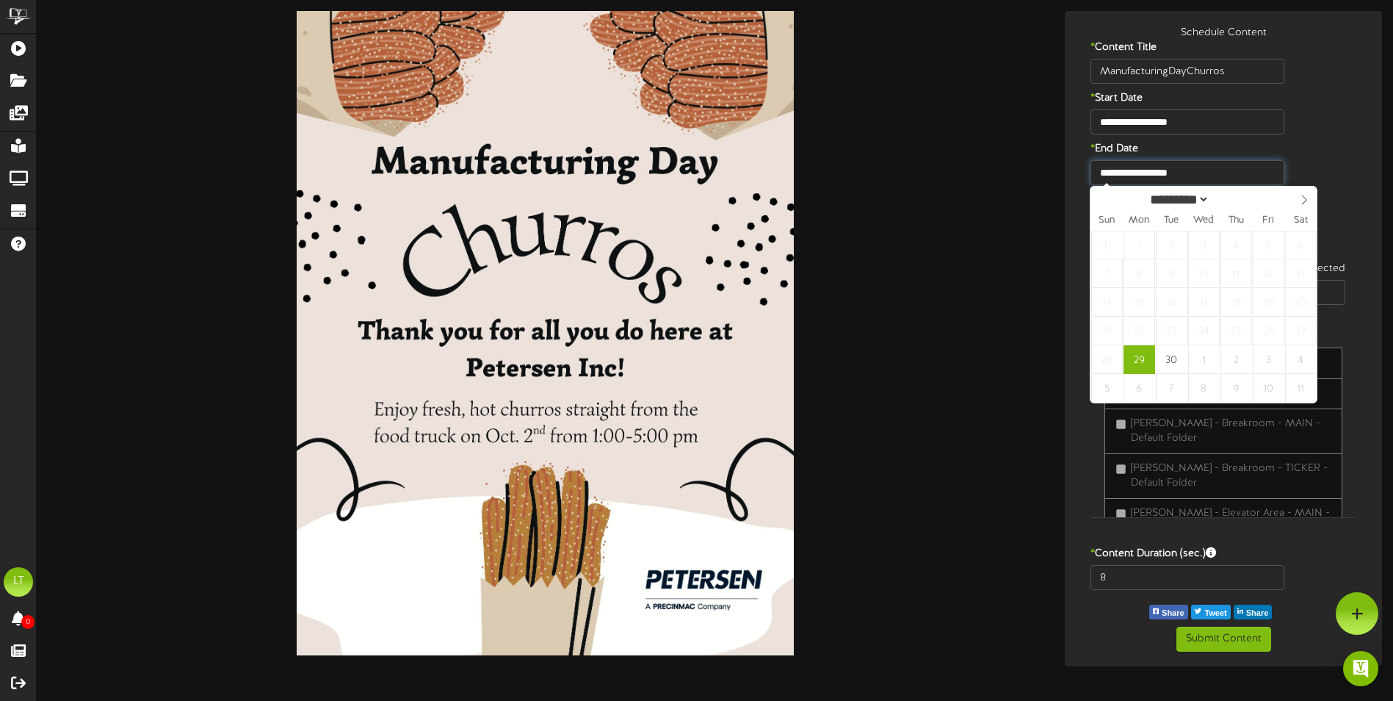
click at [1213, 166] on input "**********" at bounding box center [1188, 172] width 194 height 25
select select "*"
click at [1297, 199] on span at bounding box center [1304, 199] width 25 height 25
type input "**********"
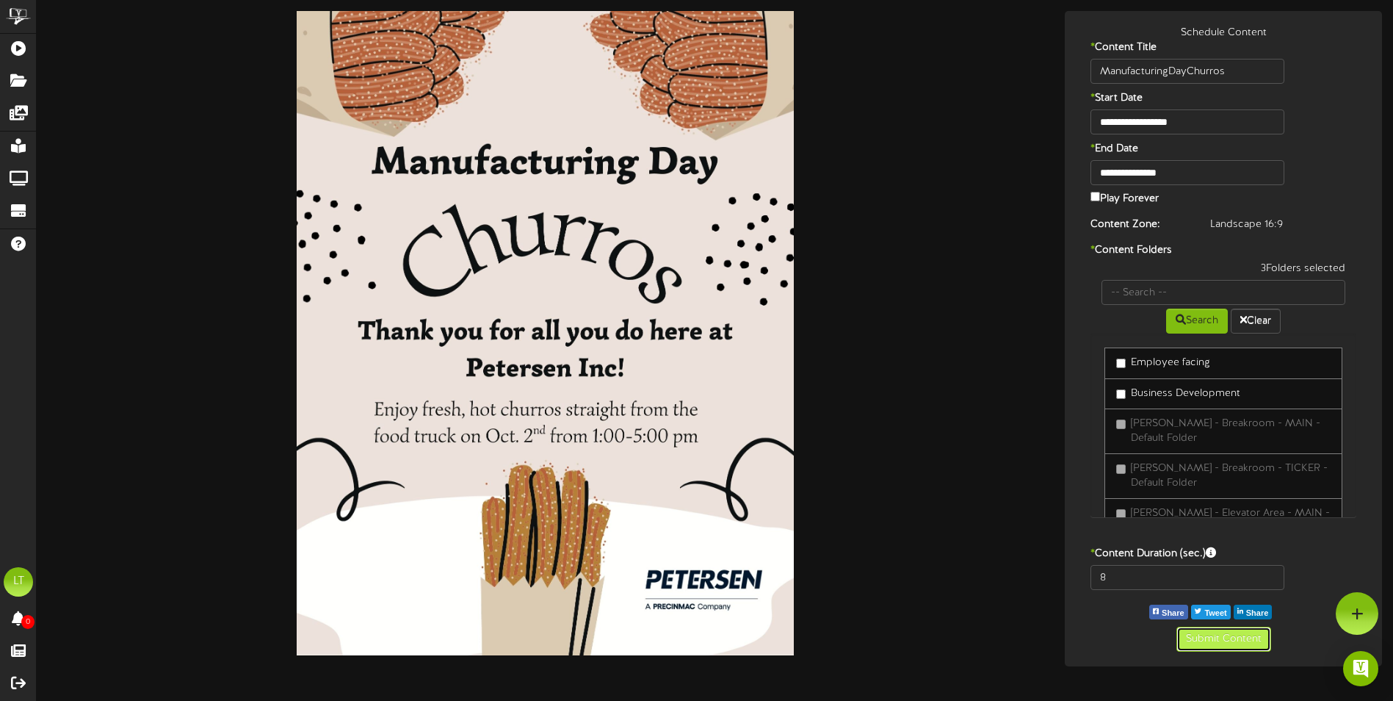
click at [1242, 629] on button "Submit Content" at bounding box center [1224, 638] width 95 height 25
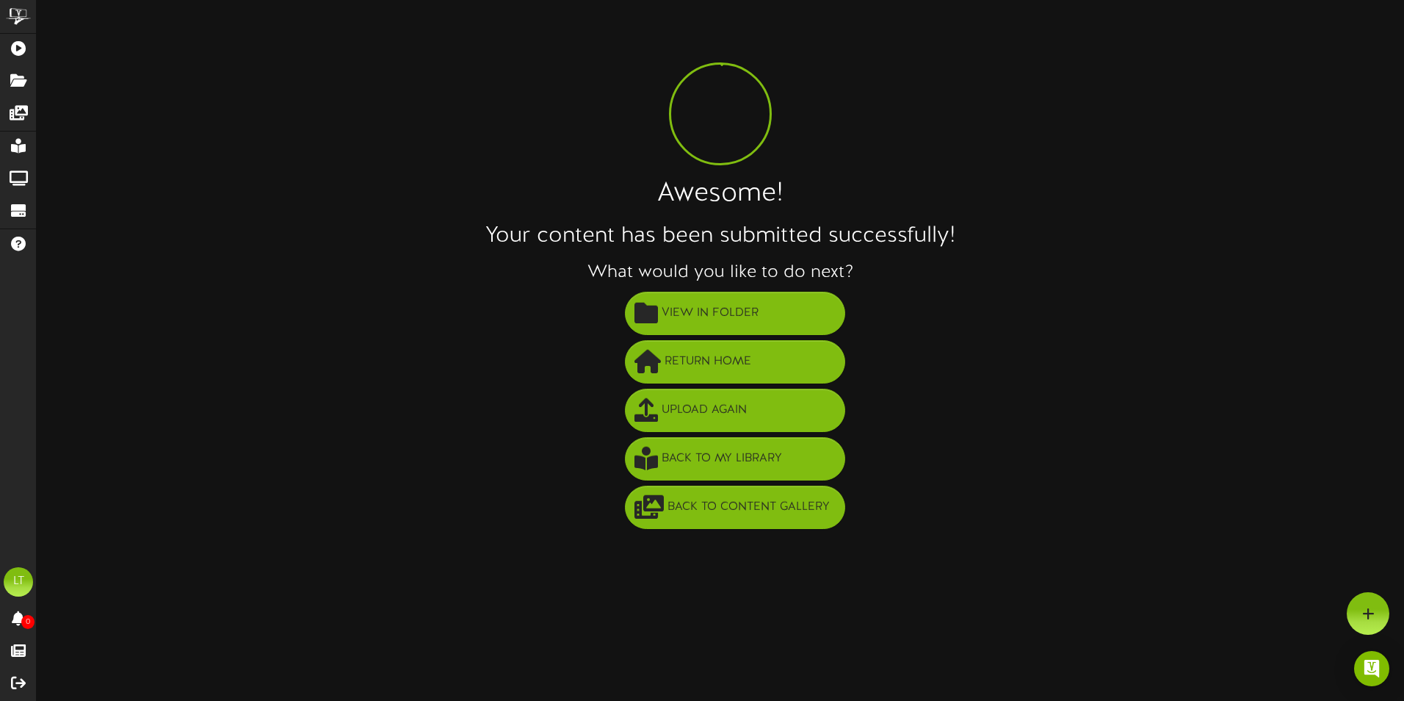
click at [1049, 366] on li "Return Home" at bounding box center [735, 362] width 1338 height 48
click at [933, 204] on h1 "Awesome!" at bounding box center [720, 194] width 1367 height 29
click at [403, 101] on div "Awesome! Your content has been submitted successfully! What would you like to d…" at bounding box center [720, 271] width 1367 height 520
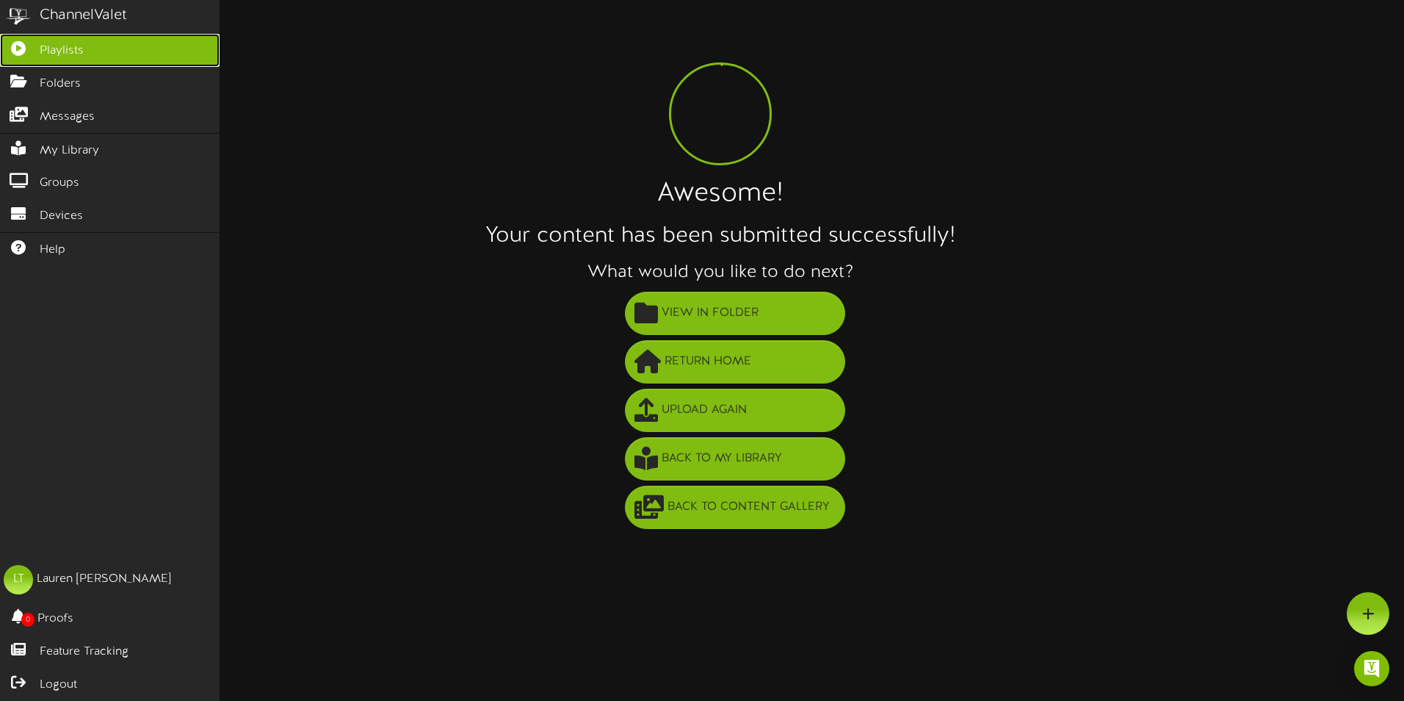
click at [82, 50] on span "Playlists" at bounding box center [62, 51] width 44 height 17
